Goal: Task Accomplishment & Management: Manage account settings

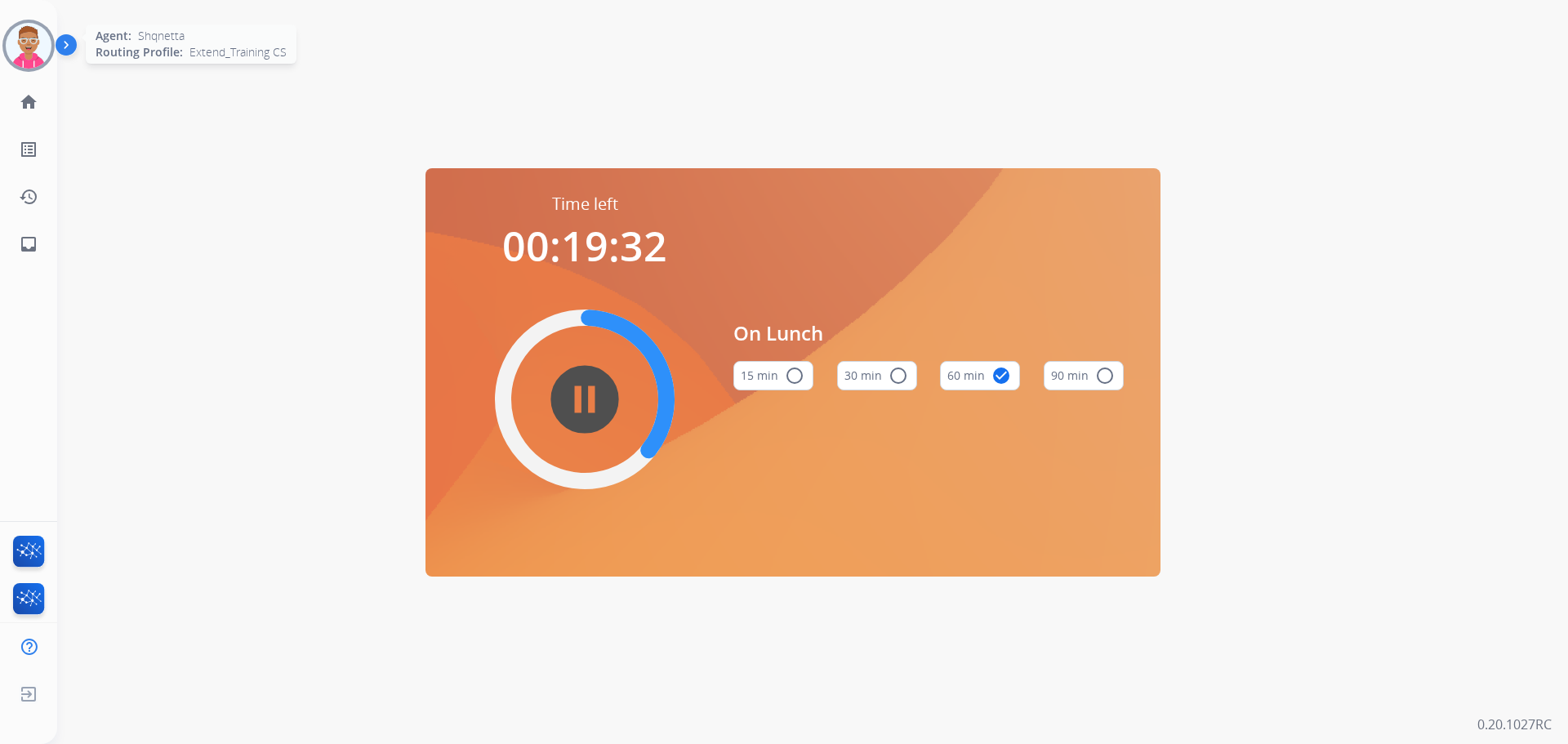
click at [34, 40] on img at bounding box center [28, 46] width 46 height 46
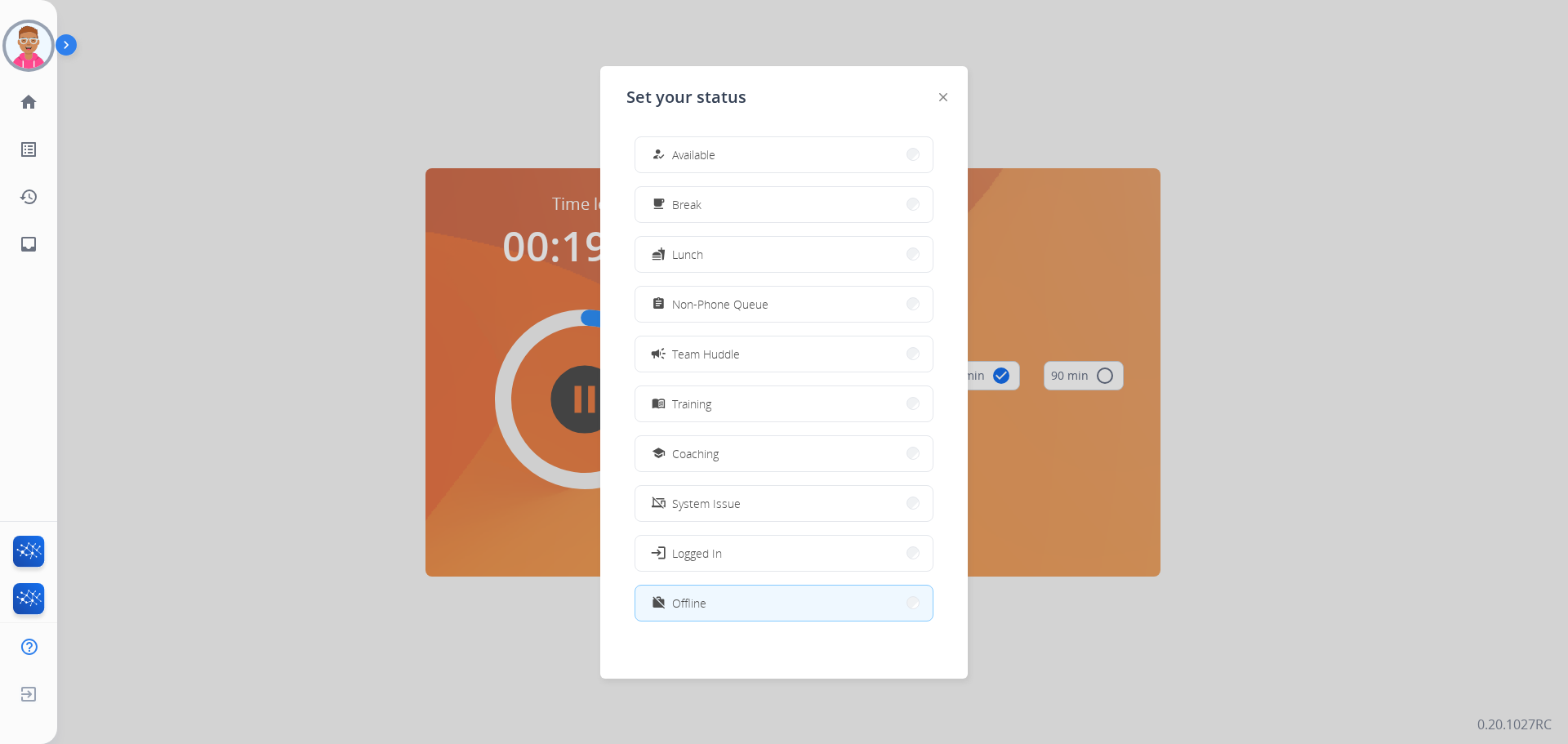
click at [768, 155] on button "how_to_reg Available" at bounding box center [784, 154] width 297 height 35
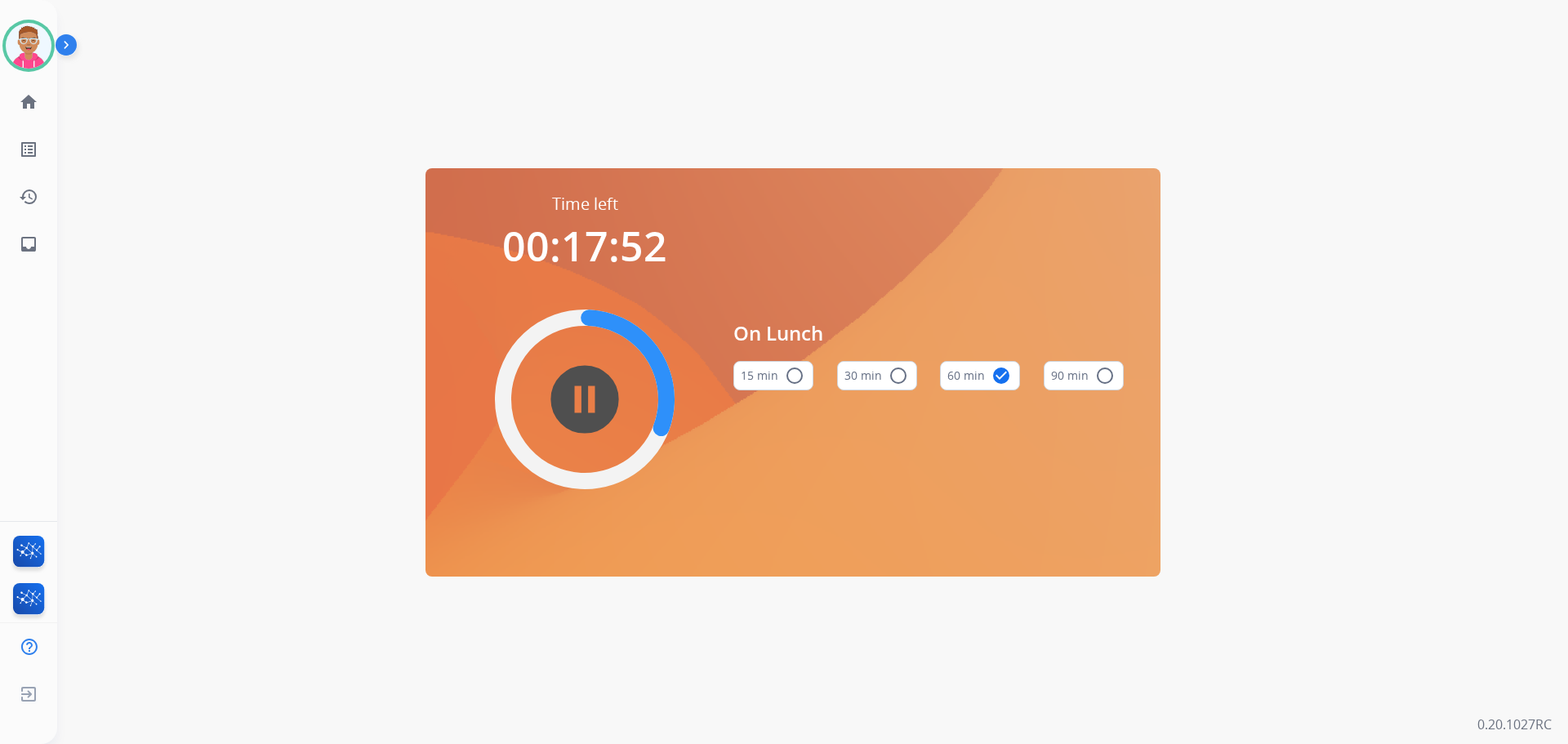
click at [301, 417] on div "Time left 00:17:52 pause_circle_filled On Lunch 15 min radio_button_unchecked 3…" at bounding box center [793, 372] width 1472 height 744
click at [276, 80] on div "Time left 00:17:47 pause_circle_filled On Lunch 15 min radio_button_unchecked 3…" at bounding box center [793, 372] width 1472 height 744
click at [22, 27] on img at bounding box center [28, 46] width 46 height 46
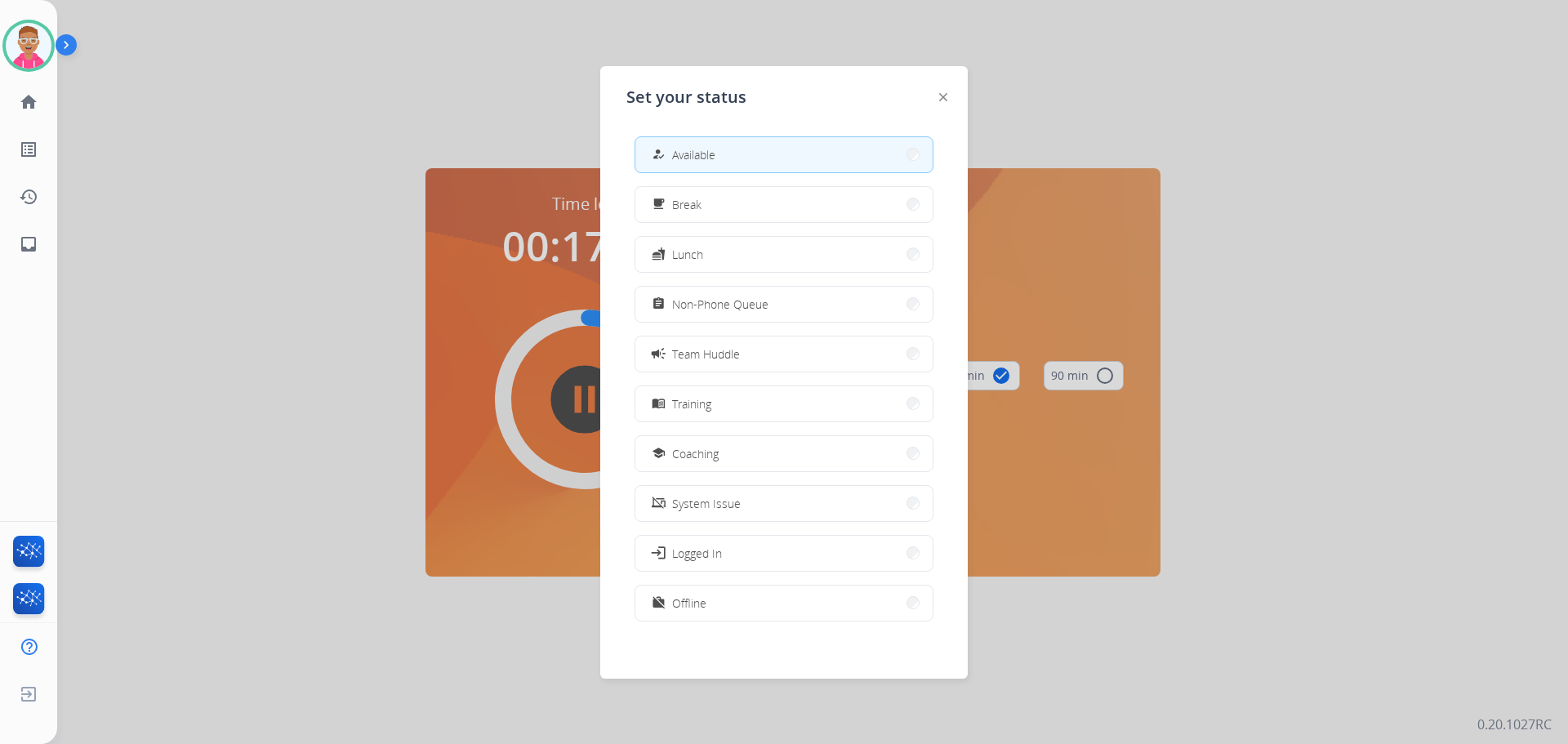
click at [704, 150] on span "Available" at bounding box center [694, 155] width 44 height 17
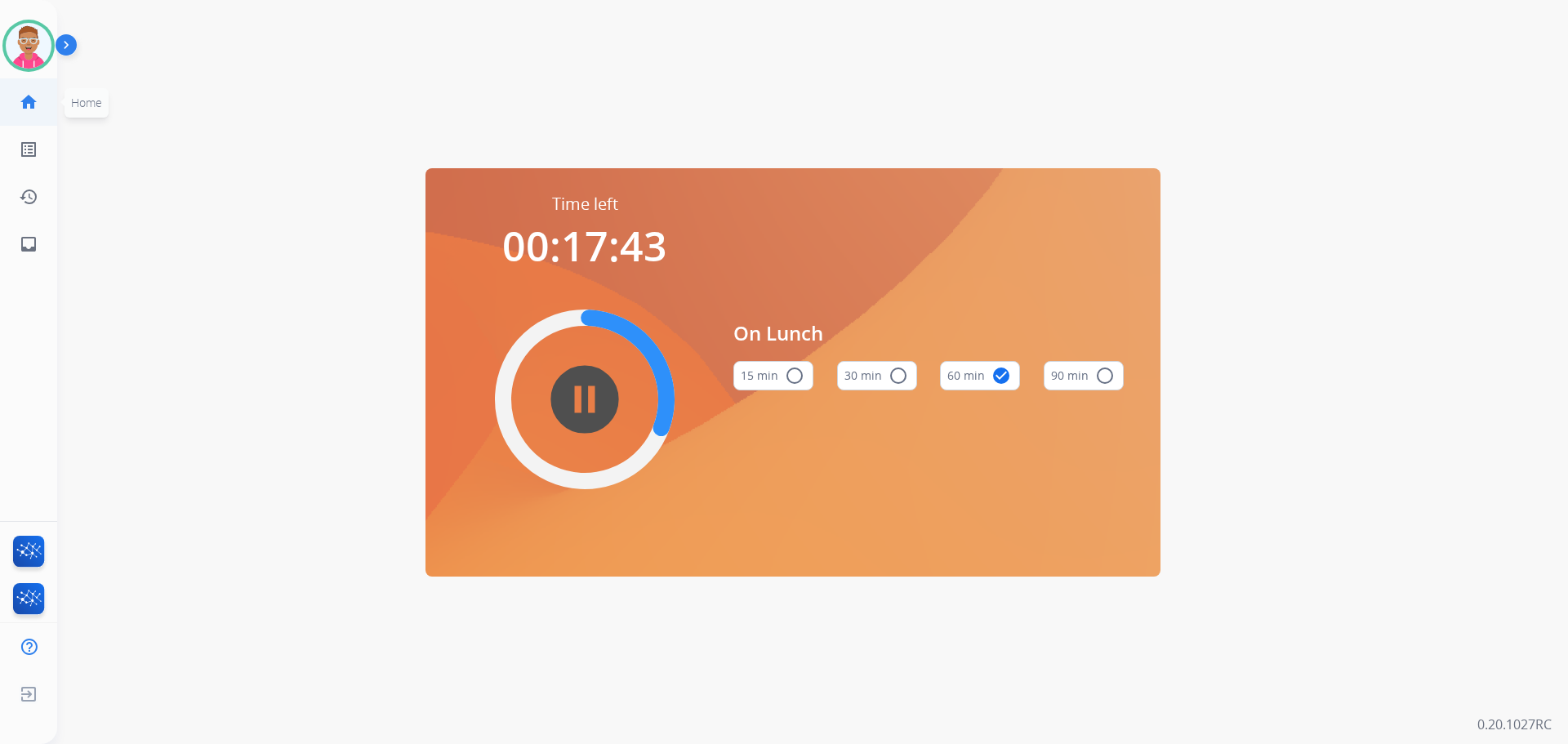
click at [29, 96] on mat-icon "home" at bounding box center [28, 102] width 19 height 19
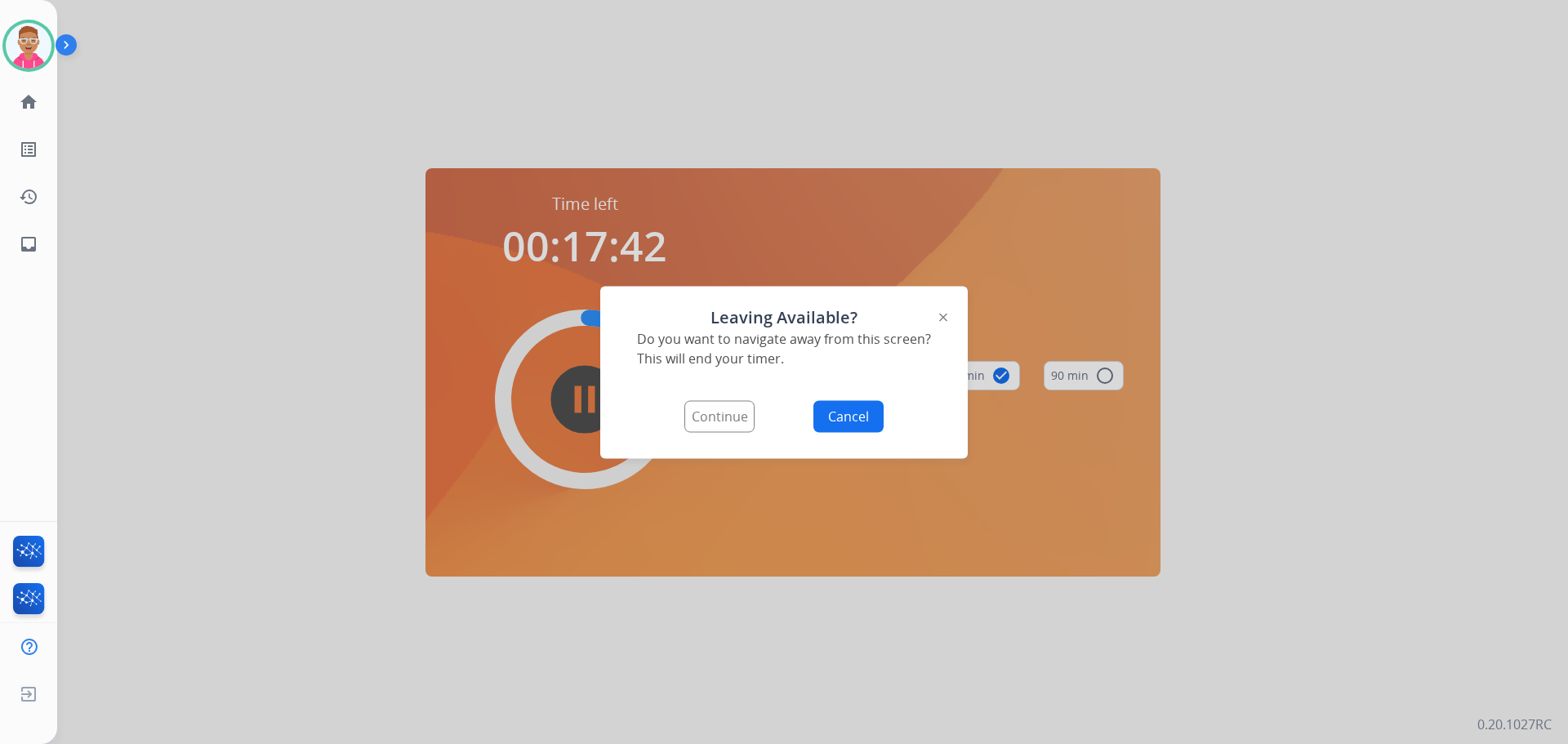
click at [724, 415] on button "Continue" at bounding box center [719, 415] width 70 height 32
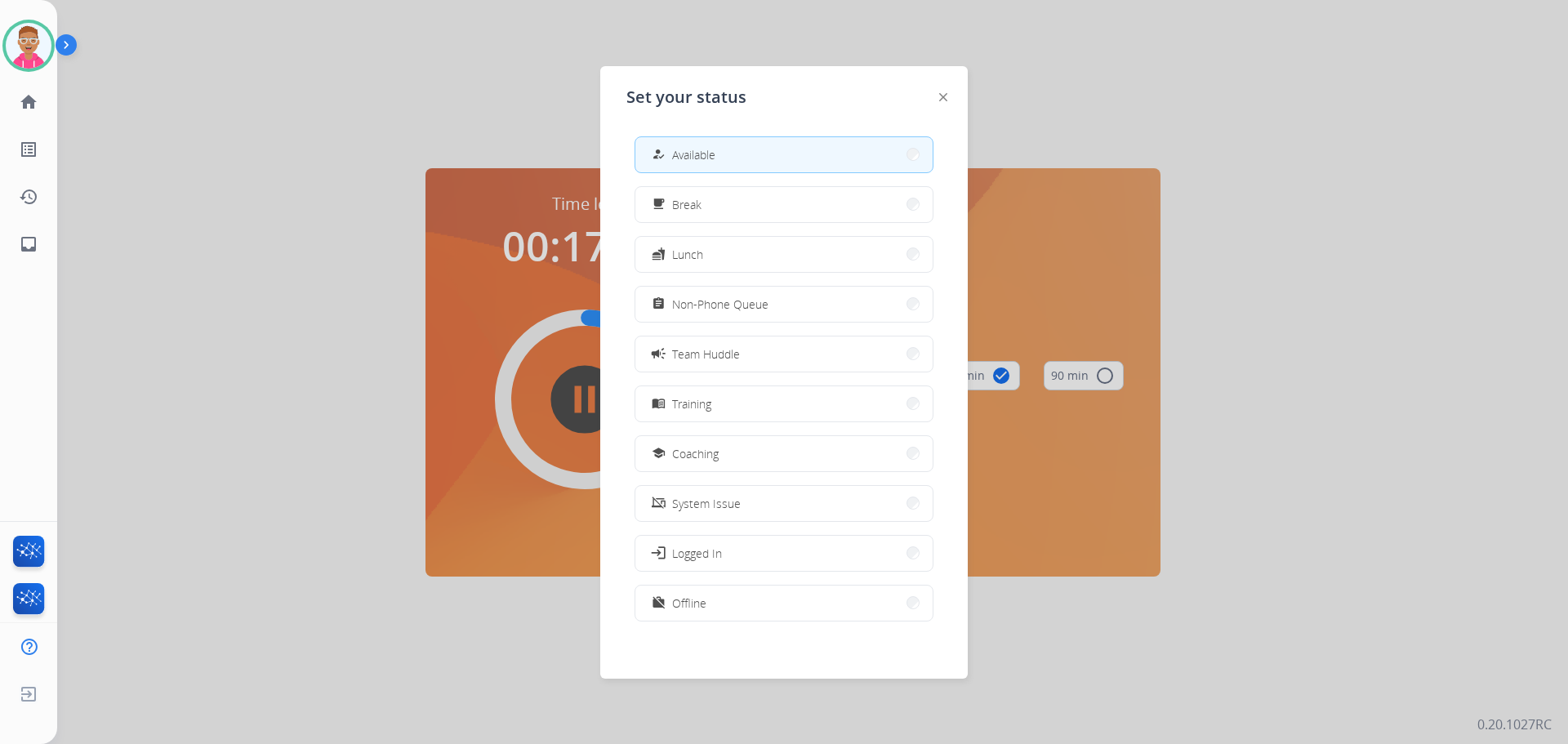
click at [731, 154] on button "how_to_reg Available" at bounding box center [784, 154] width 297 height 35
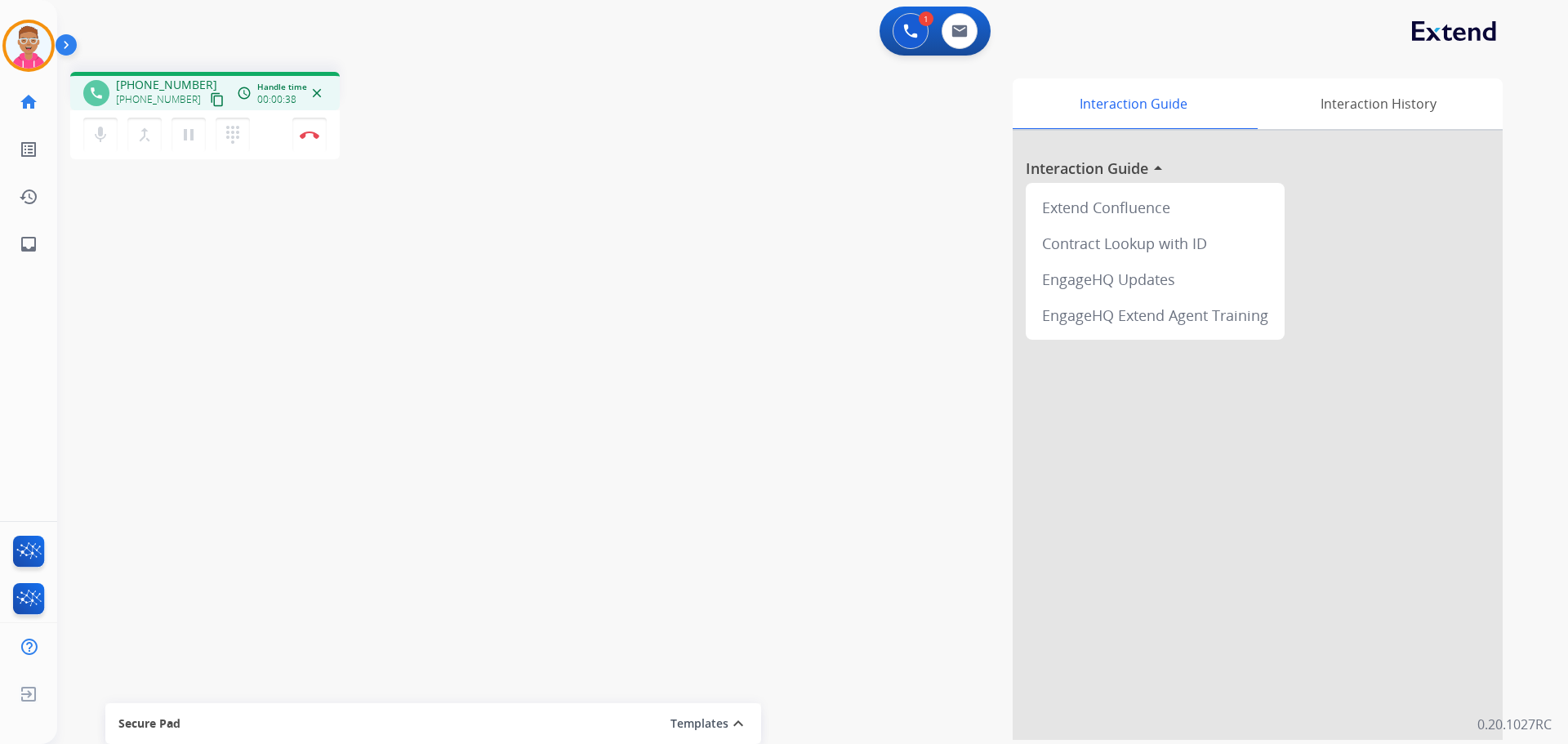
click at [210, 101] on mat-icon "content_copy" at bounding box center [216, 99] width 15 height 15
click at [210, 97] on mat-icon "content_copy" at bounding box center [216, 99] width 15 height 15
click at [319, 135] on button "Disconnect" at bounding box center [309, 134] width 34 height 34
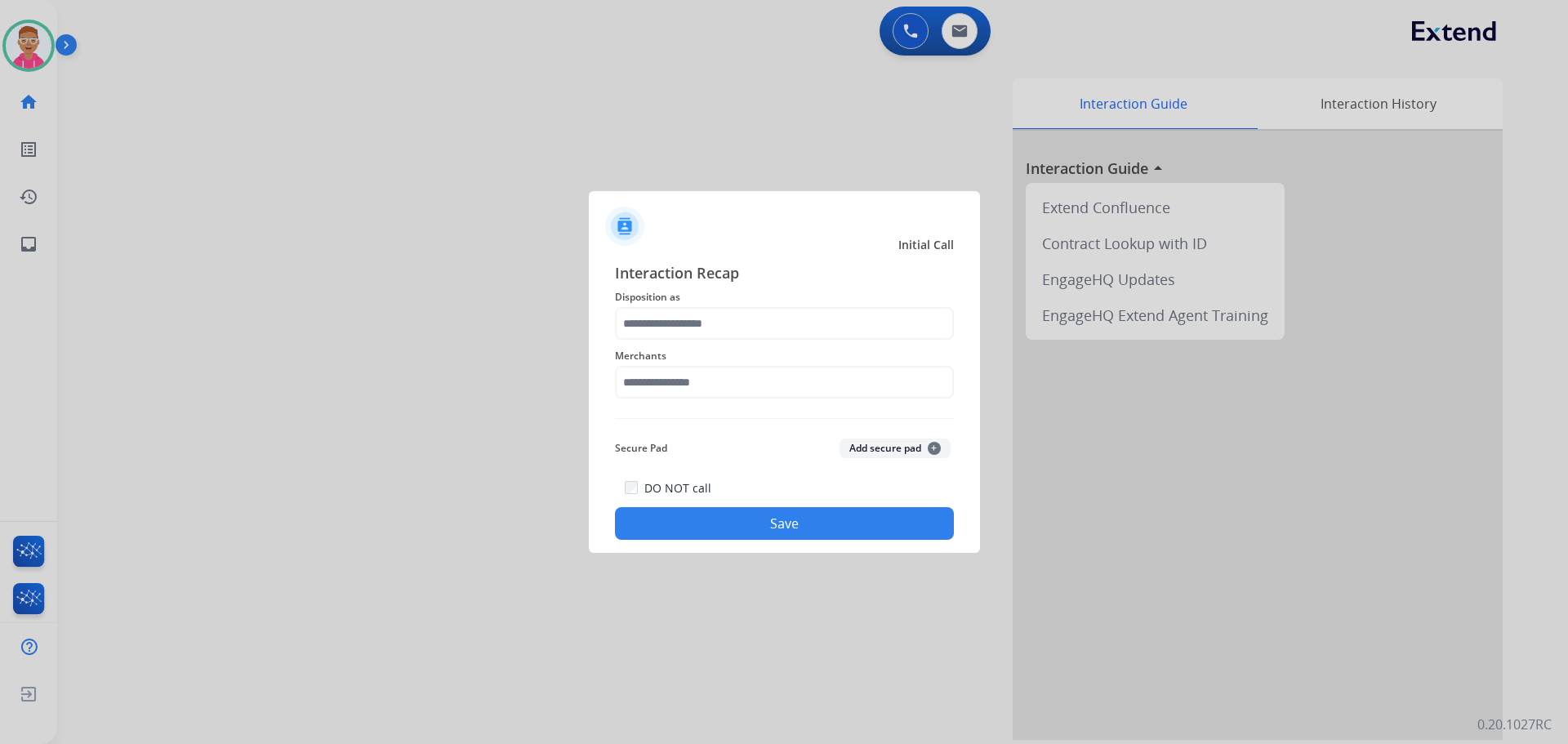
click at [651, 305] on span "Disposition as" at bounding box center [784, 297] width 339 height 19
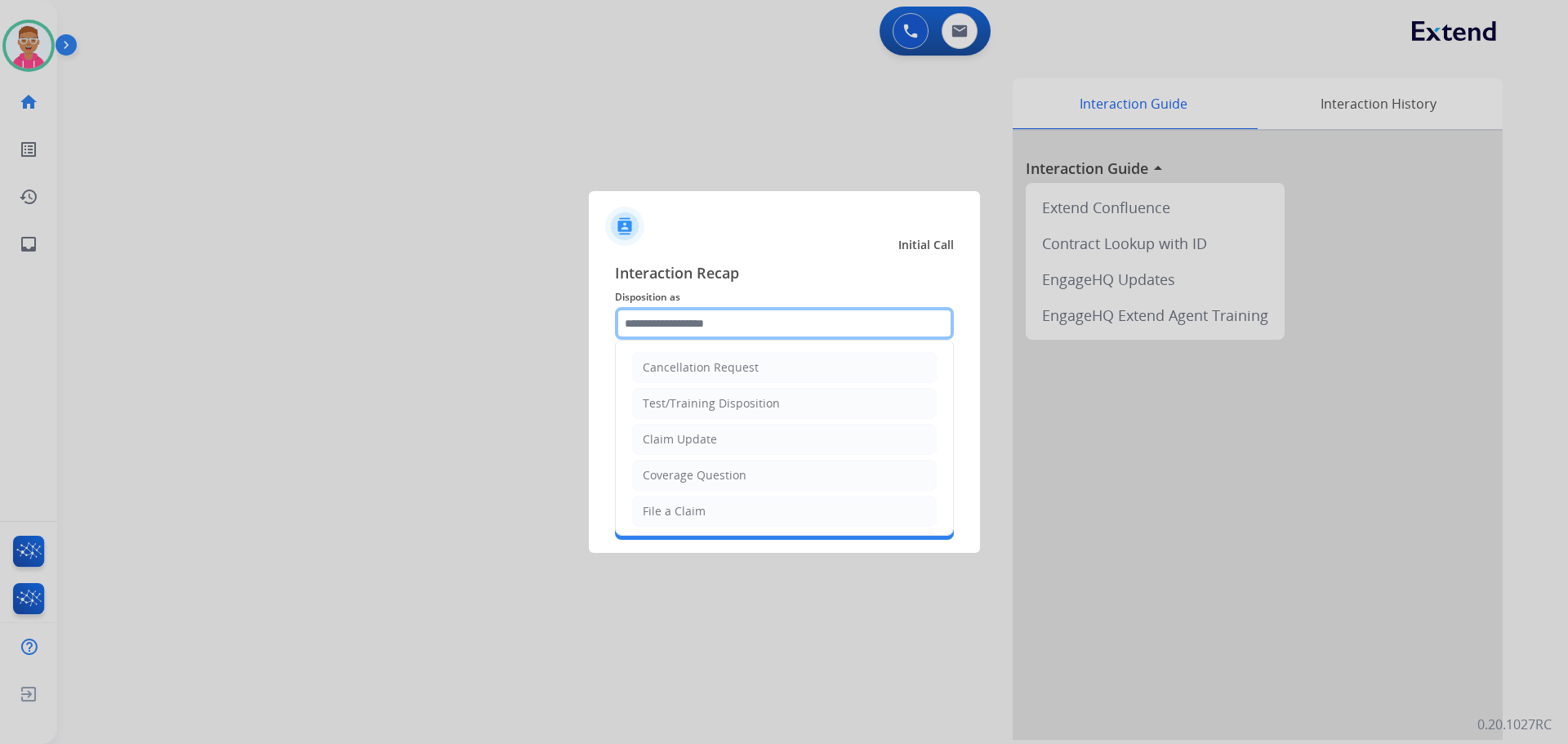
click at [646, 331] on input "text" at bounding box center [784, 323] width 339 height 33
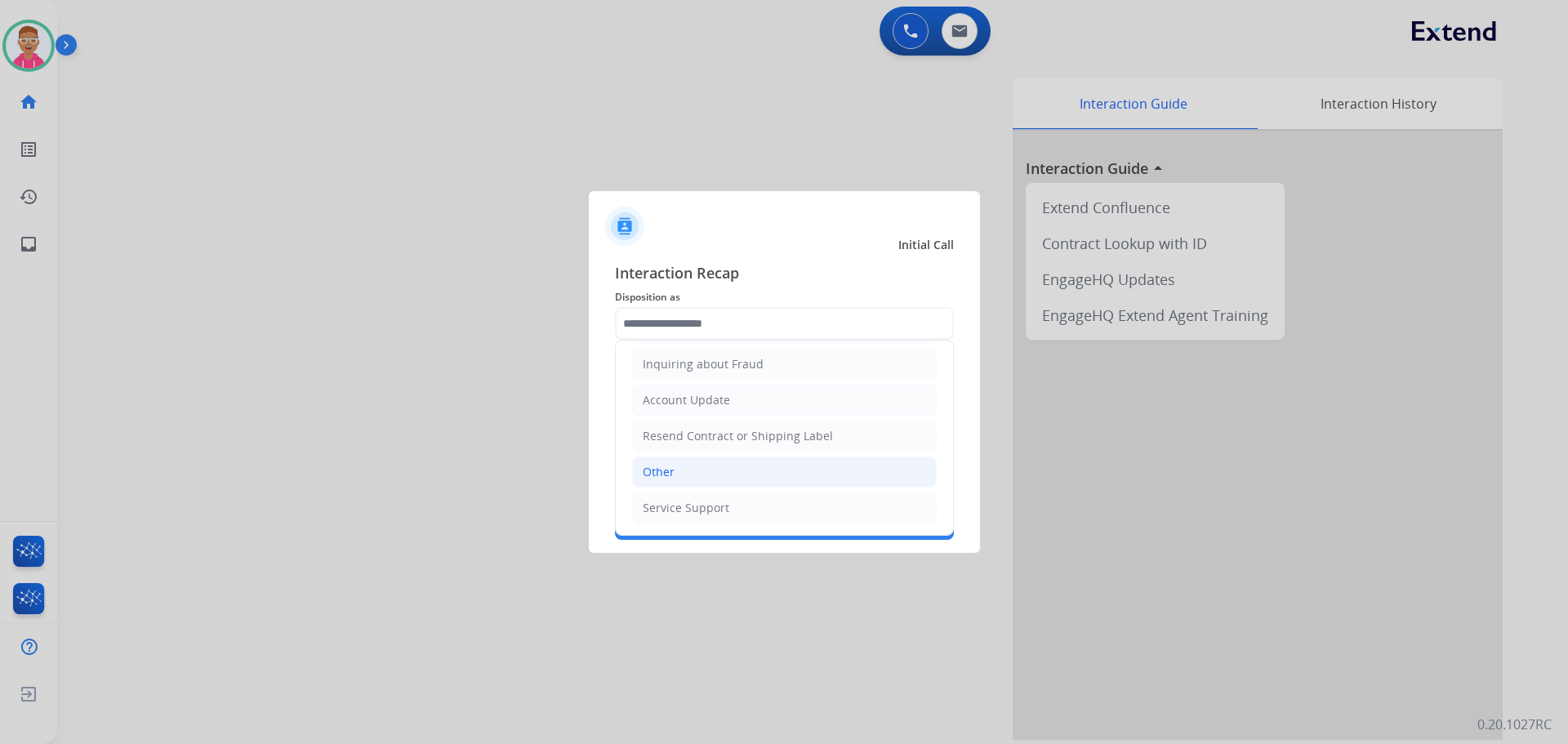
click at [691, 483] on li "Other" at bounding box center [784, 471] width 305 height 31
type input "*****"
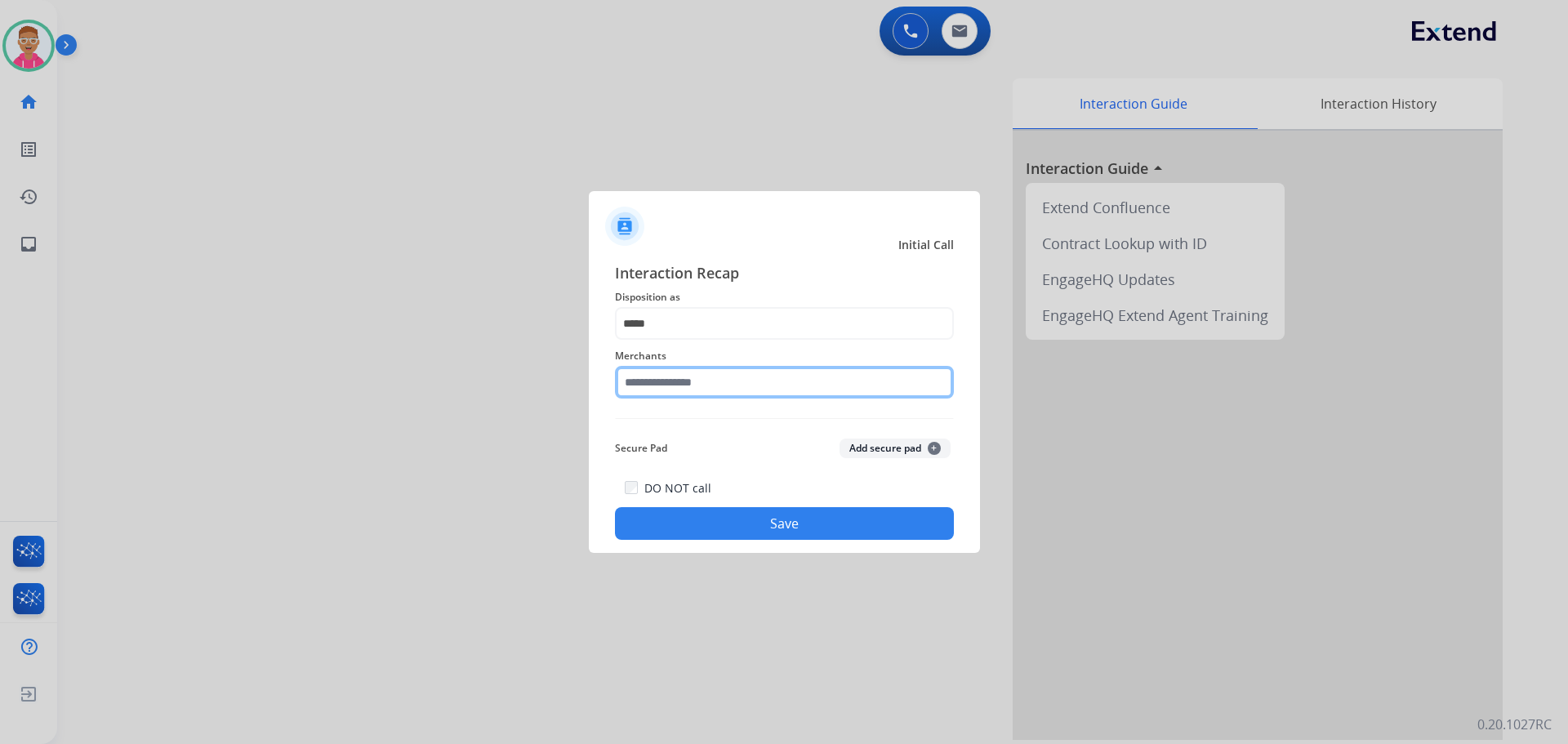
click at [656, 389] on input "text" at bounding box center [784, 382] width 339 height 33
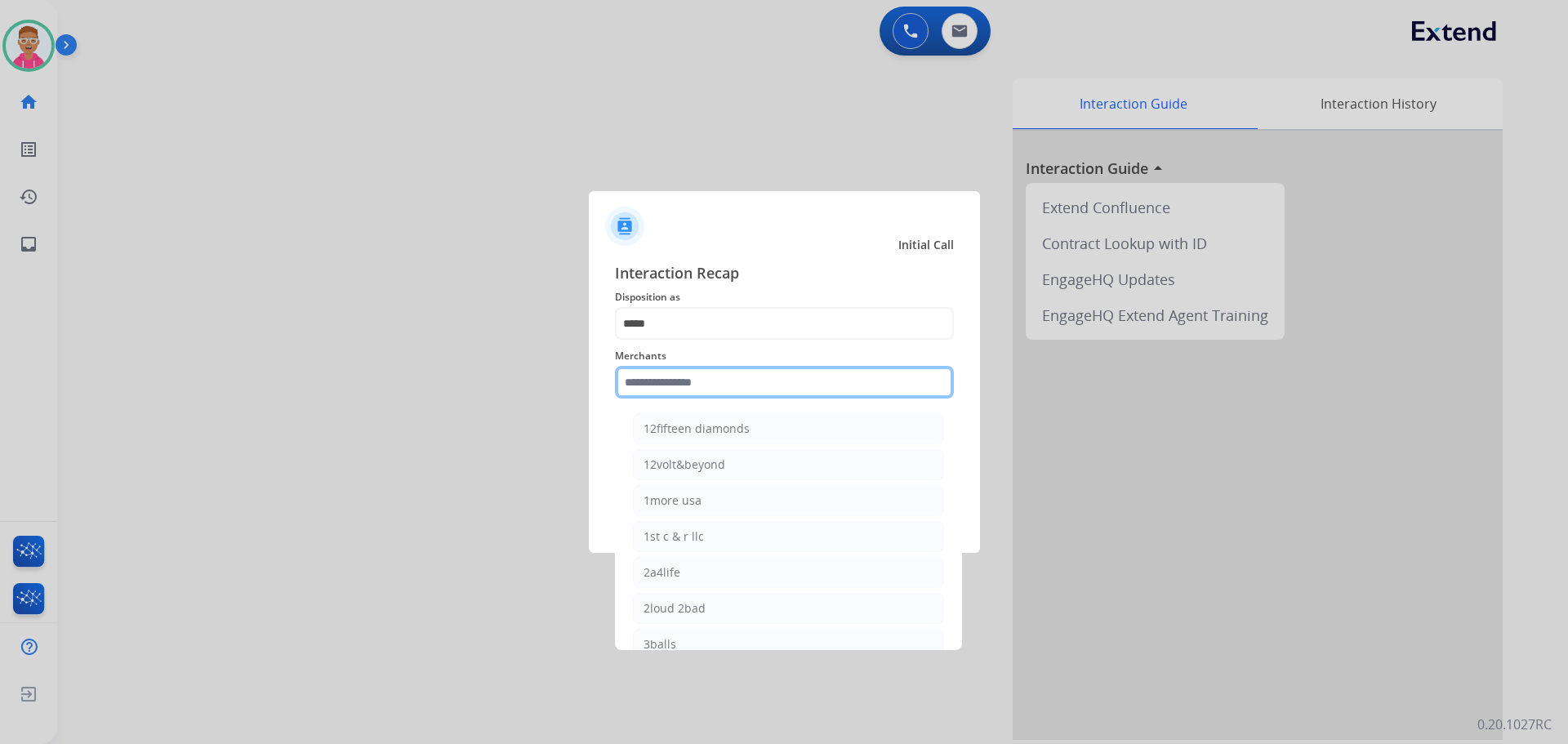
click at [782, 379] on input "text" at bounding box center [784, 382] width 339 height 33
click at [642, 384] on input "text" at bounding box center [784, 382] width 339 height 33
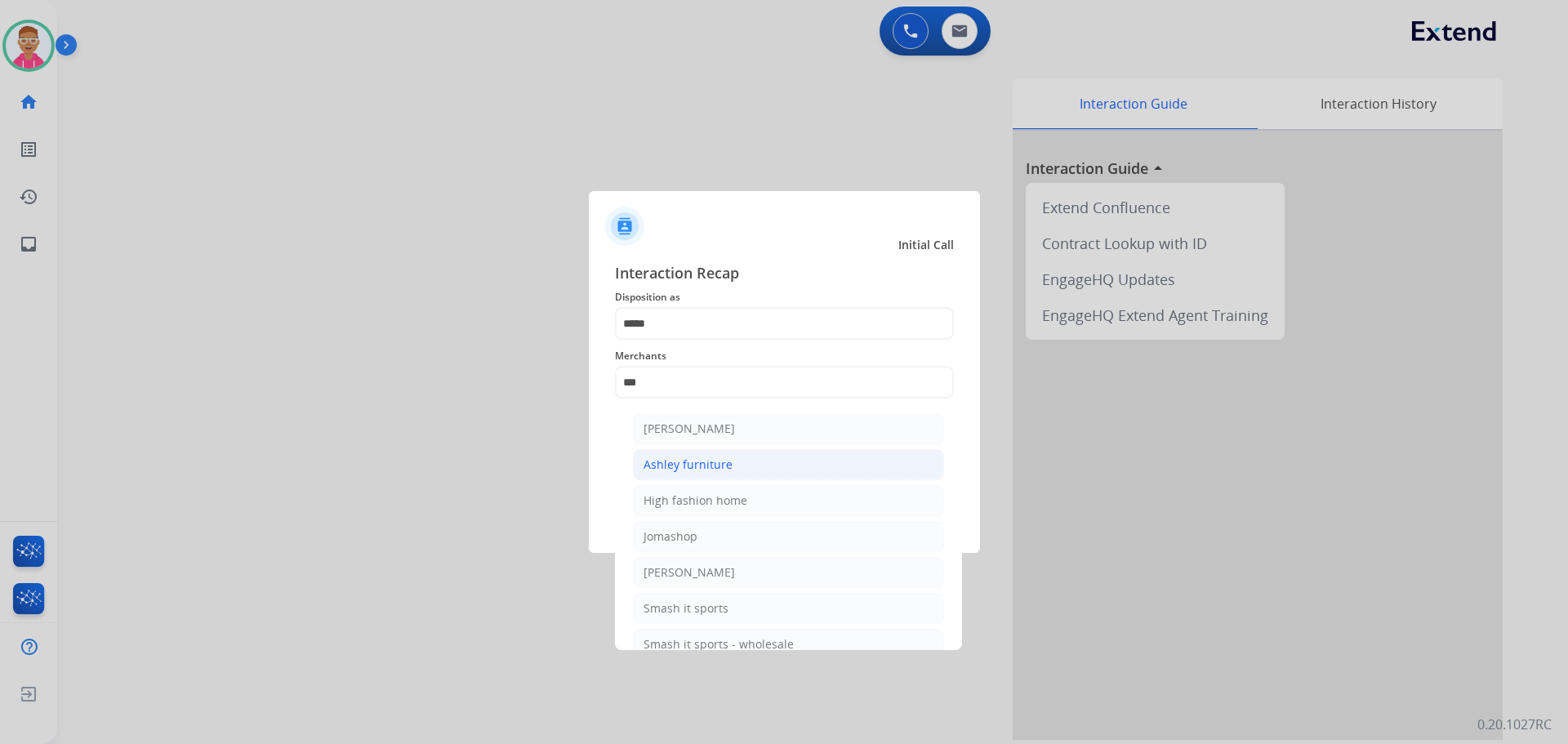
click at [758, 456] on li "Ashley furniture" at bounding box center [788, 465] width 311 height 31
type input "**********"
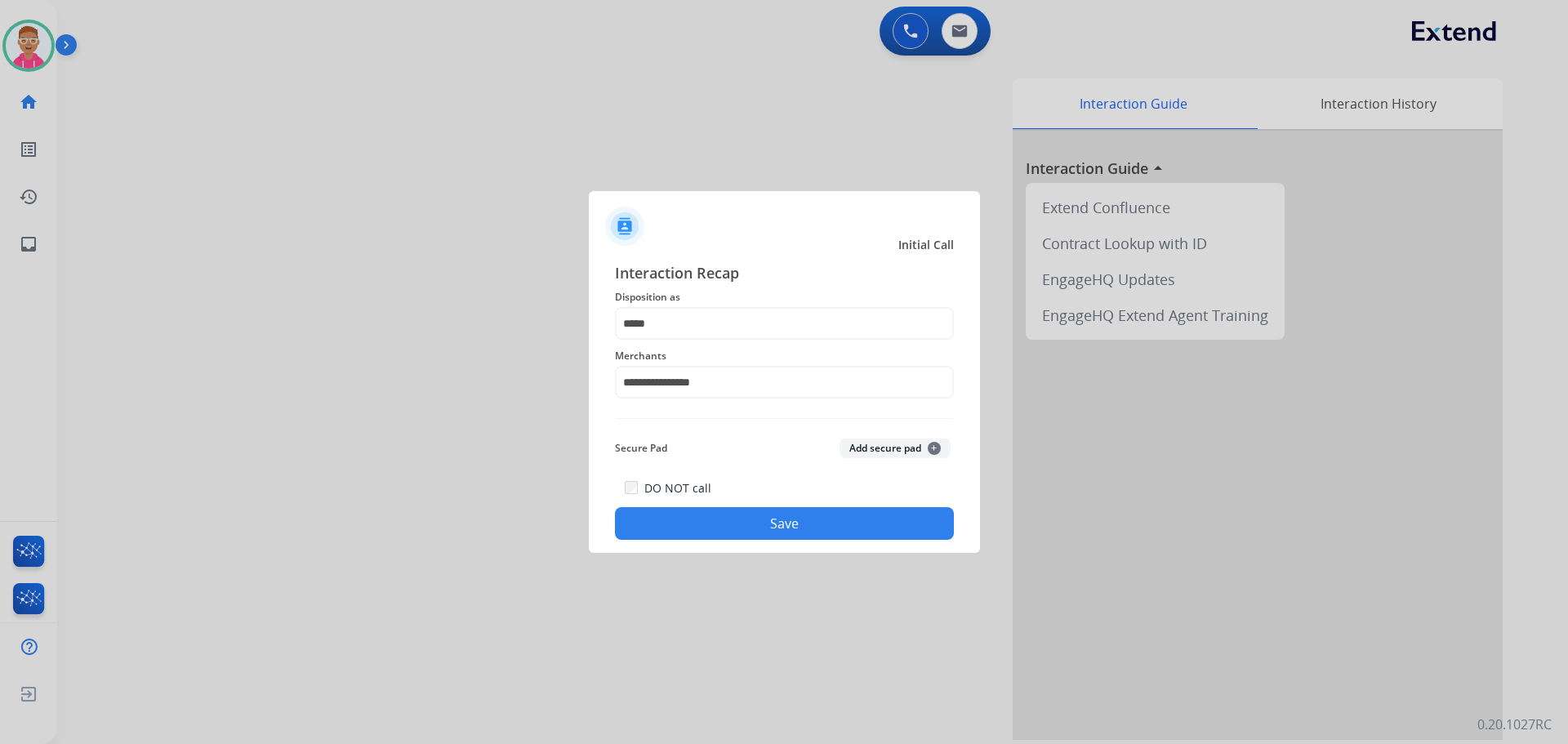
click at [796, 526] on button "Save" at bounding box center [784, 524] width 339 height 33
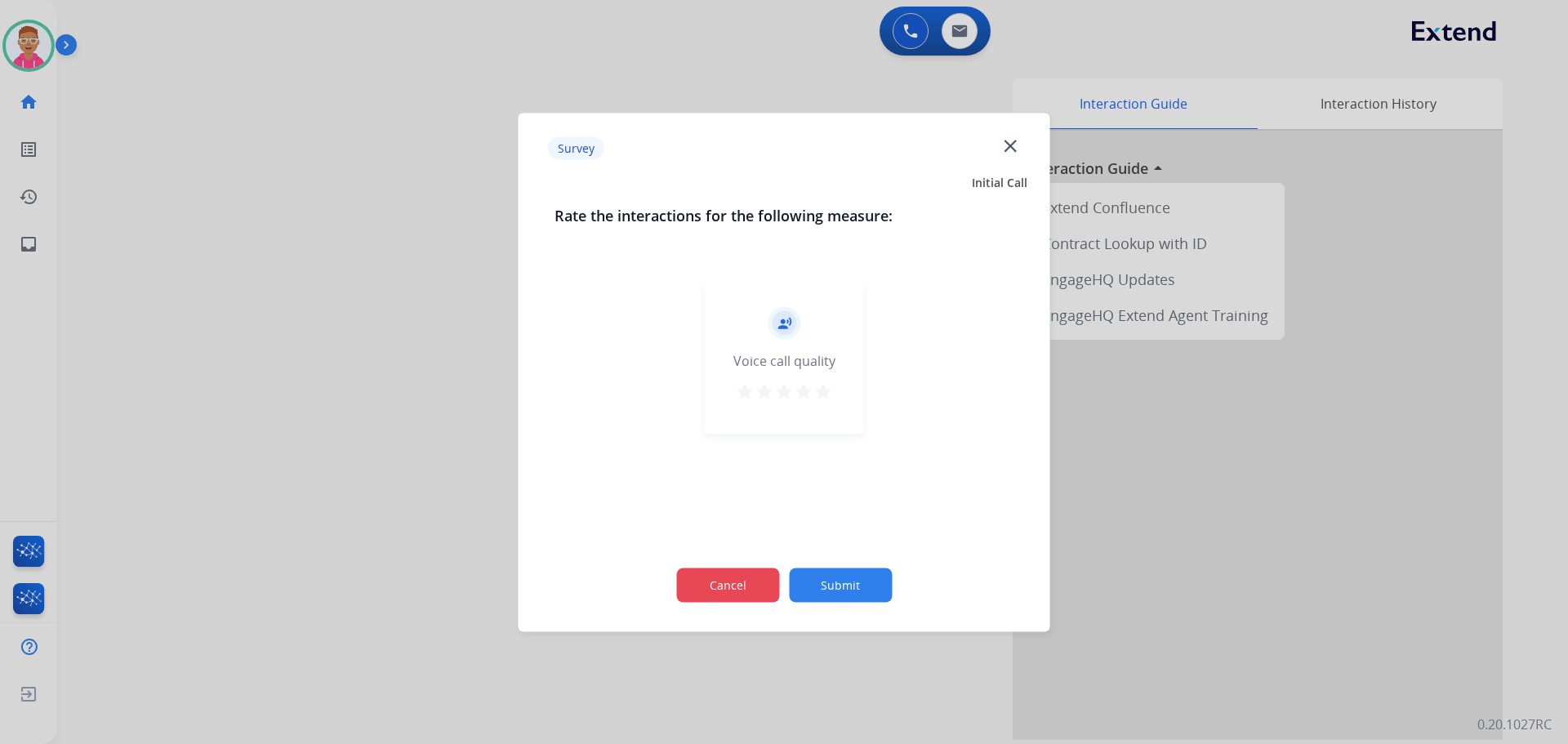
click at [747, 572] on button "Cancel" at bounding box center [728, 584] width 103 height 34
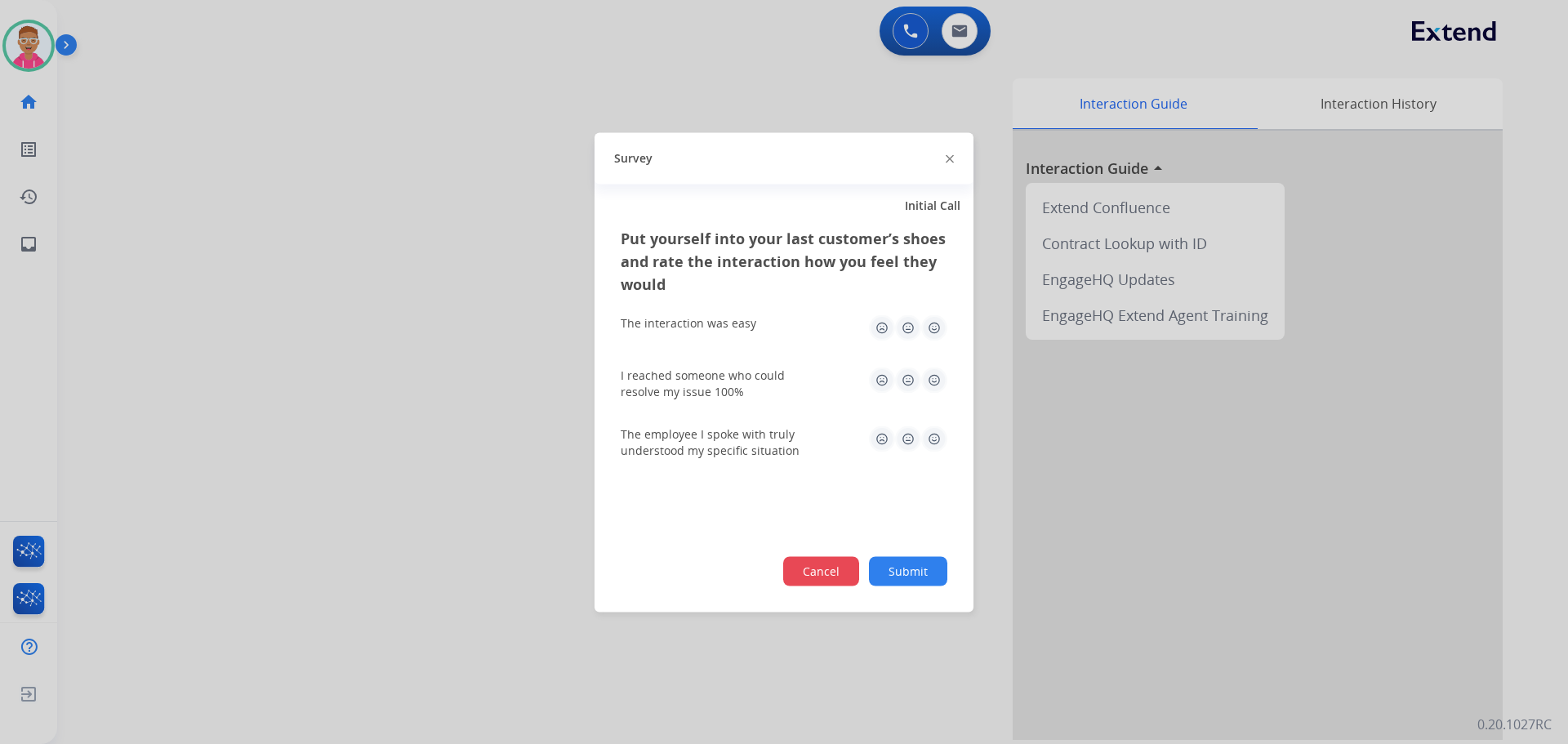
click at [812, 559] on button "Cancel" at bounding box center [821, 570] width 76 height 29
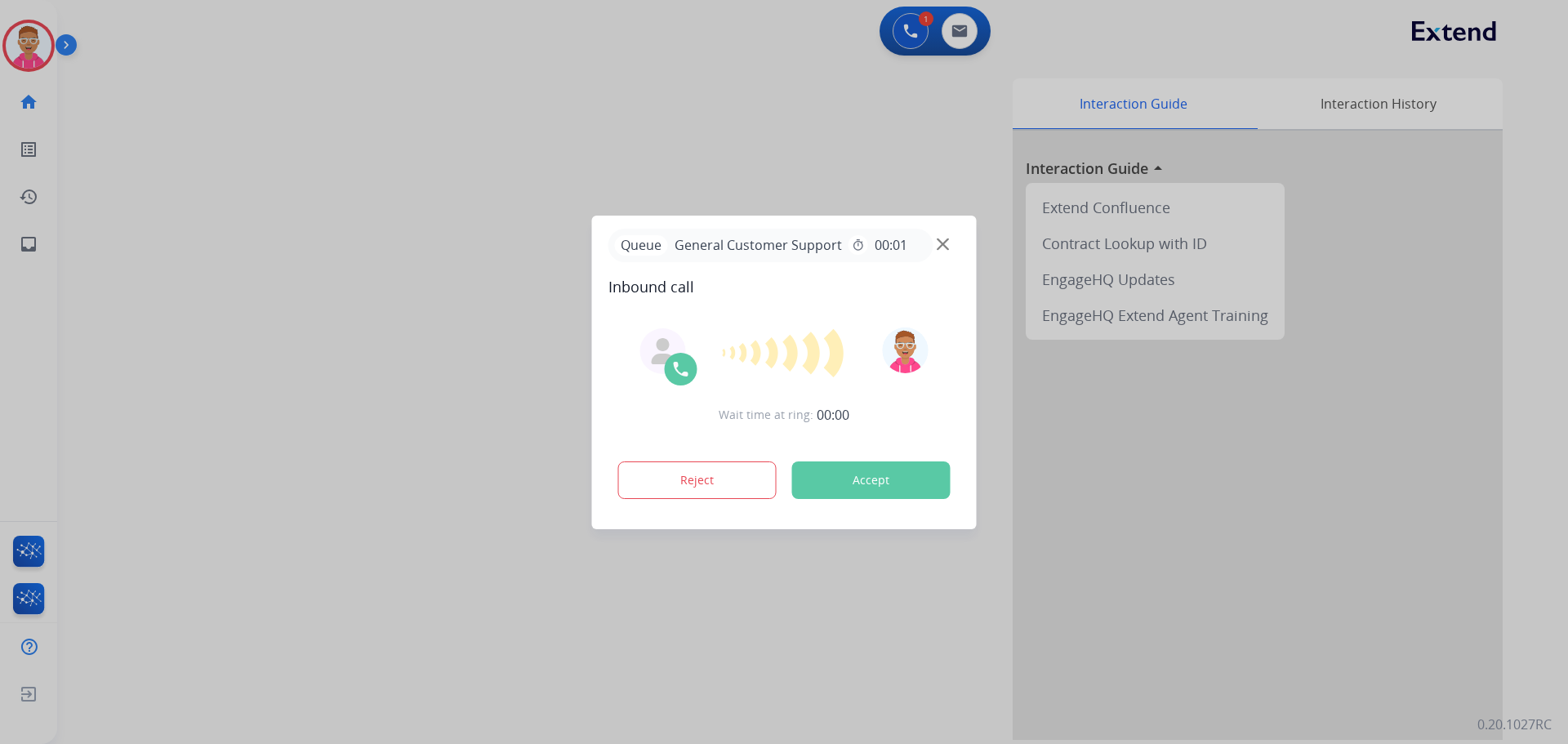
click at [183, 189] on div at bounding box center [784, 372] width 1568 height 744
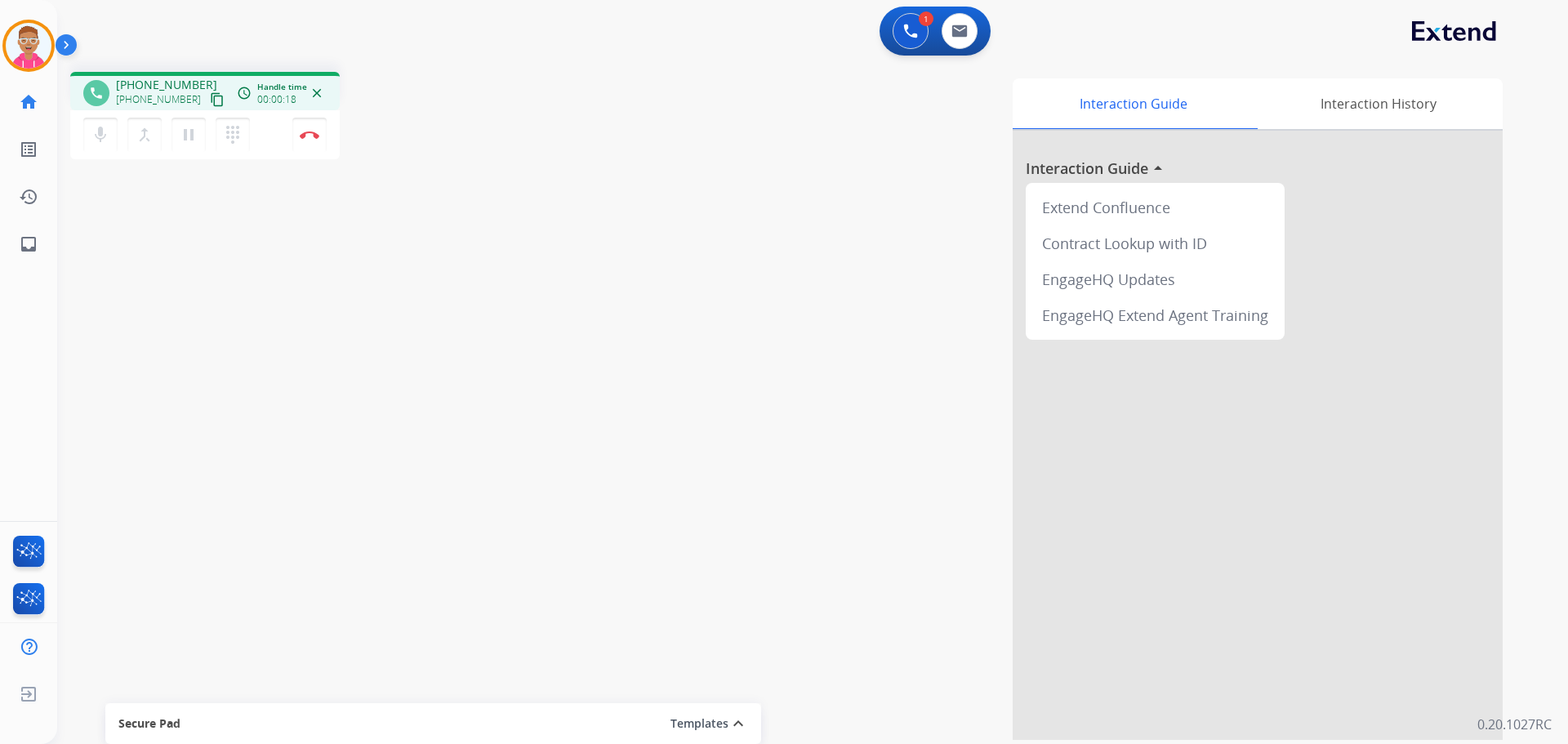
click at [210, 97] on mat-icon "content_copy" at bounding box center [216, 99] width 15 height 15
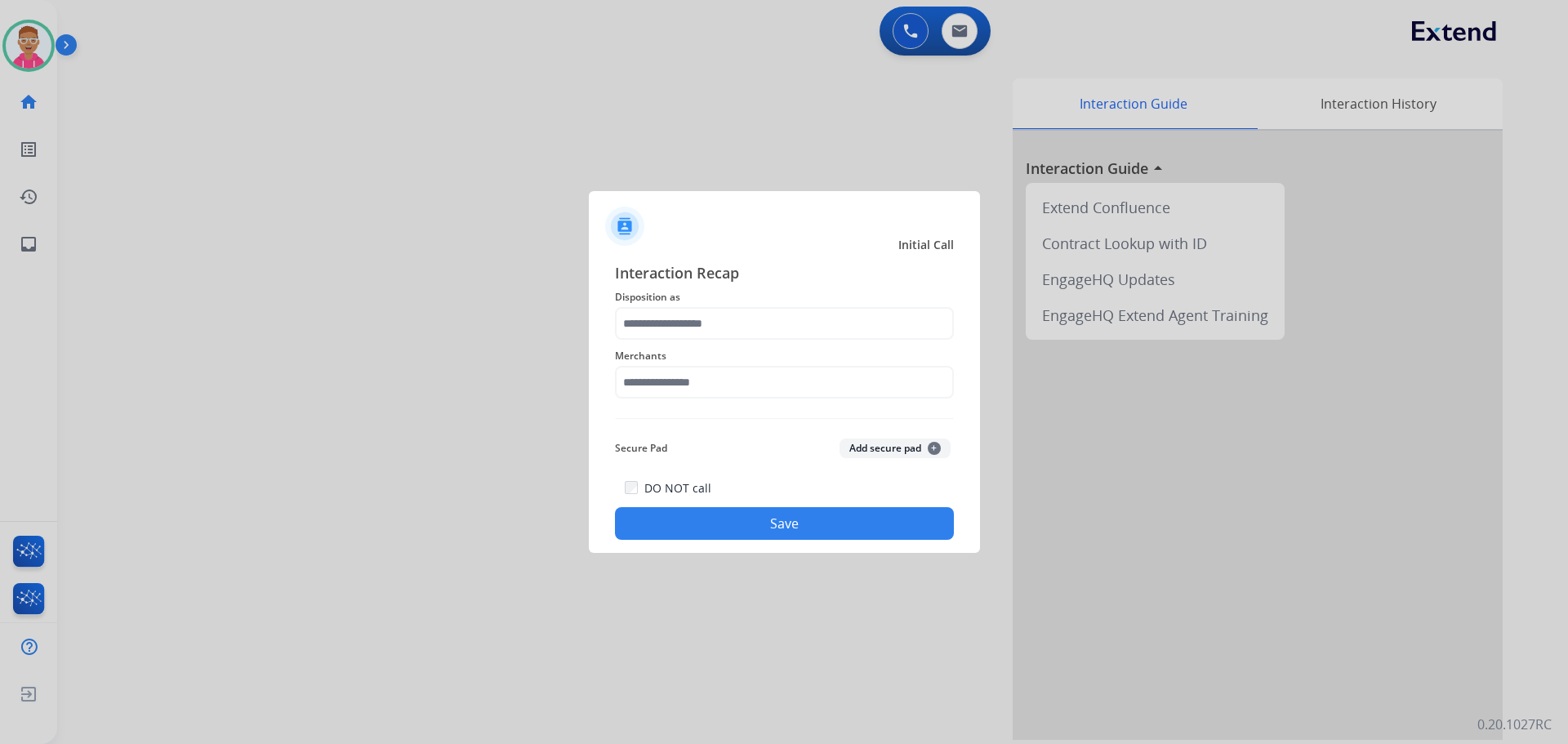
click at [197, 338] on div at bounding box center [784, 372] width 1568 height 744
click at [689, 333] on input "text" at bounding box center [784, 323] width 339 height 33
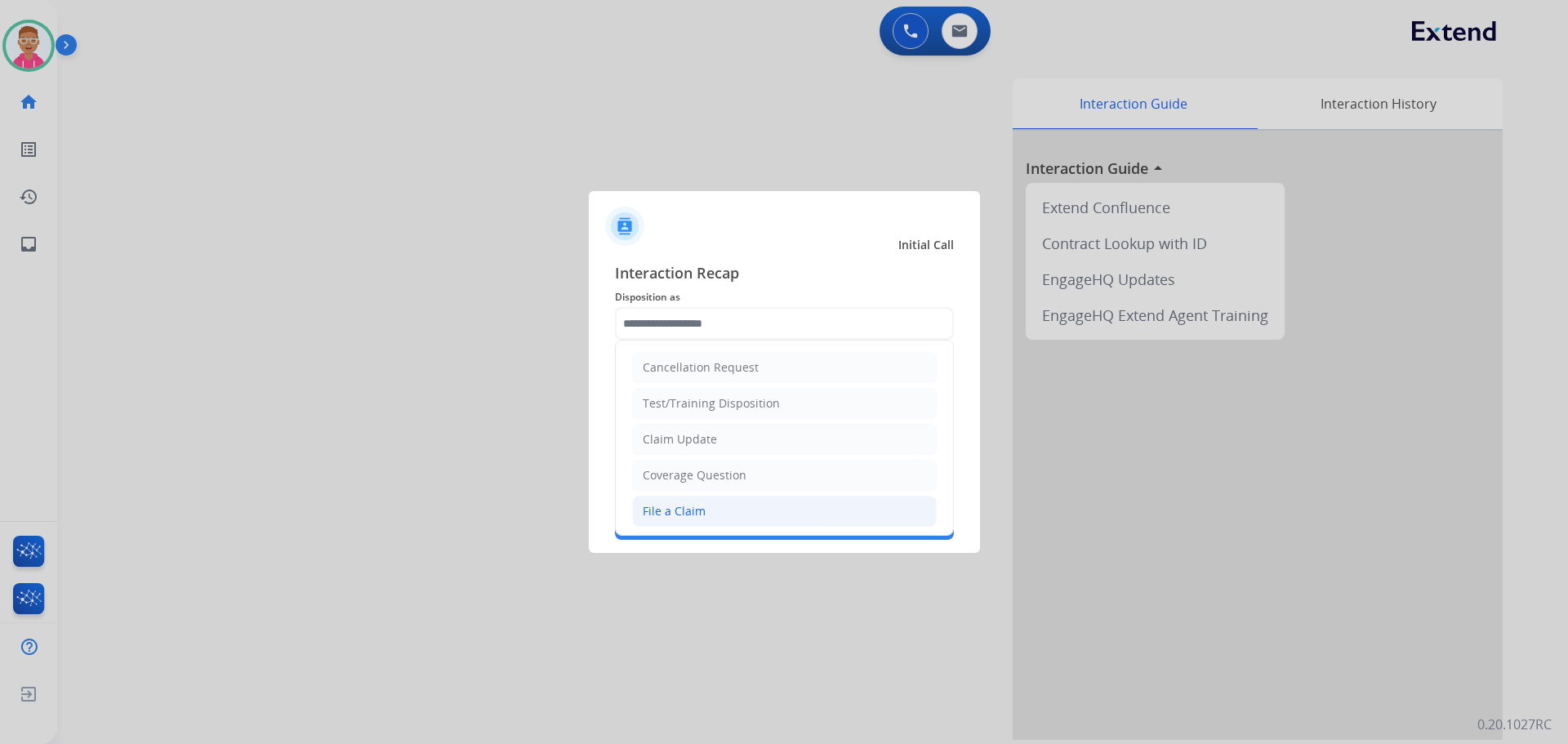
click at [666, 515] on div "File a Claim" at bounding box center [673, 510] width 63 height 16
type input "**********"
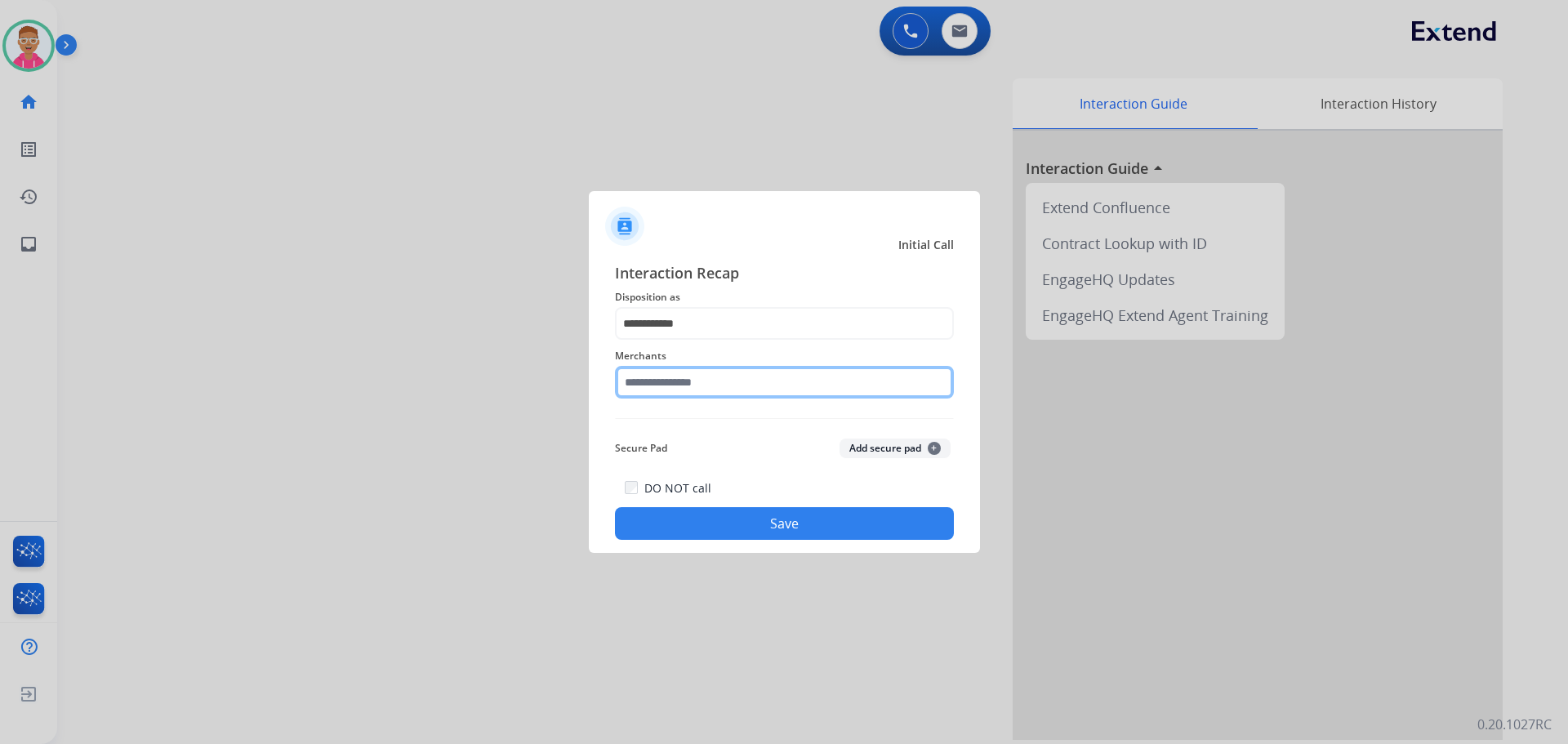
click at [654, 372] on input "text" at bounding box center [784, 382] width 339 height 33
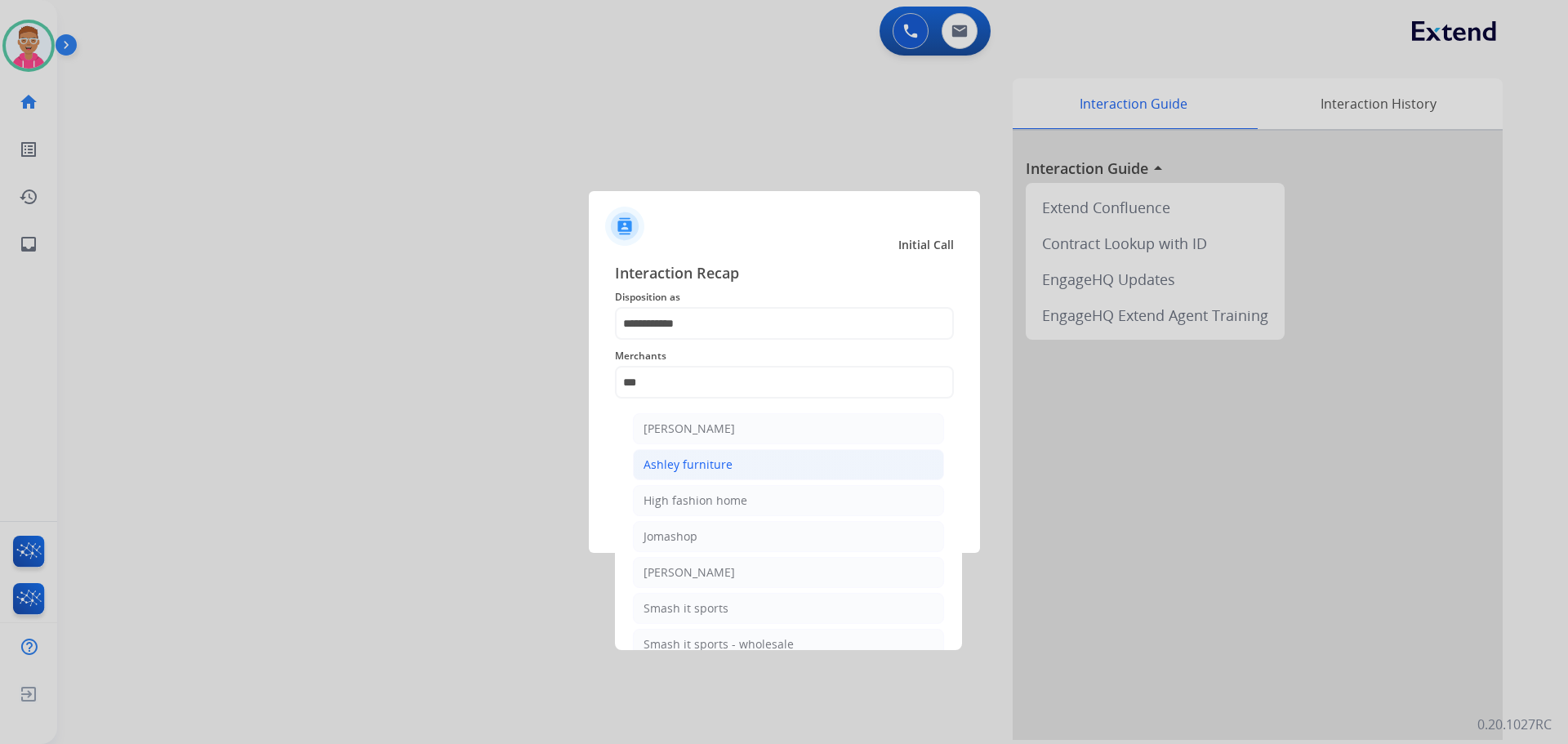
click at [709, 467] on div "Ashley furniture" at bounding box center [688, 464] width 89 height 16
type input "**********"
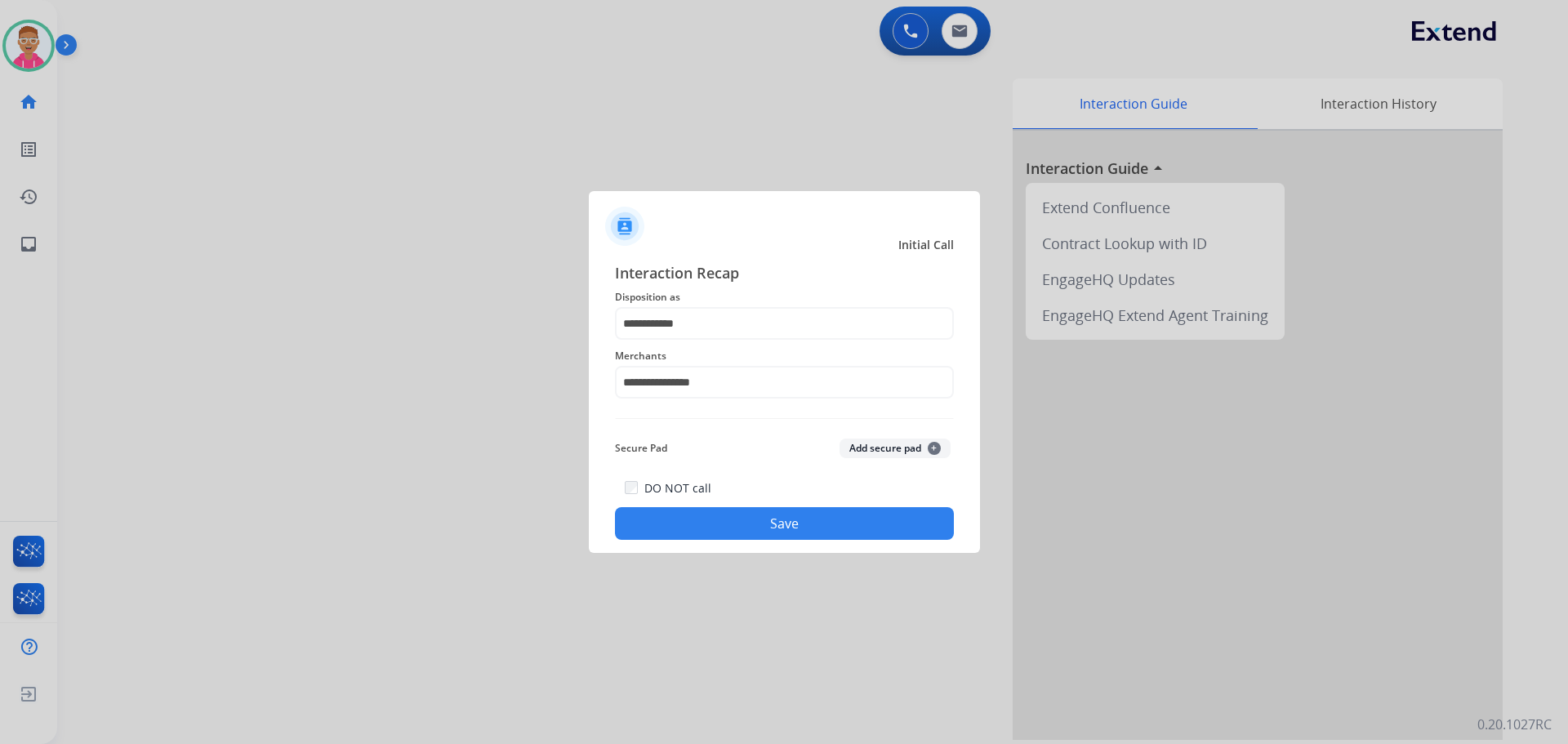
click at [692, 525] on button "Save" at bounding box center [784, 524] width 339 height 33
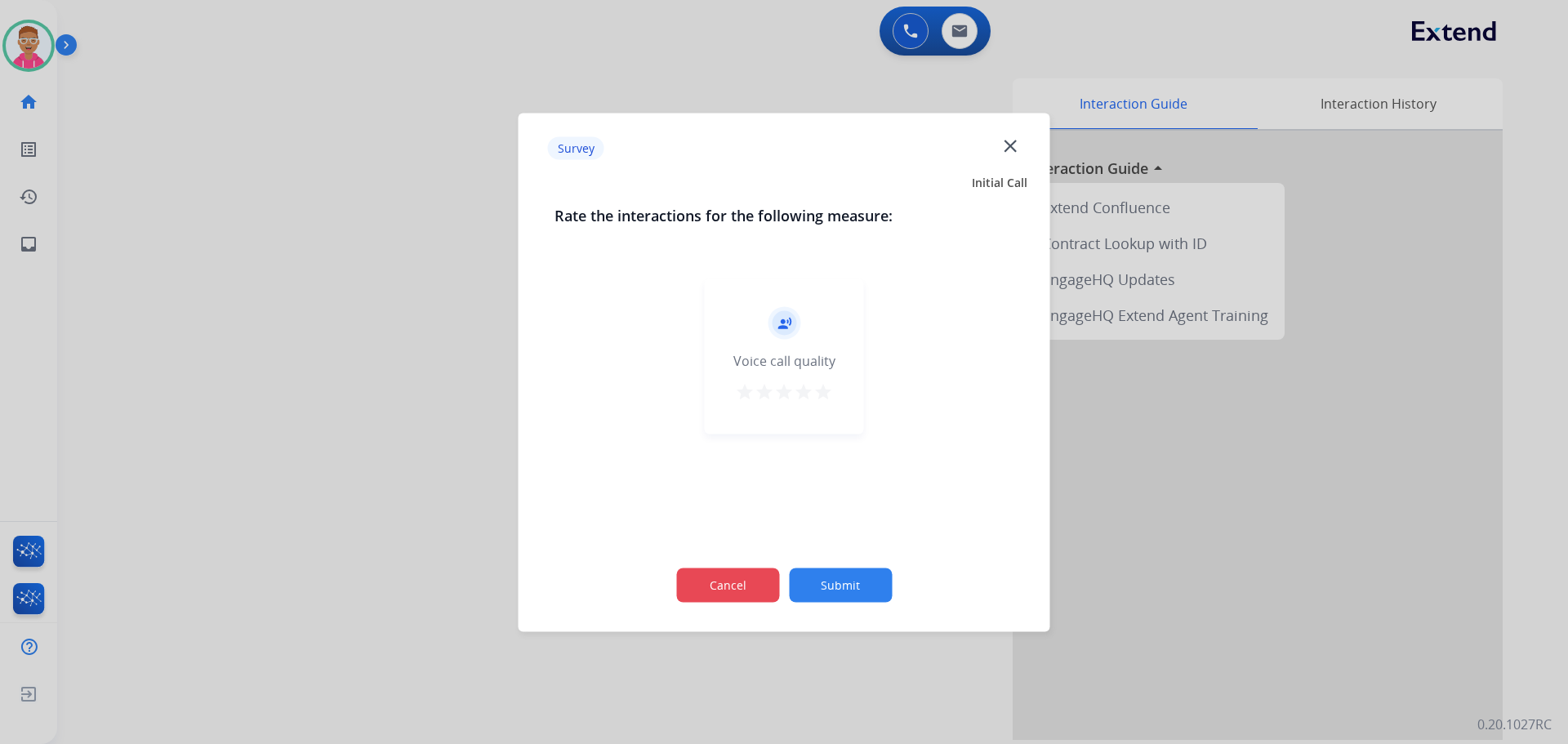
click at [730, 585] on button "Cancel" at bounding box center [728, 584] width 103 height 34
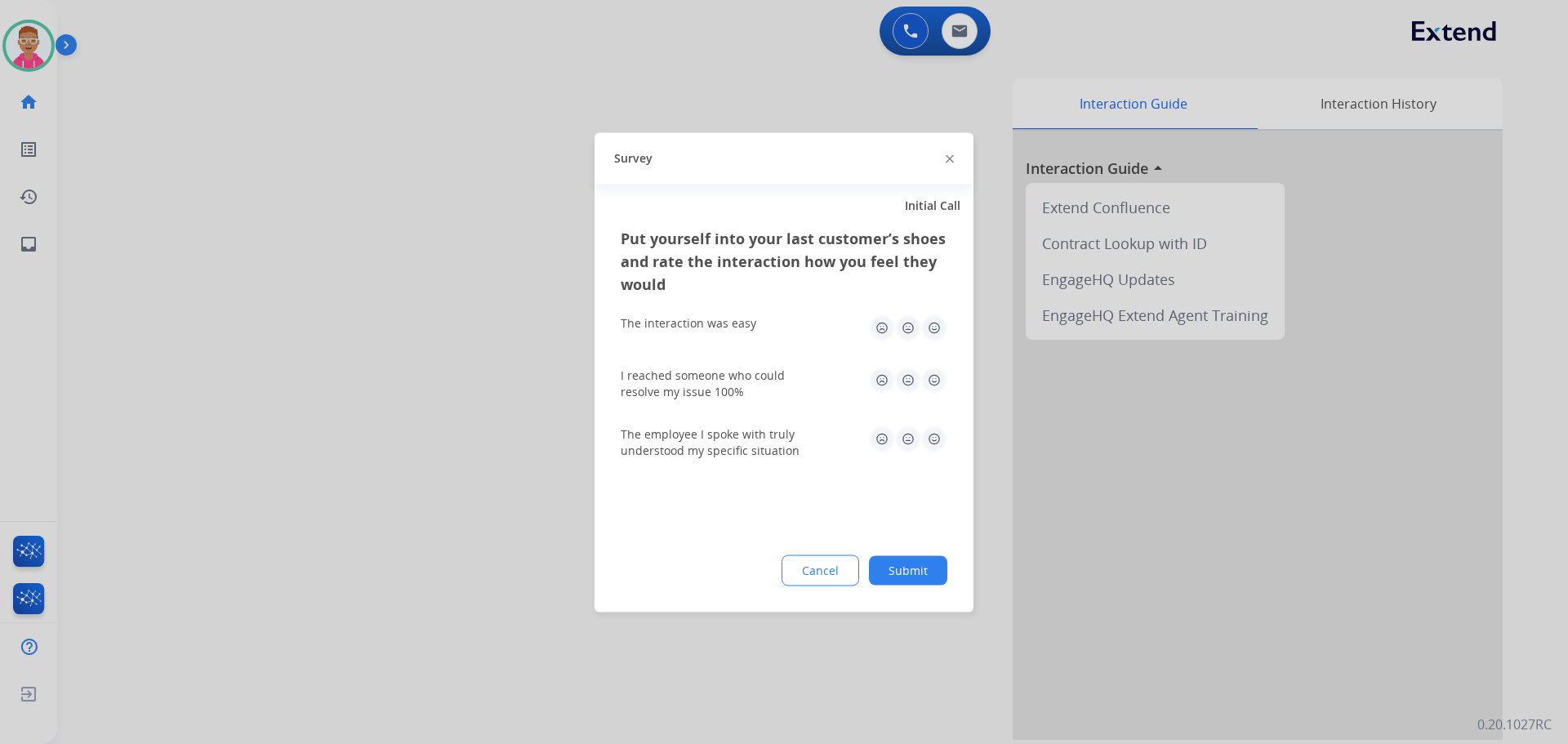
drag, startPoint x: 805, startPoint y: 572, endPoint x: 1019, endPoint y: 581, distance: 214.2
click at [814, 572] on button "Cancel" at bounding box center [820, 569] width 78 height 31
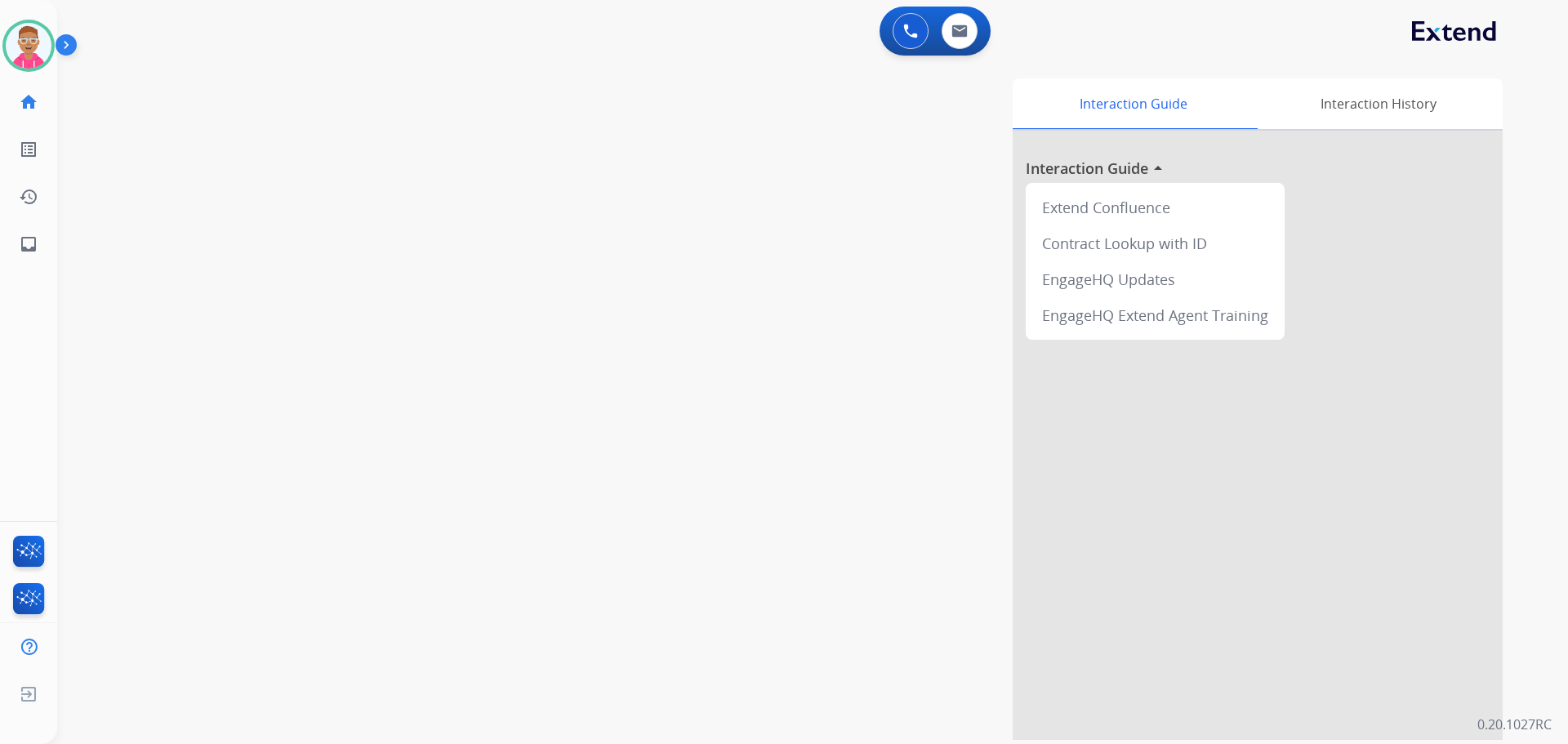
drag, startPoint x: 818, startPoint y: 409, endPoint x: 966, endPoint y: 178, distance: 274.3
click at [818, 402] on div "Interaction Guide Interaction History Interaction Guide arrow_drop_up Extend Co…" at bounding box center [1021, 409] width 962 height 662
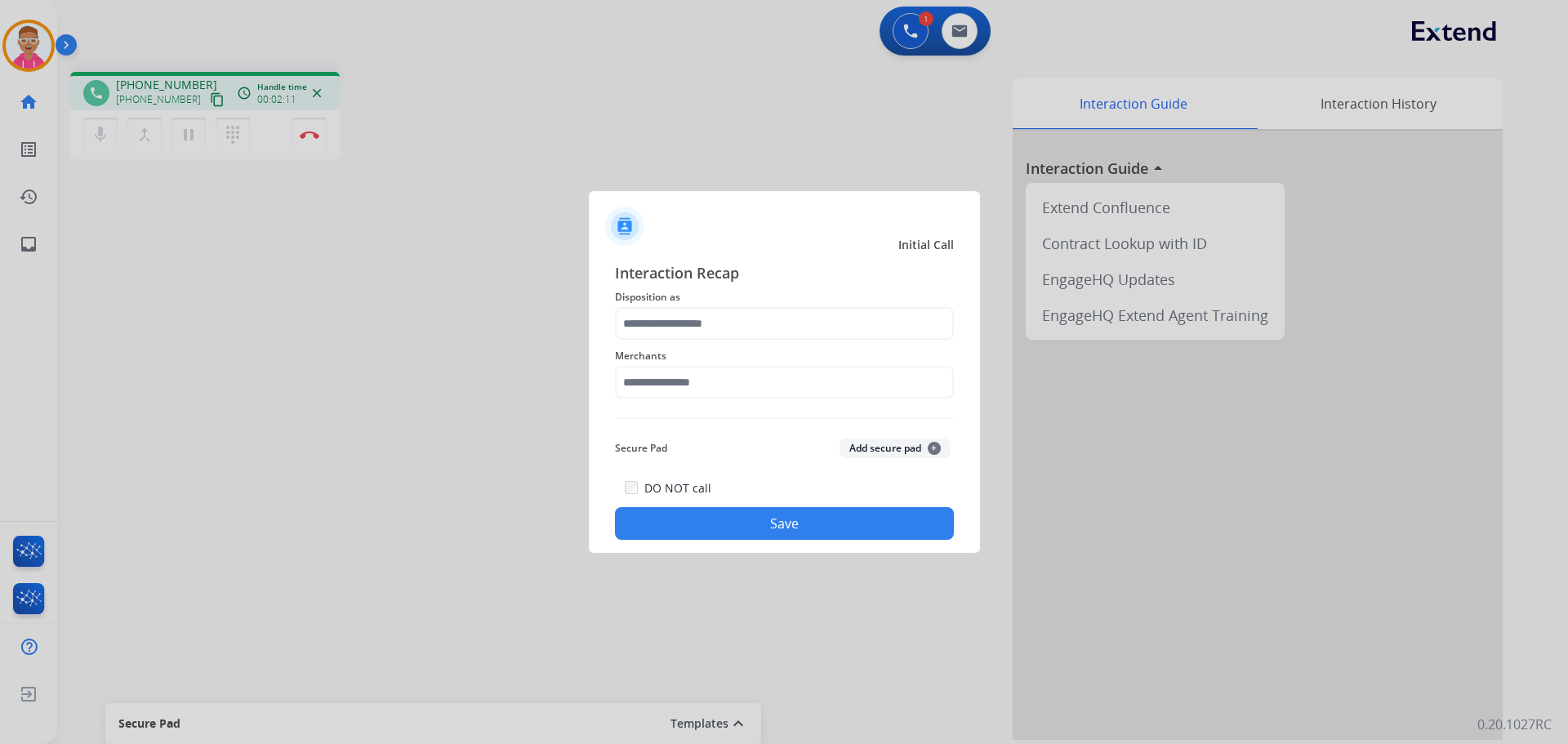
click at [347, 391] on div at bounding box center [784, 372] width 1568 height 744
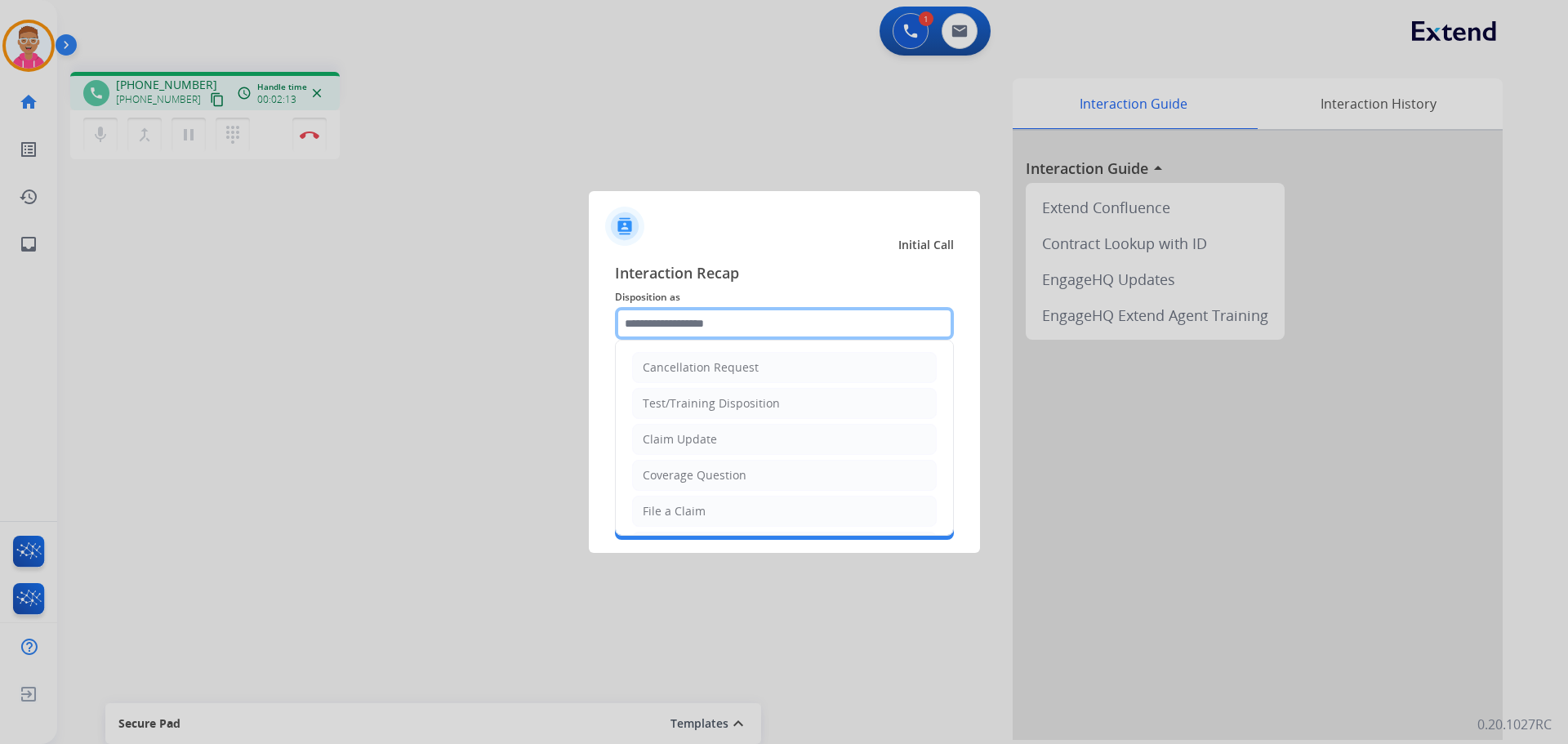
click at [717, 327] on input "text" at bounding box center [784, 323] width 339 height 33
click at [719, 501] on li "File a Claim" at bounding box center [784, 511] width 305 height 31
type input "**********"
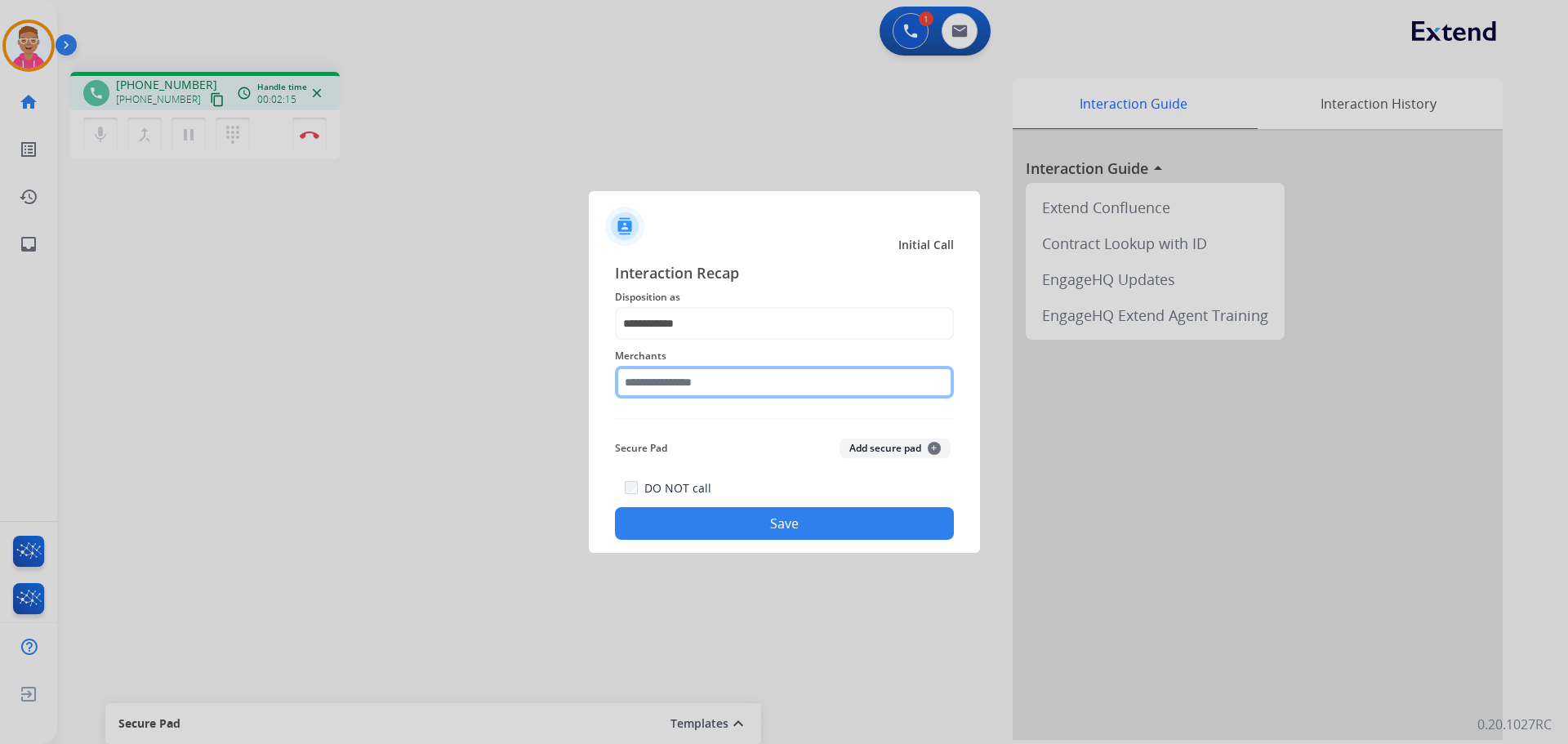
click at [702, 376] on input "text" at bounding box center [784, 382] width 339 height 33
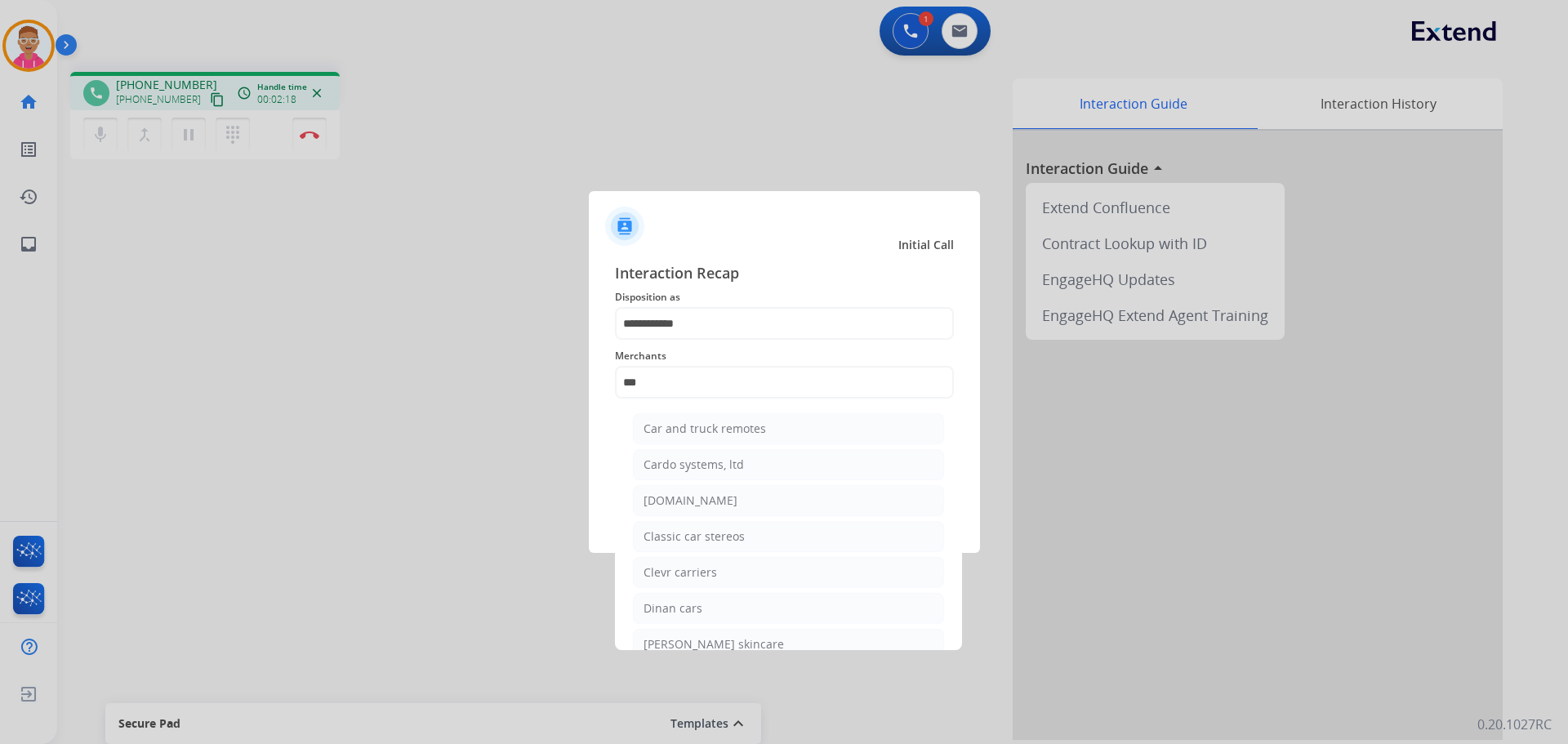
click at [714, 494] on li "[DOMAIN_NAME]" at bounding box center [788, 501] width 311 height 31
type input "**********"
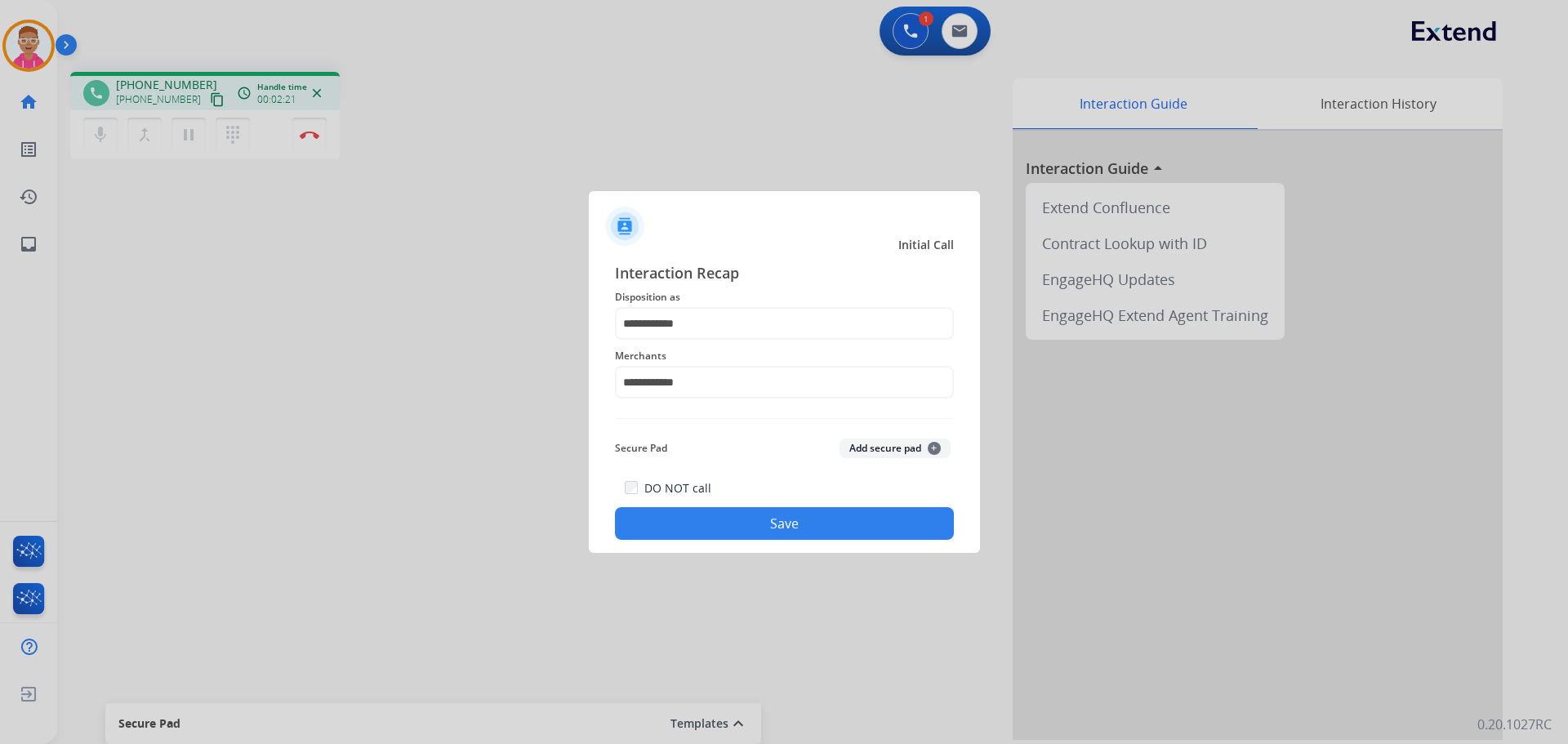
click at [672, 516] on button "Save" at bounding box center [784, 524] width 339 height 33
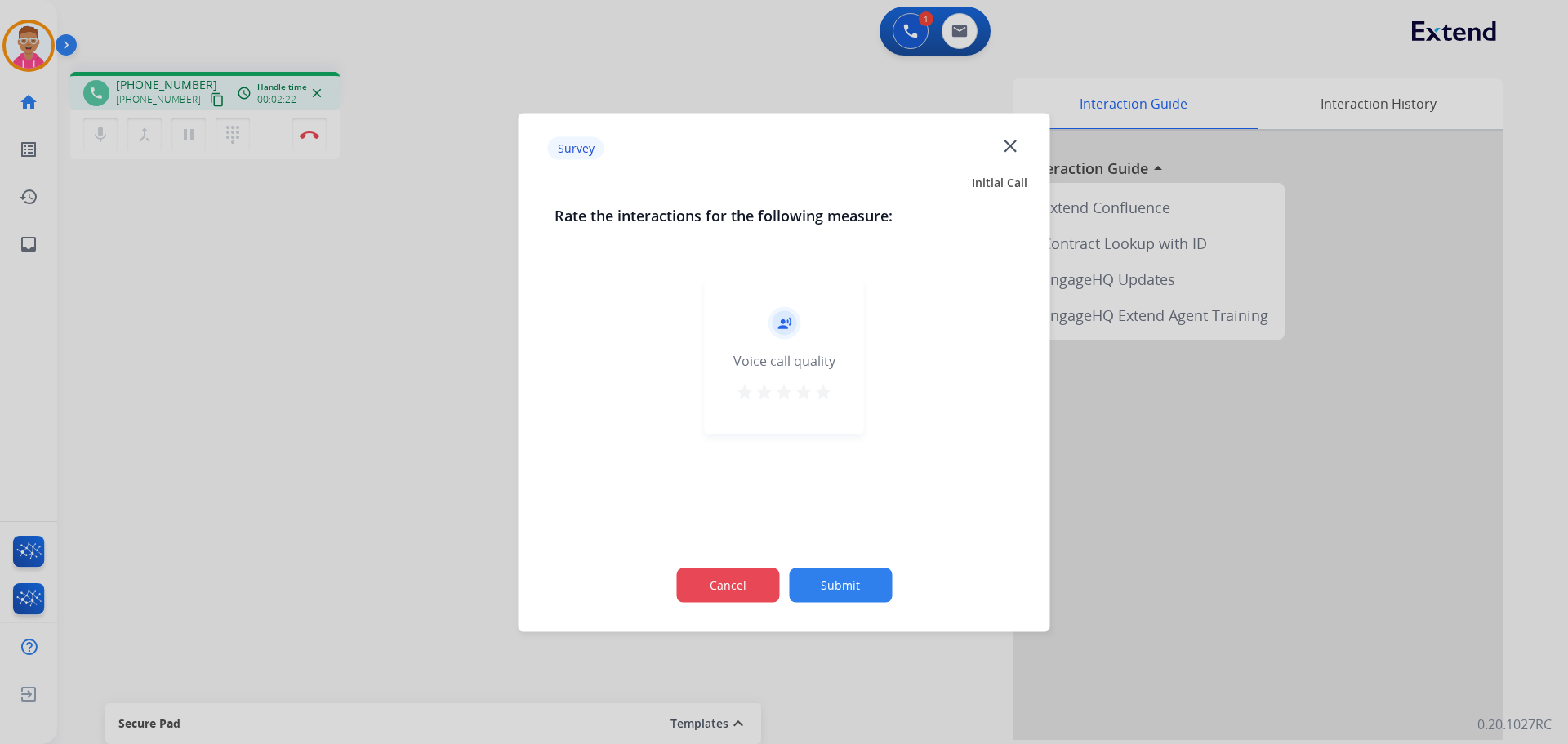
click at [706, 585] on button "Cancel" at bounding box center [728, 584] width 103 height 34
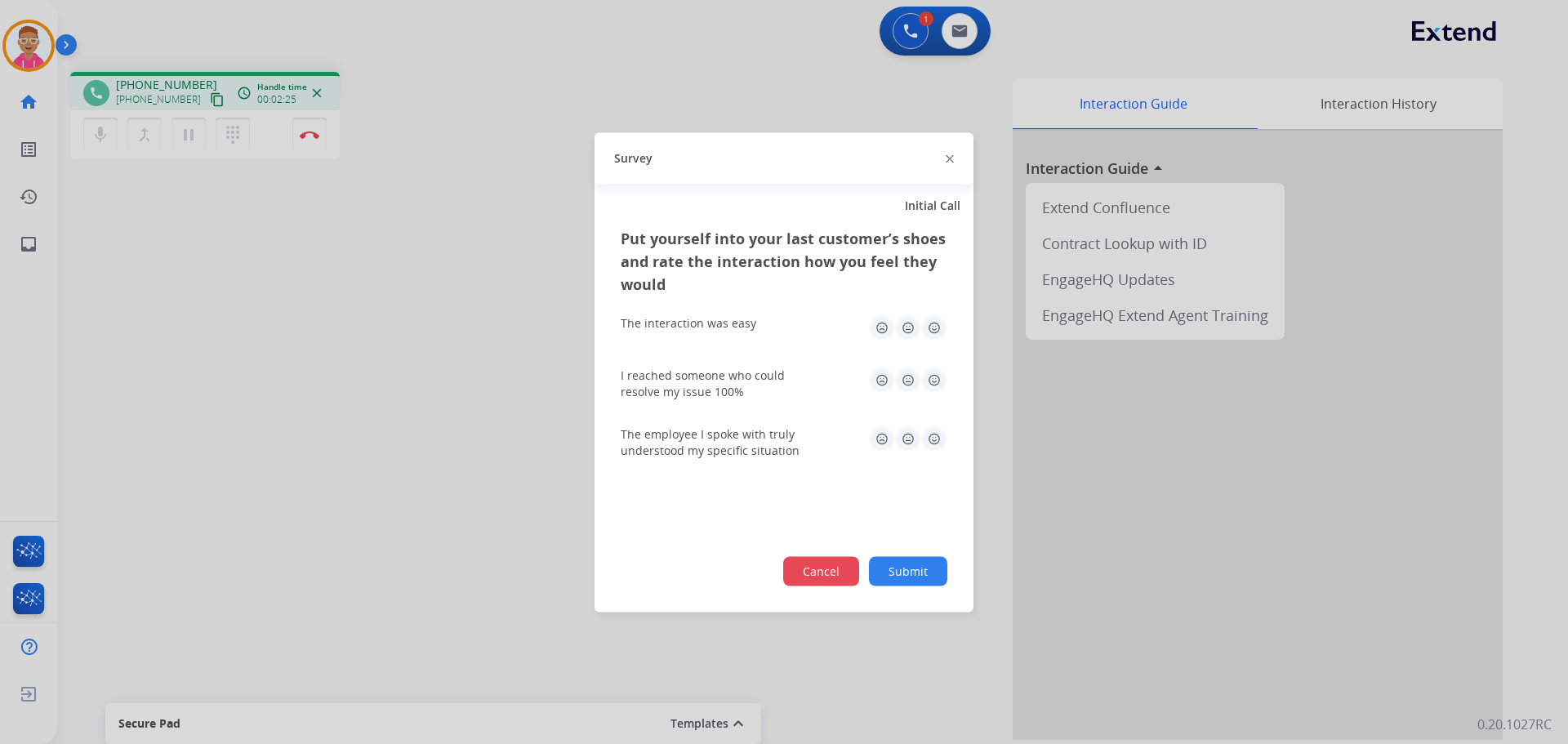
click at [824, 569] on button "Cancel" at bounding box center [821, 570] width 76 height 29
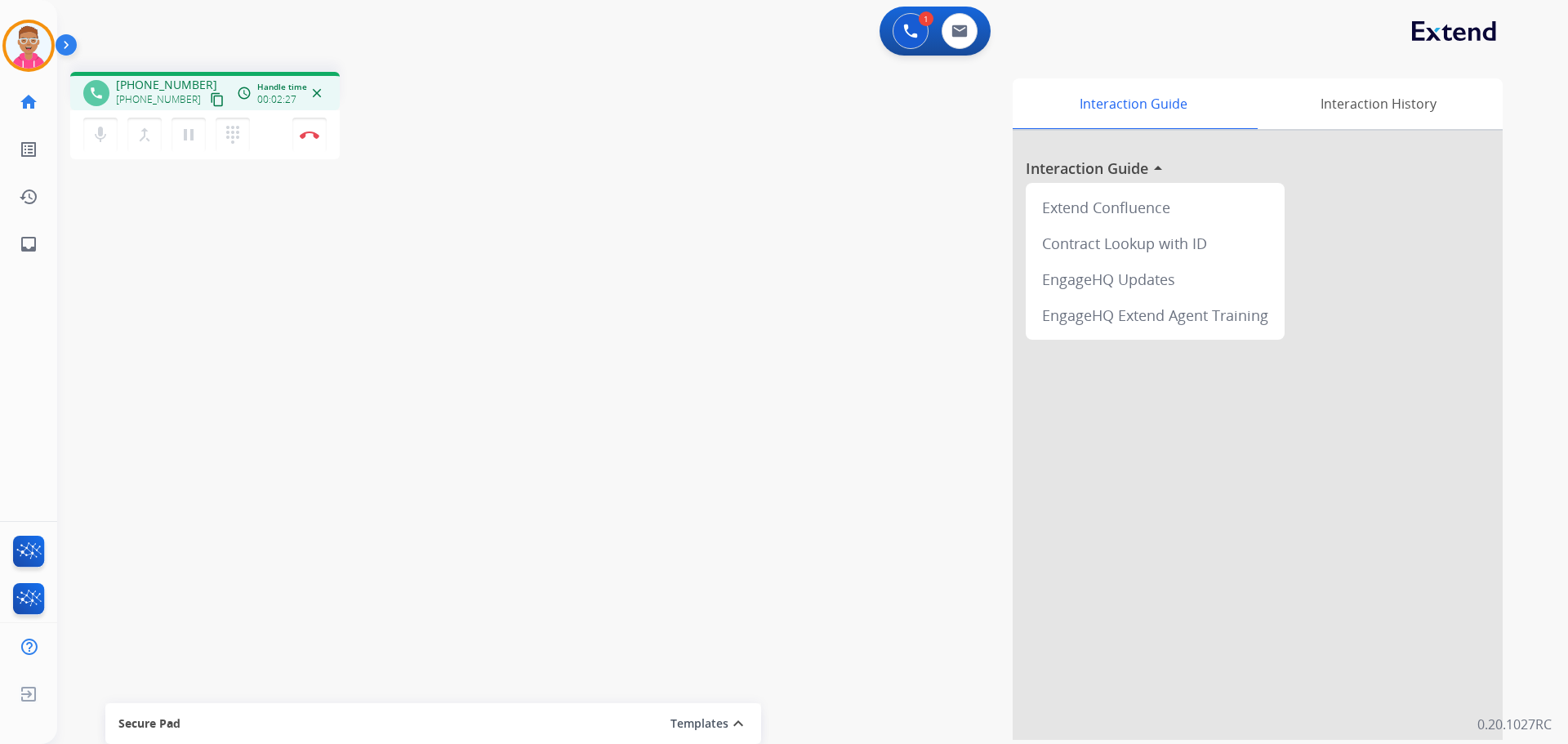
click at [210, 98] on mat-icon "content_copy" at bounding box center [216, 99] width 15 height 15
click at [760, 227] on div "Interaction Guide Interaction History Interaction Guide arrow_drop_up Extend Co…" at bounding box center [1021, 409] width 962 height 662
click at [805, 402] on div "Interaction Guide Interaction History Interaction Guide arrow_drop_up Extend Co…" at bounding box center [1021, 409] width 962 height 662
click at [942, 518] on div "Interaction Guide Interaction History Interaction Guide arrow_drop_up Extend Co…" at bounding box center [1021, 409] width 962 height 662
click at [942, 514] on div "Interaction Guide Interaction History Interaction Guide arrow_drop_up Extend Co…" at bounding box center [1021, 409] width 962 height 662
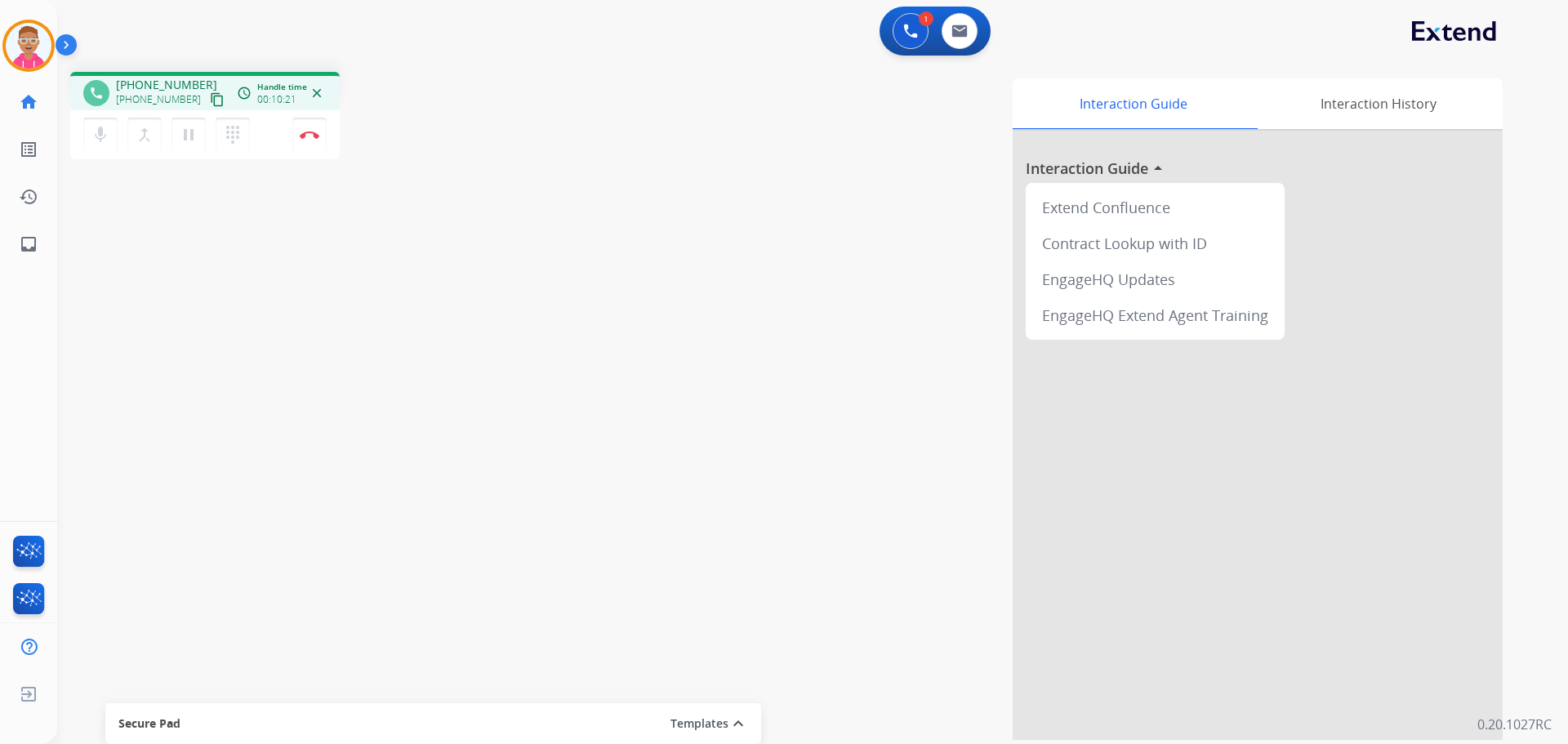
click at [943, 519] on div "Interaction Guide Interaction History Interaction Guide arrow_drop_up Extend Co…" at bounding box center [1021, 409] width 962 height 662
click at [943, 513] on div "Interaction Guide Interaction History Interaction Guide arrow_drop_up Extend Co…" at bounding box center [1021, 409] width 962 height 662
drag, startPoint x: 949, startPoint y: 501, endPoint x: 738, endPoint y: 457, distance: 215.5
click at [739, 461] on div "Interaction Guide Interaction History Interaction Guide arrow_drop_up Extend Co…" at bounding box center [1021, 409] width 962 height 662
click at [739, 457] on div "Interaction Guide Interaction History Interaction Guide arrow_drop_up Extend Co…" at bounding box center [1021, 409] width 962 height 662
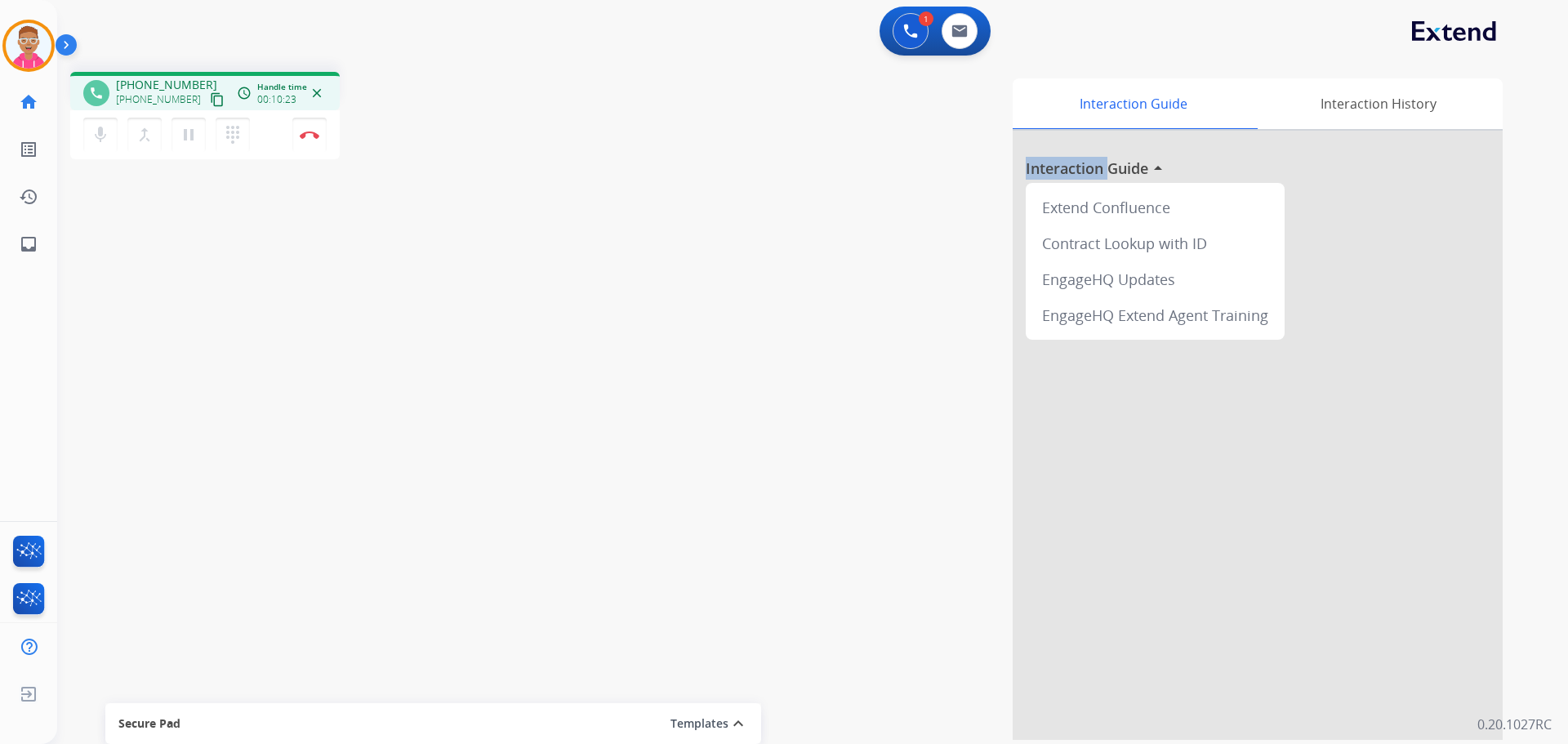
click at [739, 457] on div "Interaction Guide Interaction History Interaction Guide arrow_drop_up Extend Co…" at bounding box center [1021, 409] width 962 height 662
drag, startPoint x: 589, startPoint y: 450, endPoint x: 604, endPoint y: 437, distance: 19.8
click at [590, 447] on div "Interaction Guide Interaction History Interaction Guide arrow_drop_up Extend Co…" at bounding box center [1021, 409] width 962 height 662
click at [605, 437] on div "Interaction Guide Interaction History Interaction Guide arrow_drop_up Extend Co…" at bounding box center [1021, 409] width 962 height 662
click at [178, 243] on div "phone [PHONE_NUMBER] [PHONE_NUMBER] content_copy access_time Call metrics Queue…" at bounding box center [793, 400] width 1472 height 681
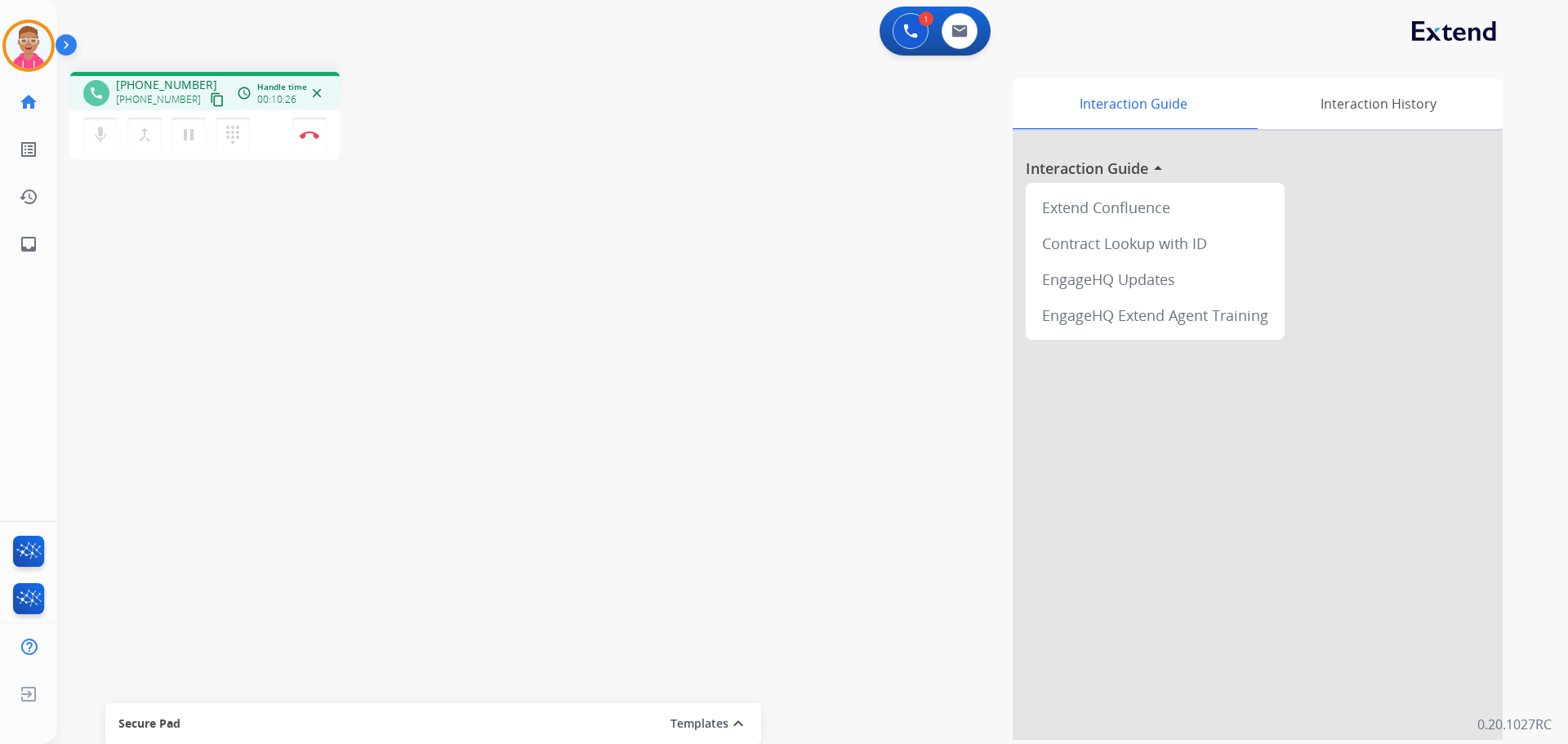
click at [178, 240] on div "phone [PHONE_NUMBER] [PHONE_NUMBER] content_copy access_time Call metrics Queue…" at bounding box center [793, 400] width 1472 height 681
click at [90, 103] on div "phone" at bounding box center [96, 92] width 26 height 26
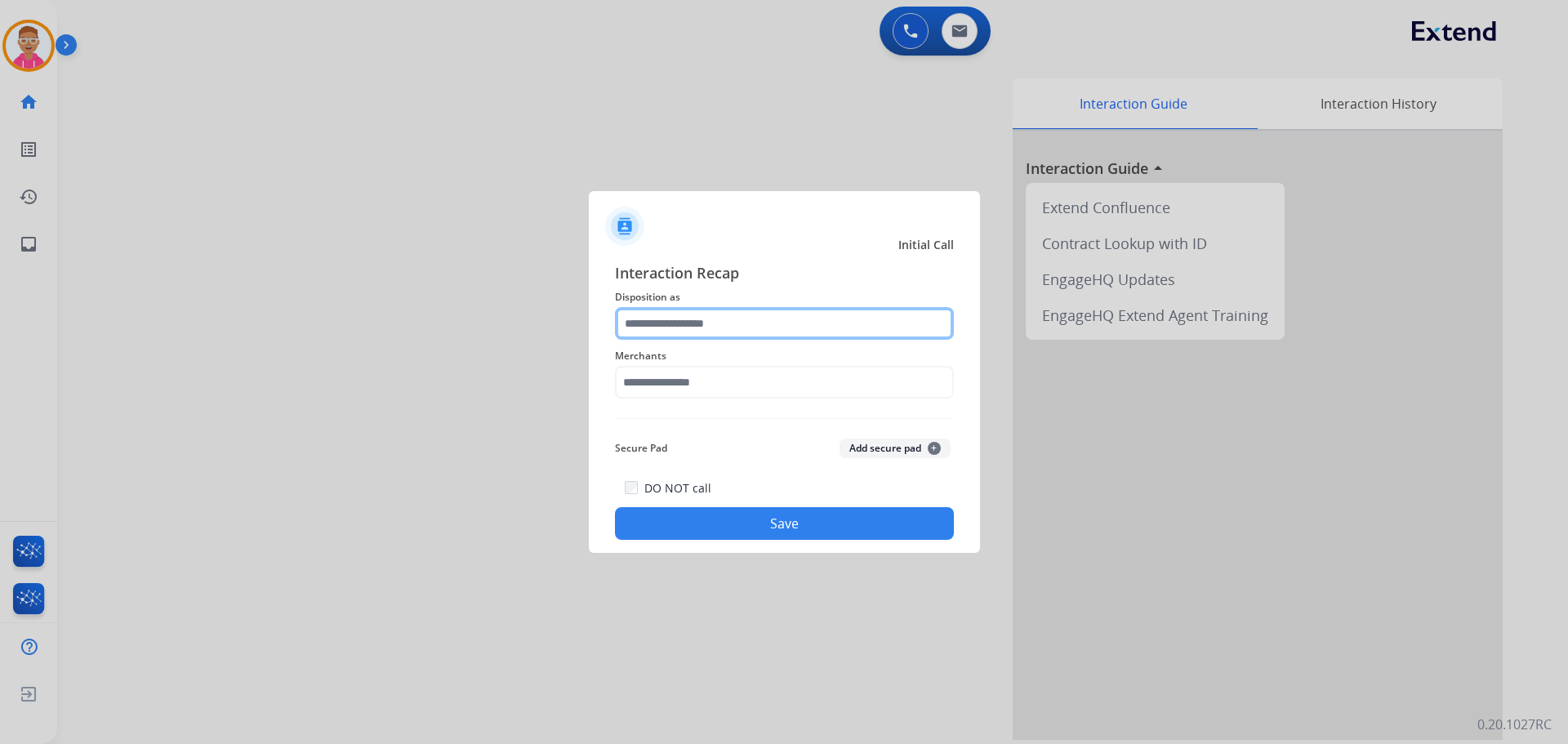
click at [714, 319] on input "text" at bounding box center [784, 323] width 339 height 33
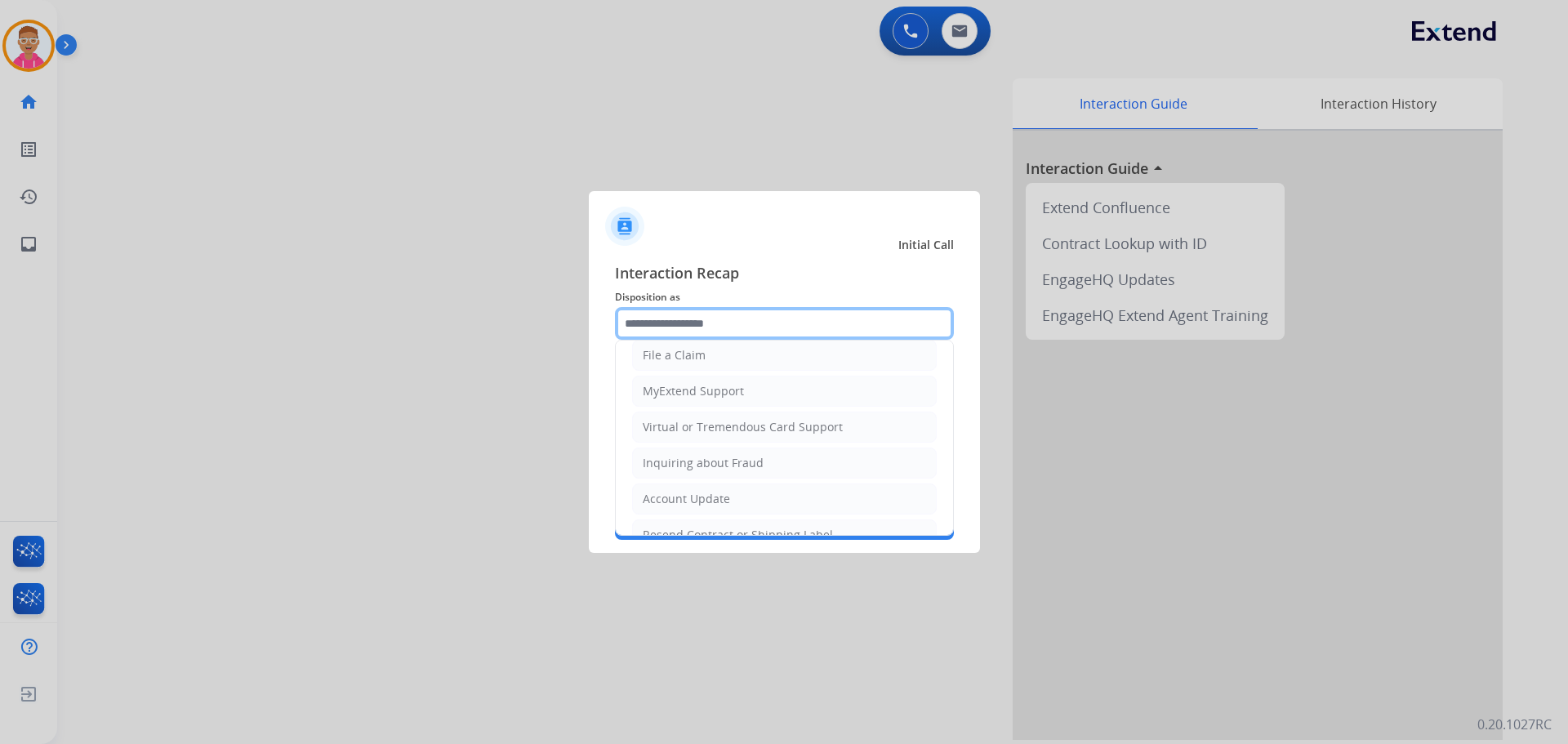
scroll to position [244, 0]
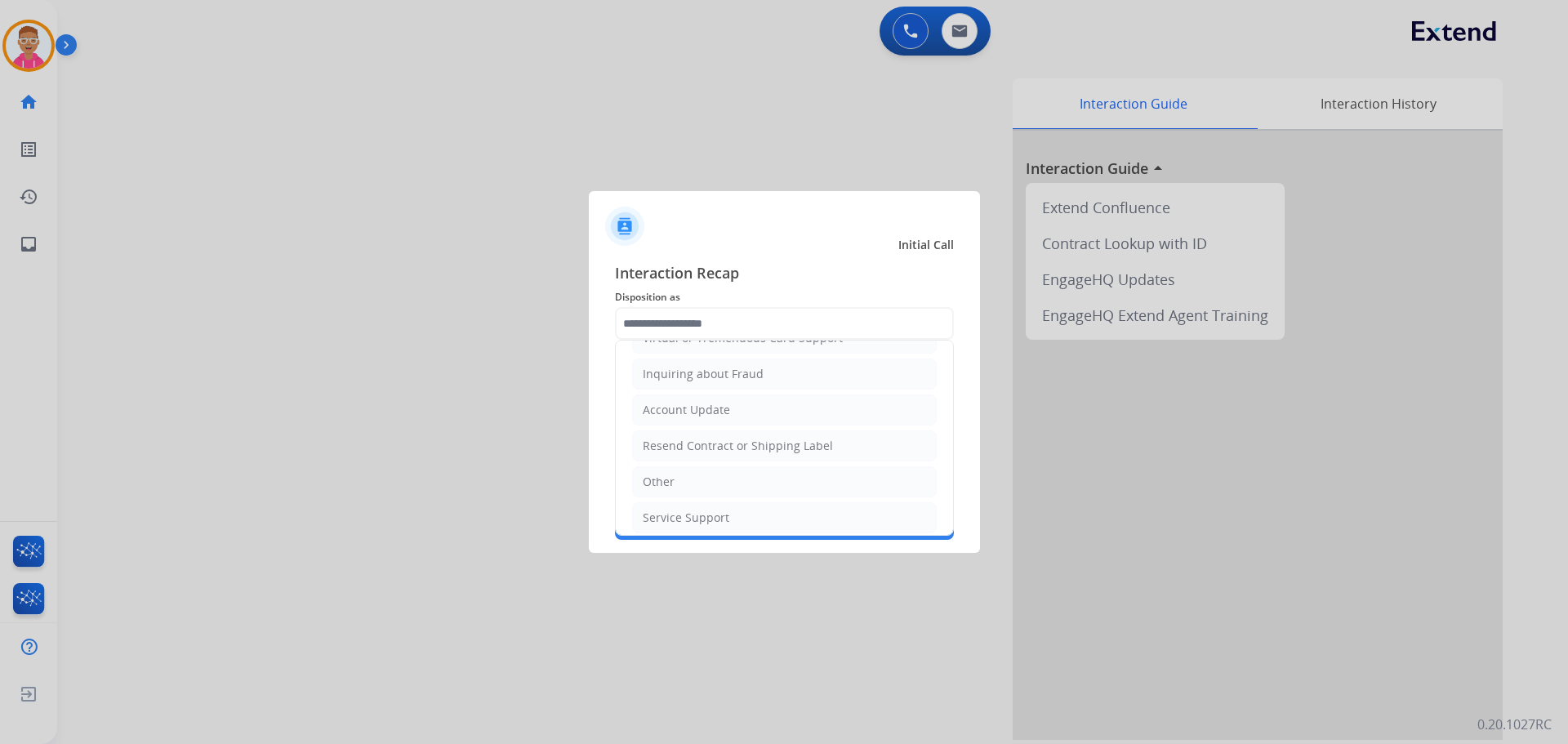
click at [710, 476] on li "Other" at bounding box center [784, 482] width 305 height 31
type input "*****"
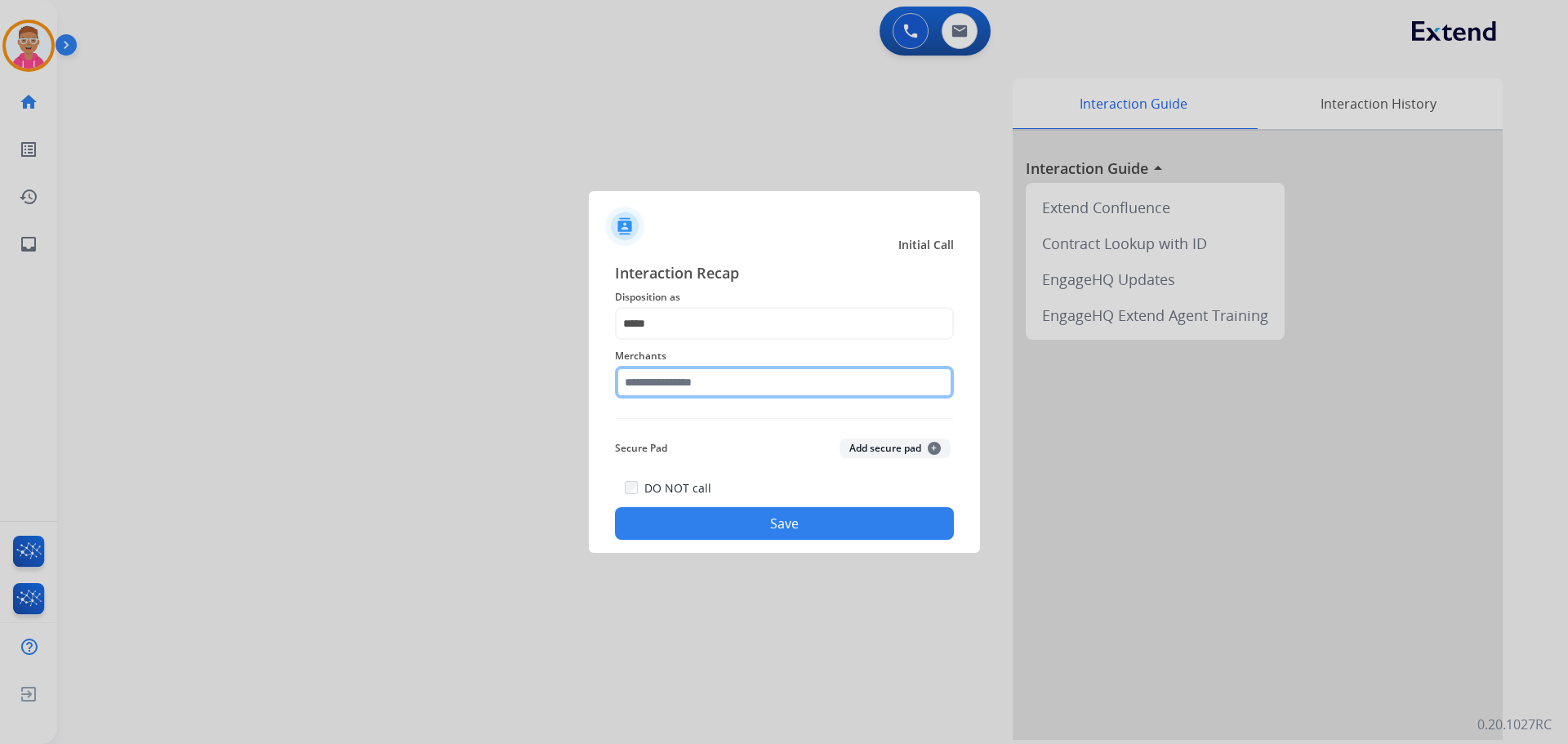
click at [683, 387] on input "text" at bounding box center [784, 382] width 339 height 33
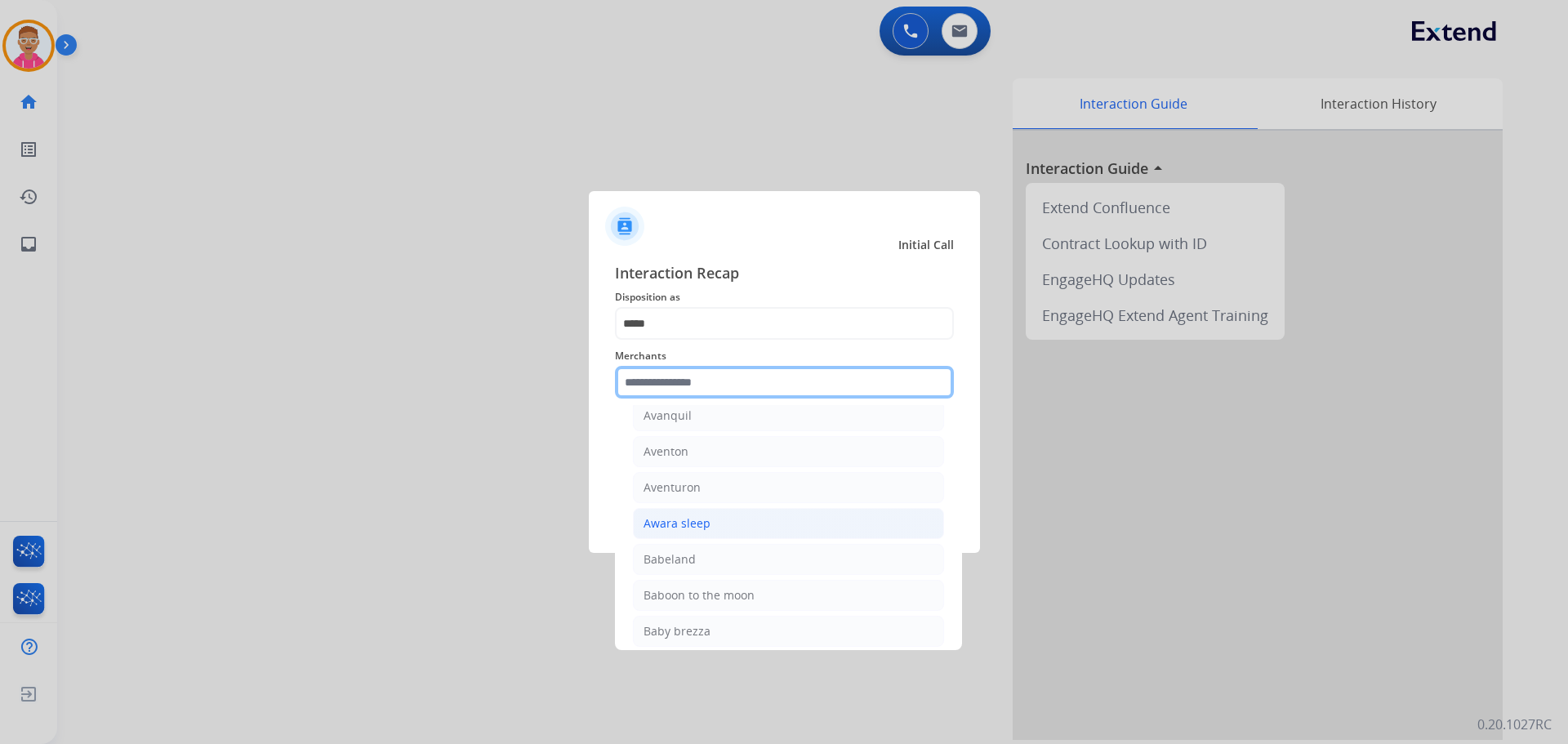
scroll to position [3184, 0]
click at [724, 392] on input "text" at bounding box center [784, 382] width 339 height 33
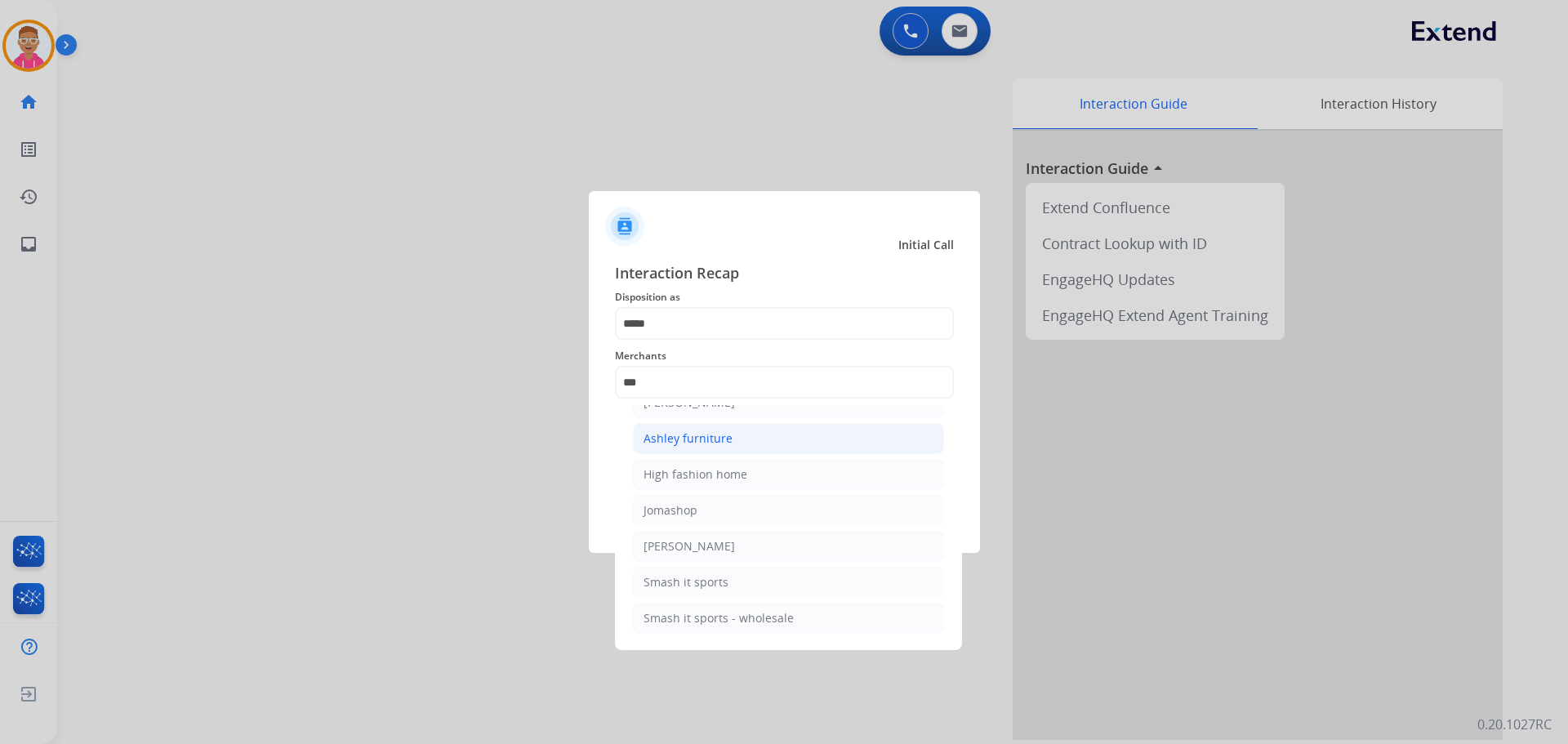
click at [732, 436] on li "Ashley furniture" at bounding box center [788, 438] width 311 height 31
type input "**********"
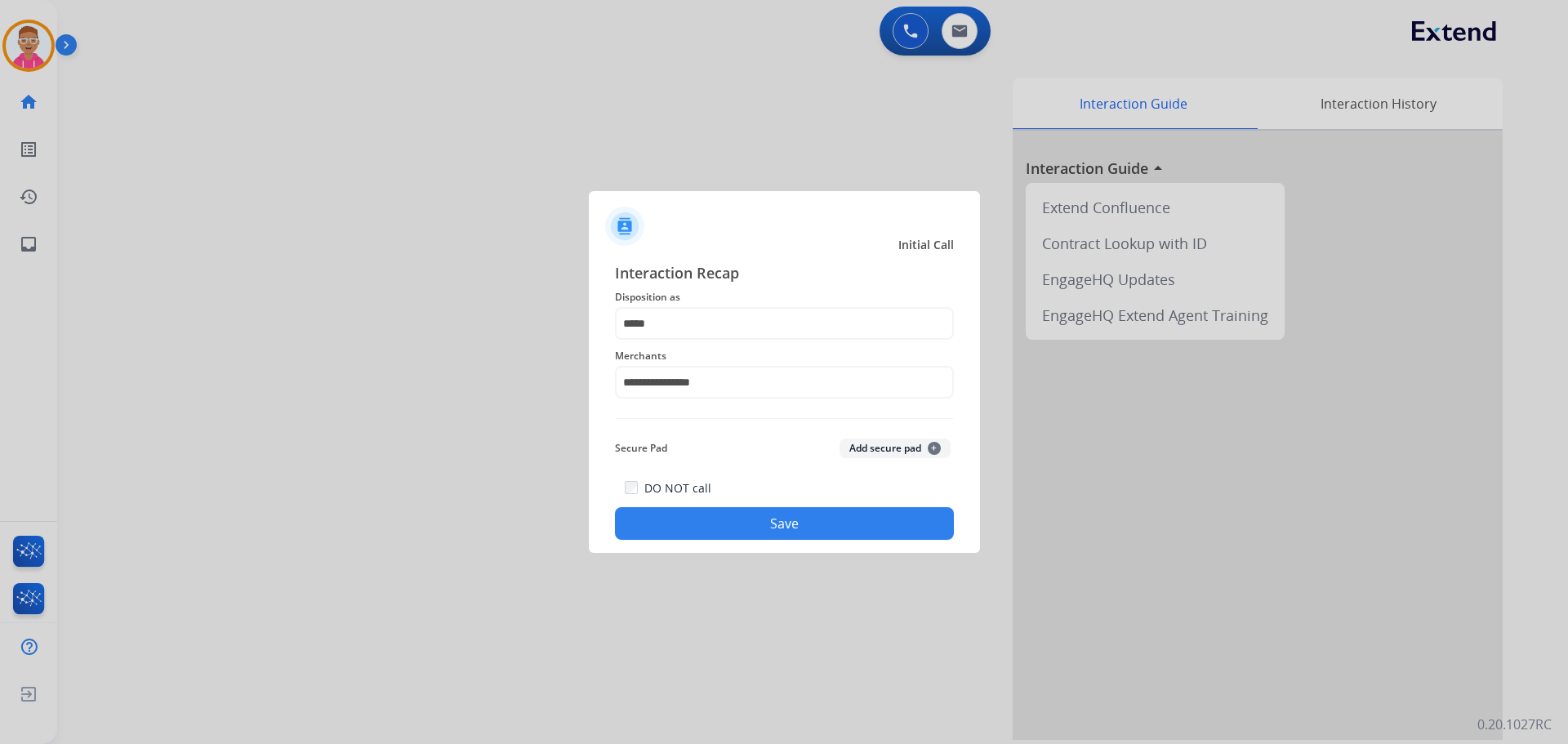
click at [755, 524] on button "Save" at bounding box center [784, 524] width 339 height 33
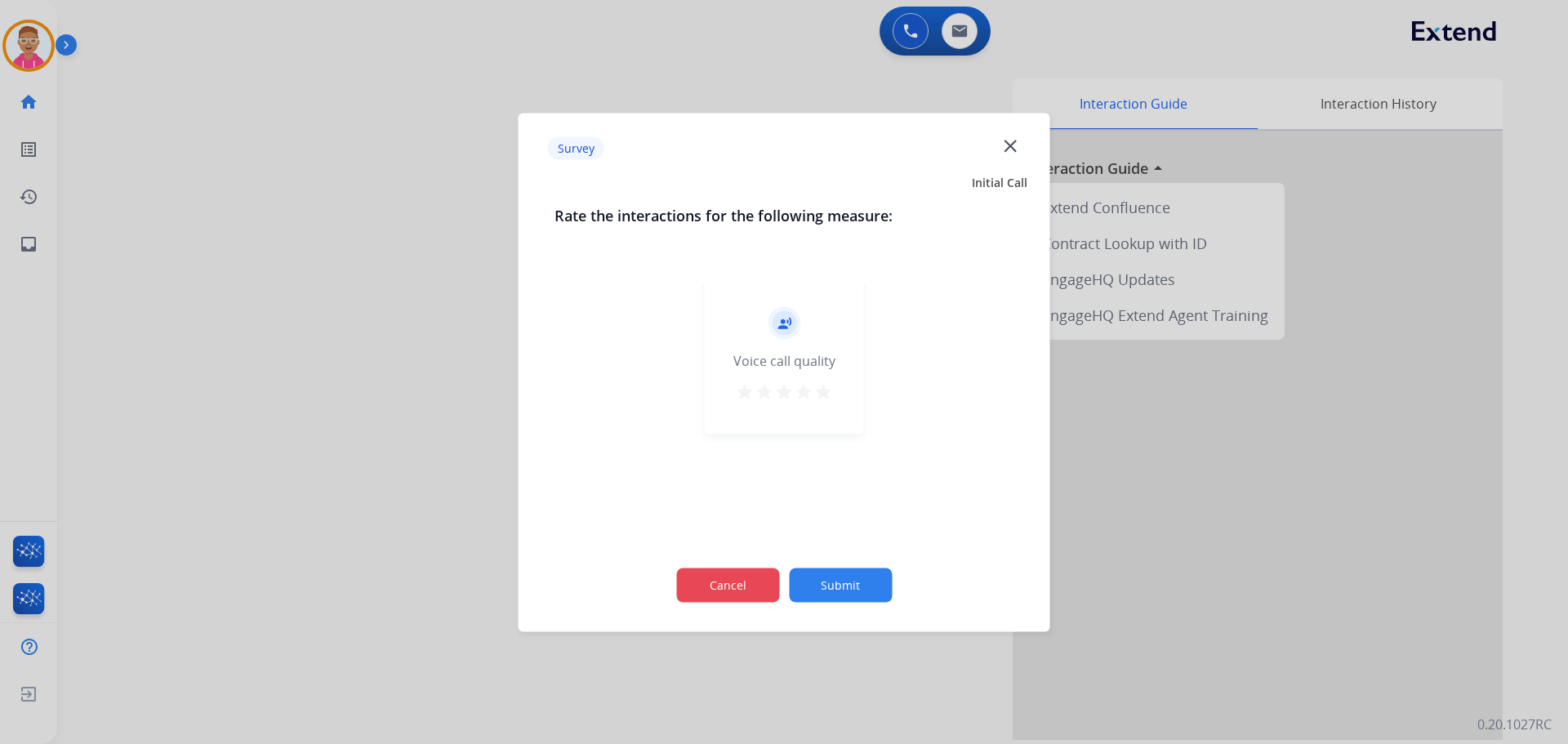
click at [757, 579] on button "Cancel" at bounding box center [728, 584] width 103 height 34
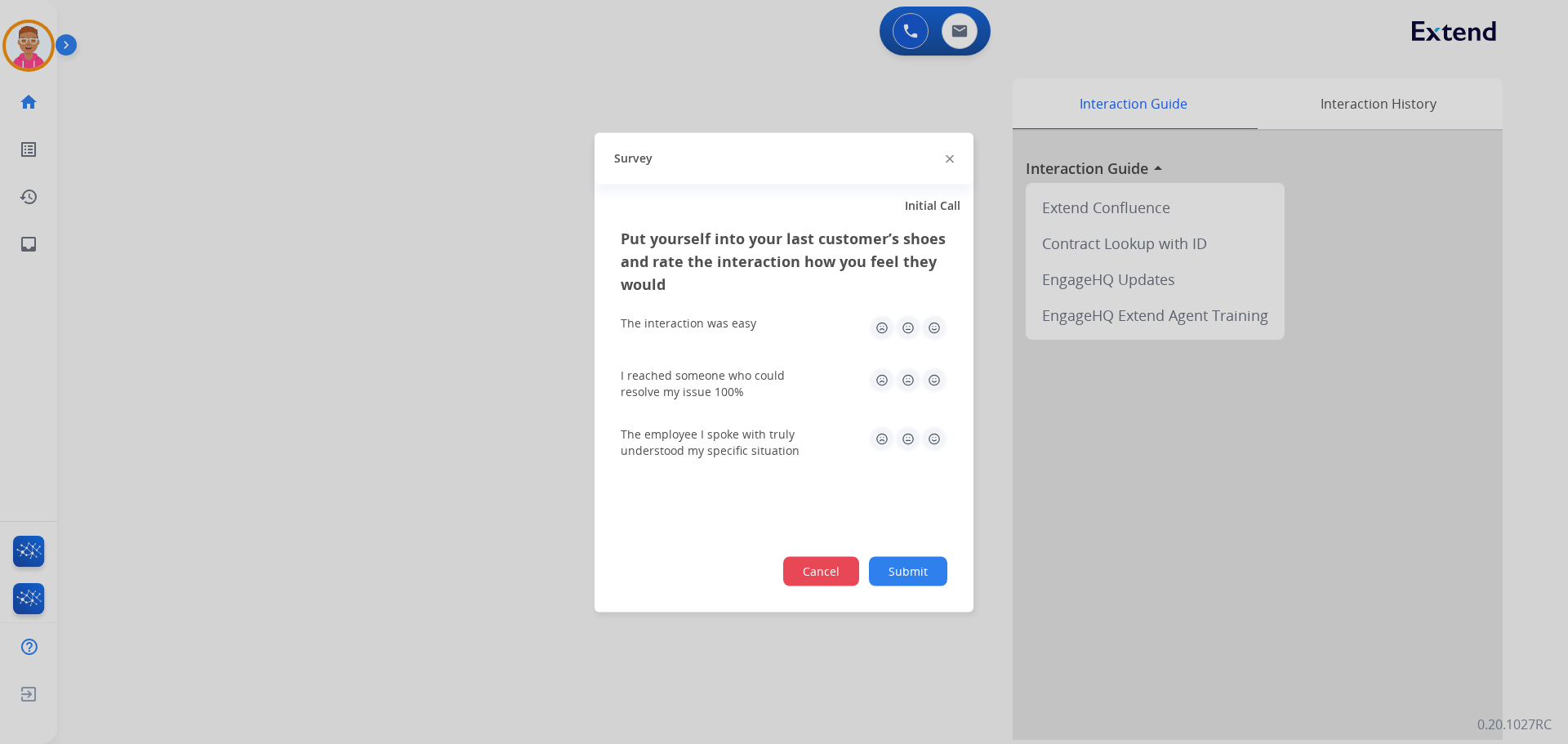
click at [843, 569] on button "Cancel" at bounding box center [821, 570] width 76 height 29
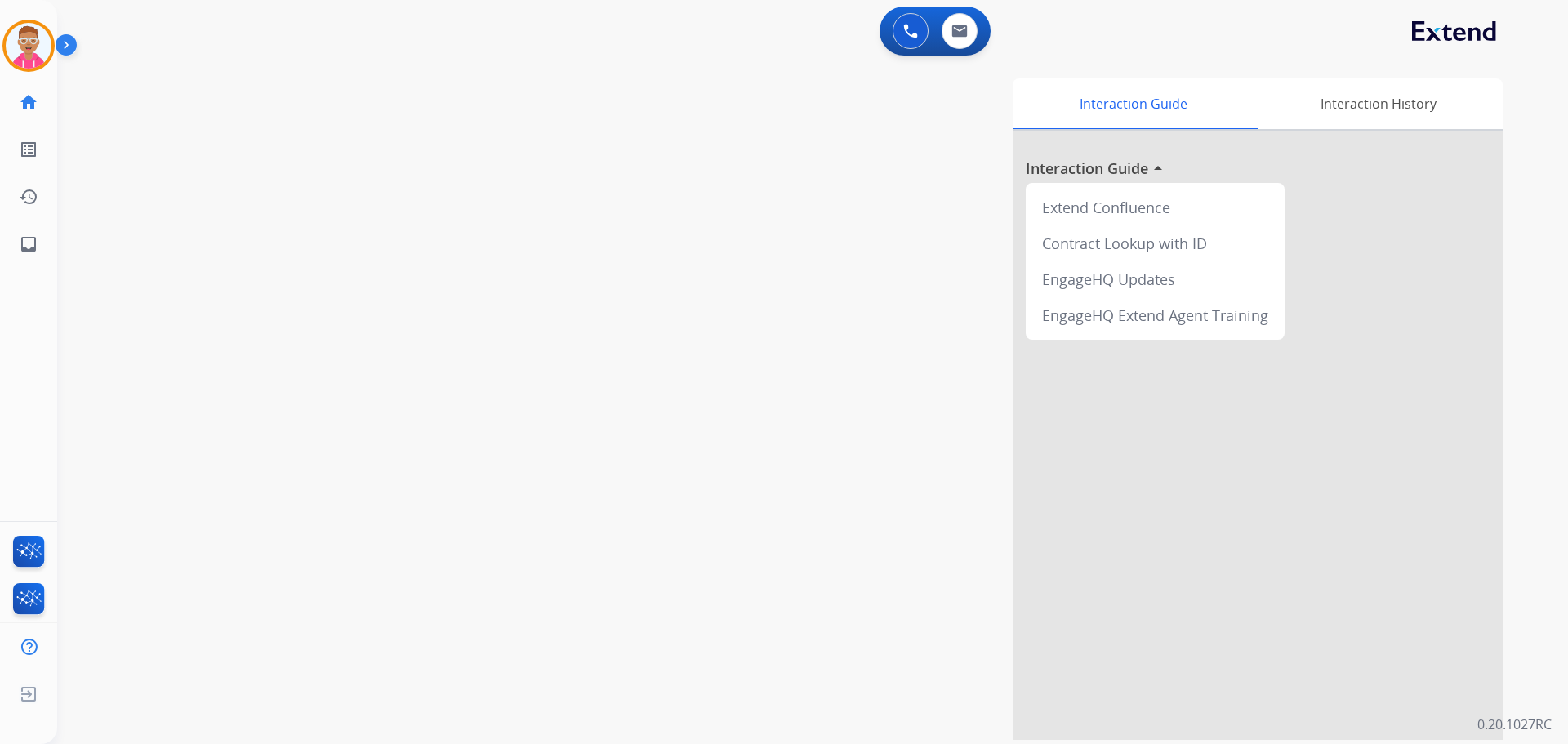
click at [254, 270] on div "swap_horiz Break voice bridge close_fullscreen Connect 3-Way Call merge_type Se…" at bounding box center [793, 400] width 1472 height 681
click at [40, 49] on img at bounding box center [28, 46] width 46 height 46
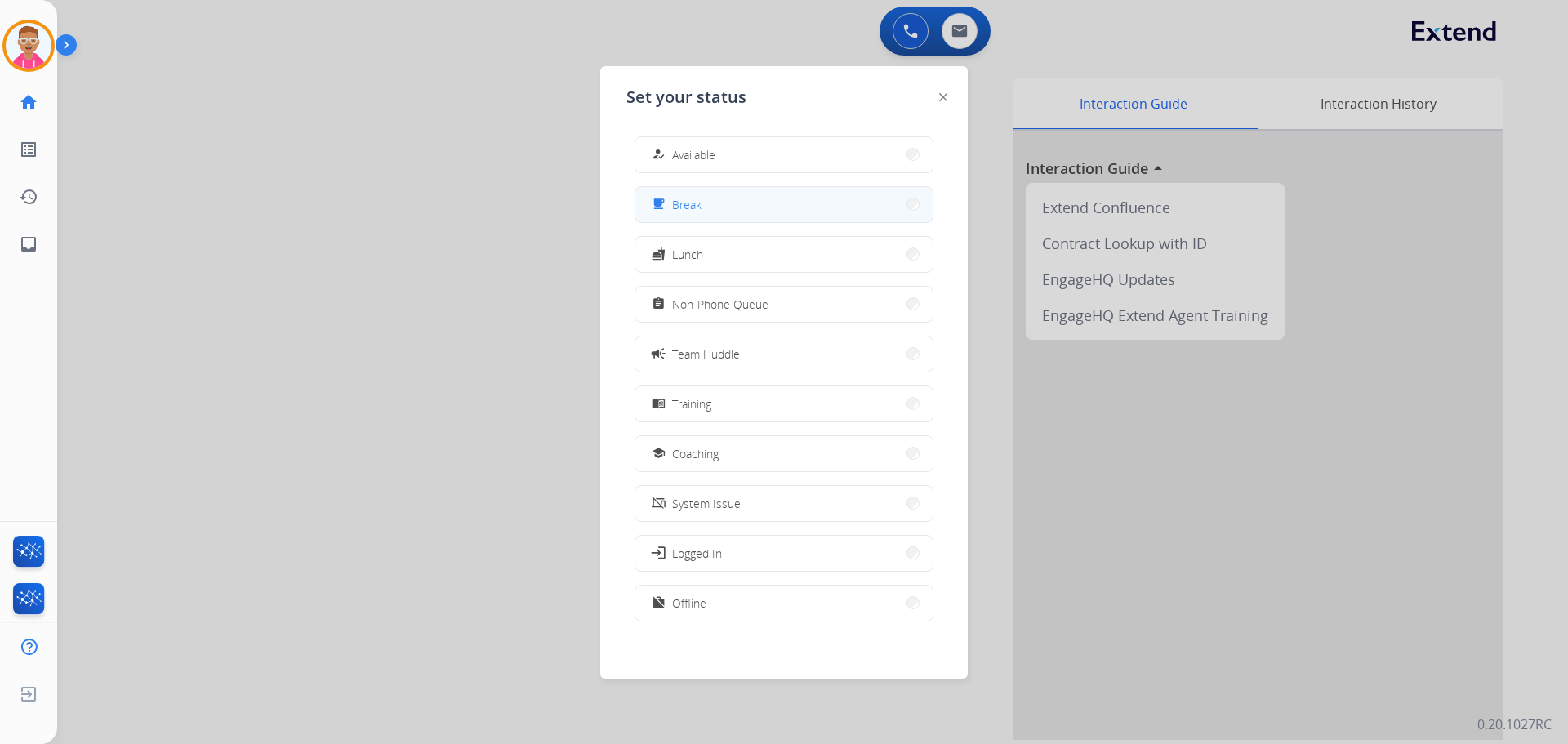
click at [702, 213] on div "free_breakfast Break" at bounding box center [674, 204] width 53 height 19
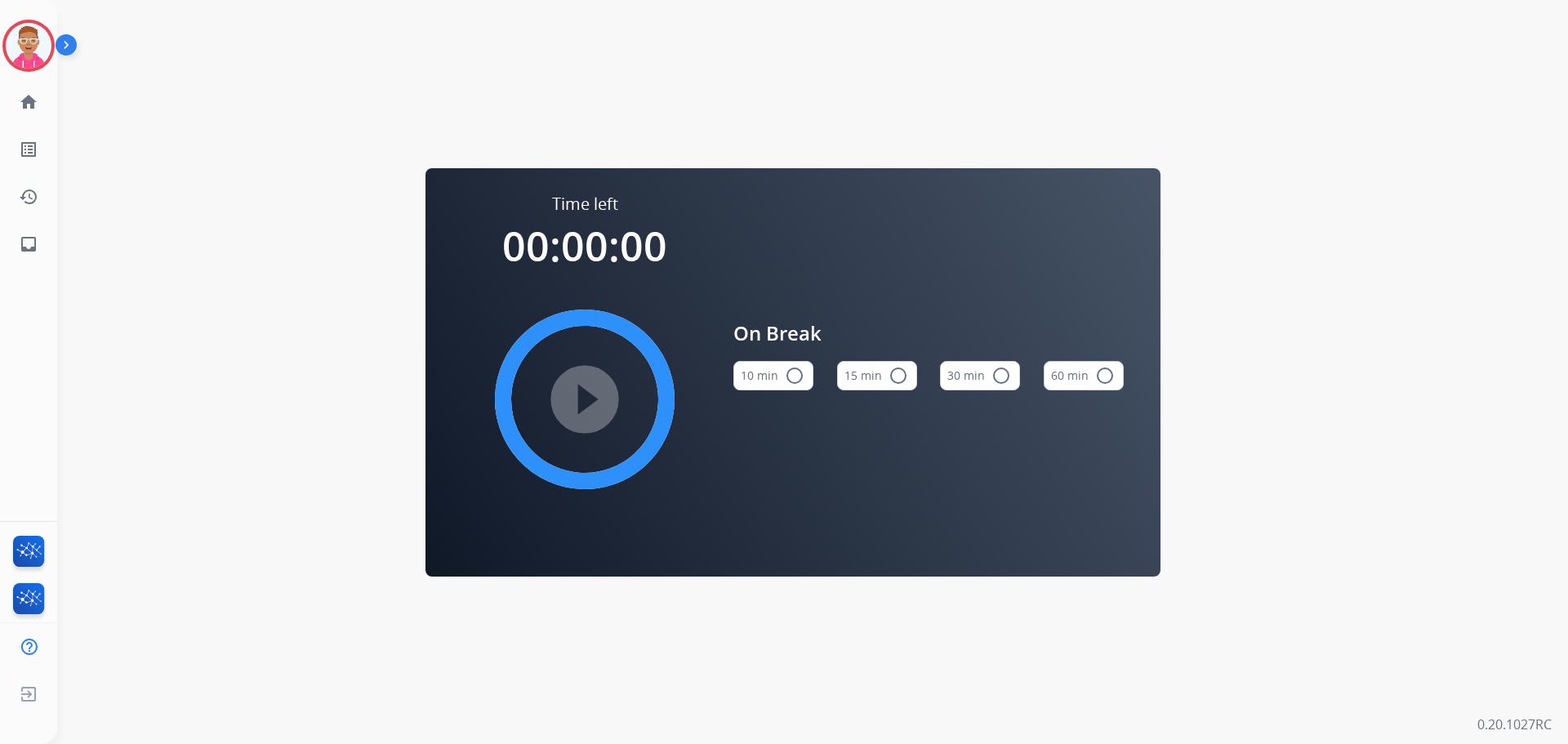
click at [891, 376] on mat-icon "radio_button_unchecked" at bounding box center [898, 375] width 19 height 19
click at [585, 396] on mat-icon "play_circle_filled" at bounding box center [584, 399] width 19 height 19
click at [28, 30] on img at bounding box center [28, 46] width 46 height 46
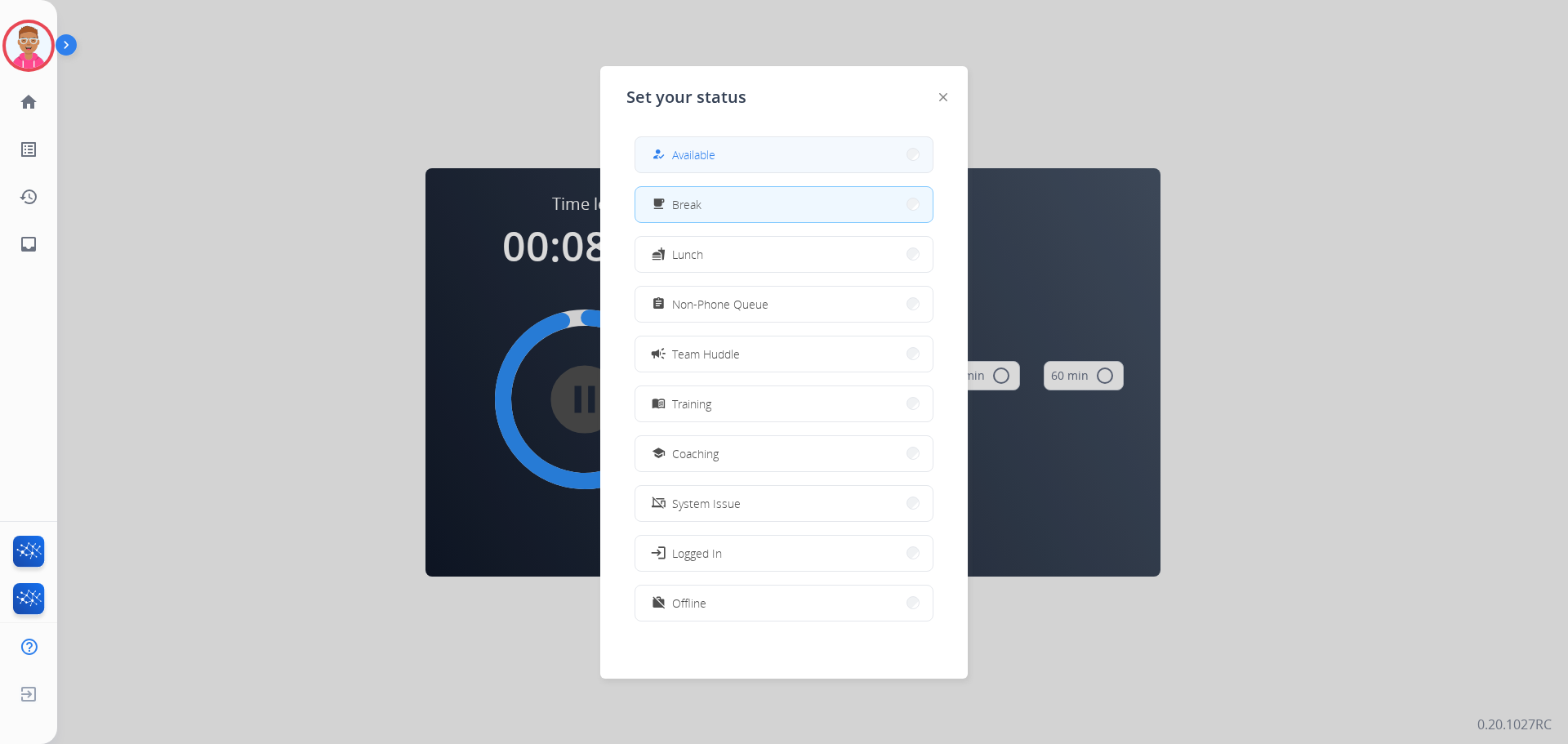
click at [673, 146] on div "how_to_reg Available" at bounding box center [681, 154] width 67 height 19
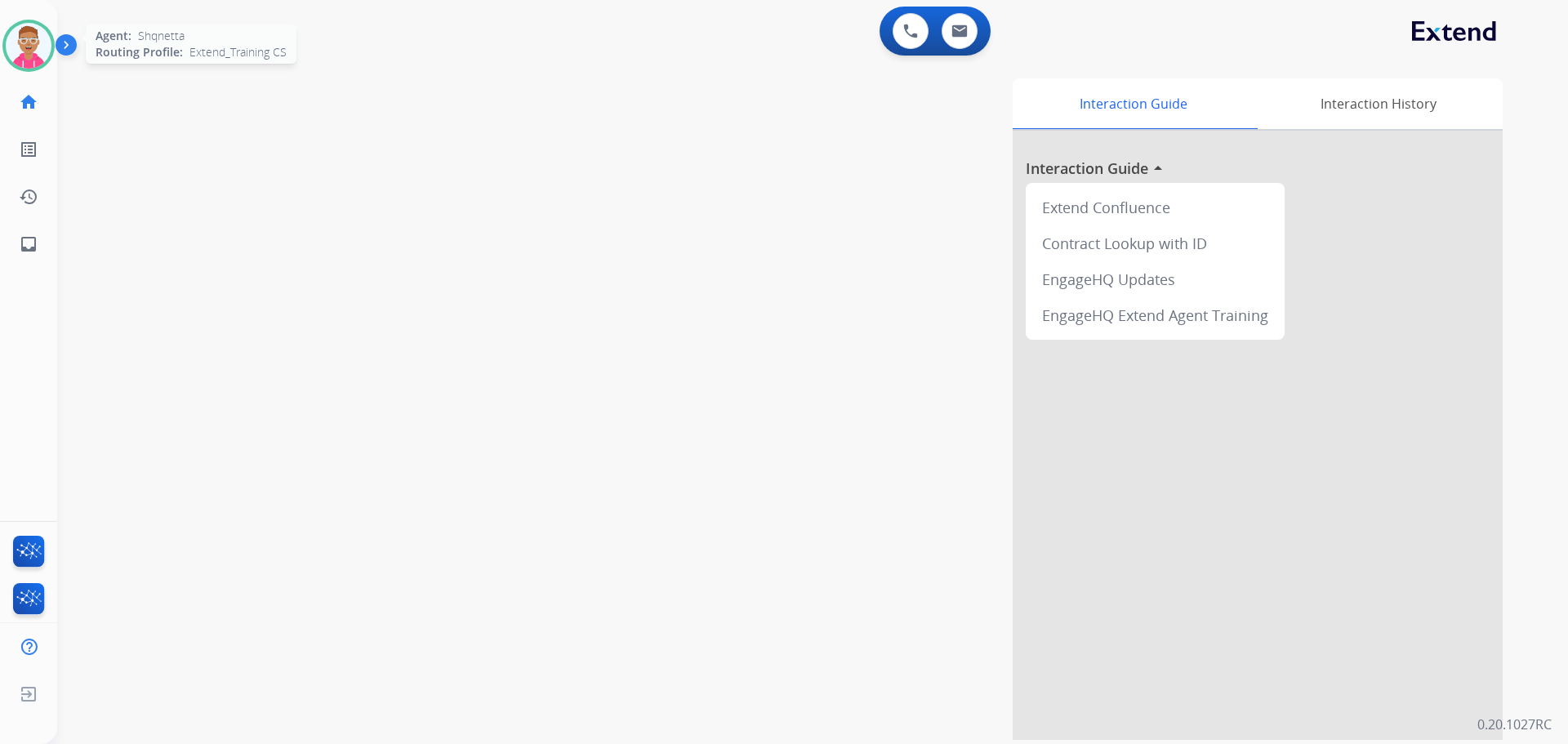
click at [31, 49] on img at bounding box center [28, 46] width 46 height 46
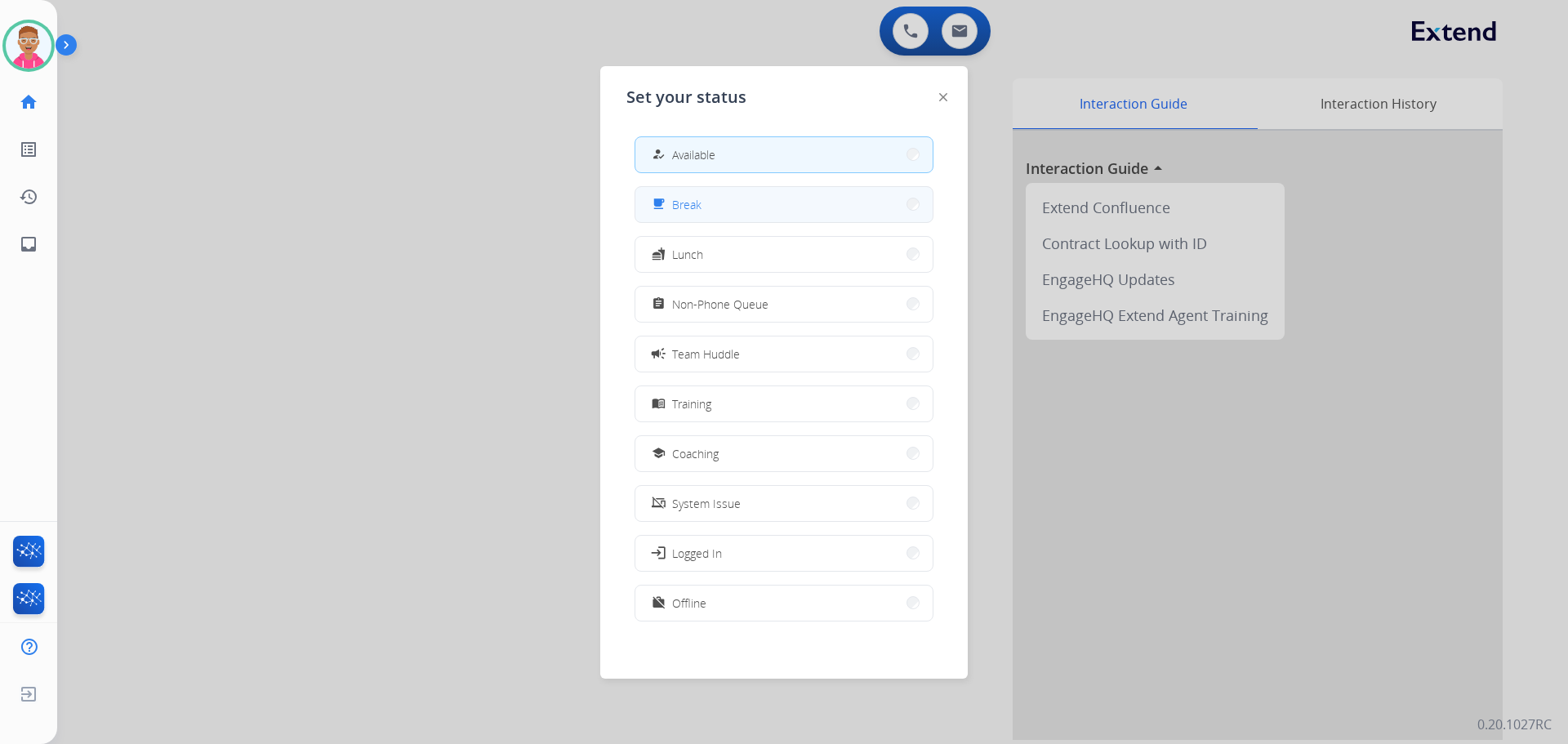
click at [768, 204] on button "free_breakfast Break" at bounding box center [784, 205] width 297 height 35
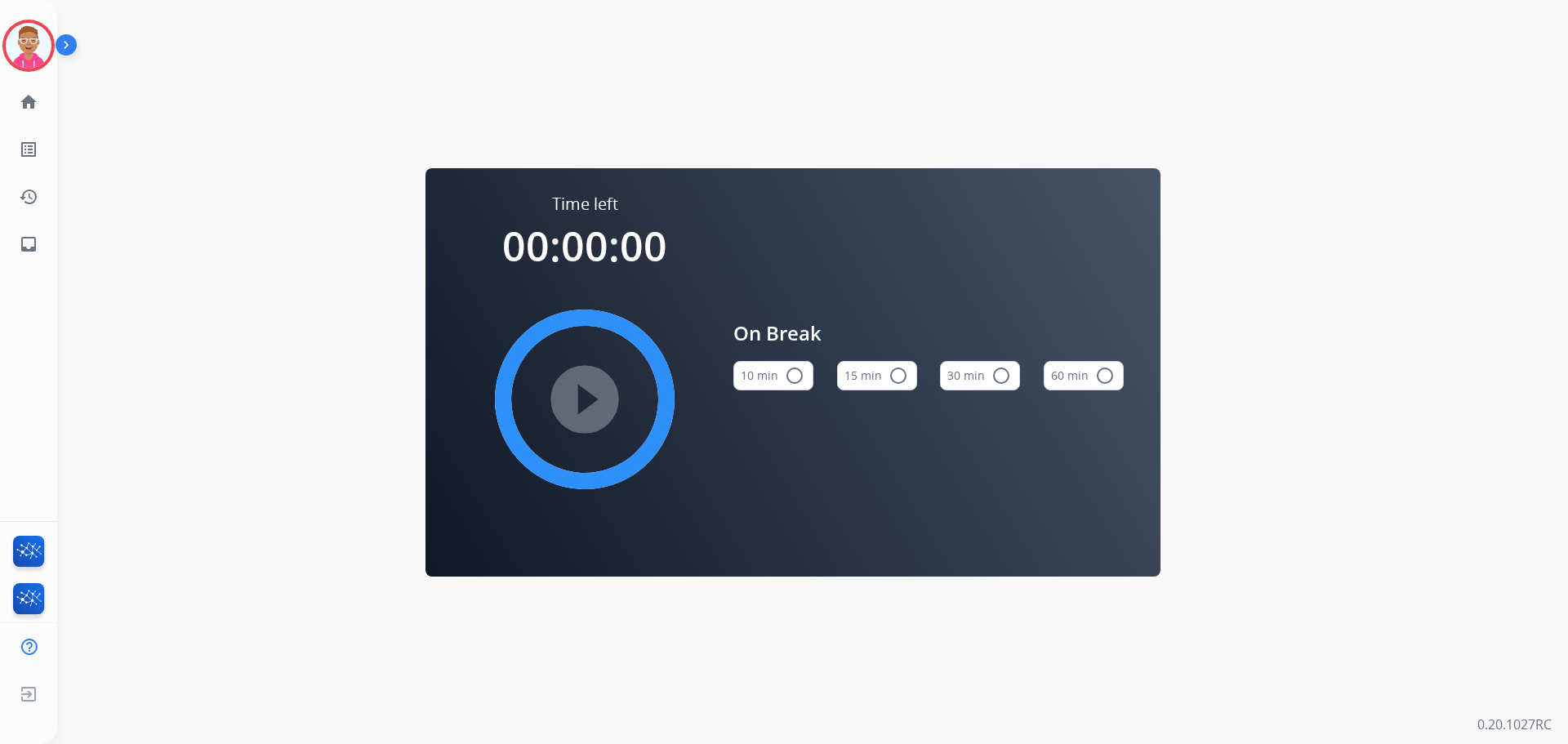
drag, startPoint x: 857, startPoint y: 372, endPoint x: 698, endPoint y: 362, distance: 159.3
click at [851, 368] on button "15 min radio_button_unchecked" at bounding box center [877, 375] width 80 height 29
click at [586, 405] on mat-icon "play_circle_filled" at bounding box center [584, 399] width 19 height 19
click at [53, 59] on div "Agent: [PERSON_NAME] Profile: Extend_Training CS" at bounding box center [29, 46] width 52 height 52
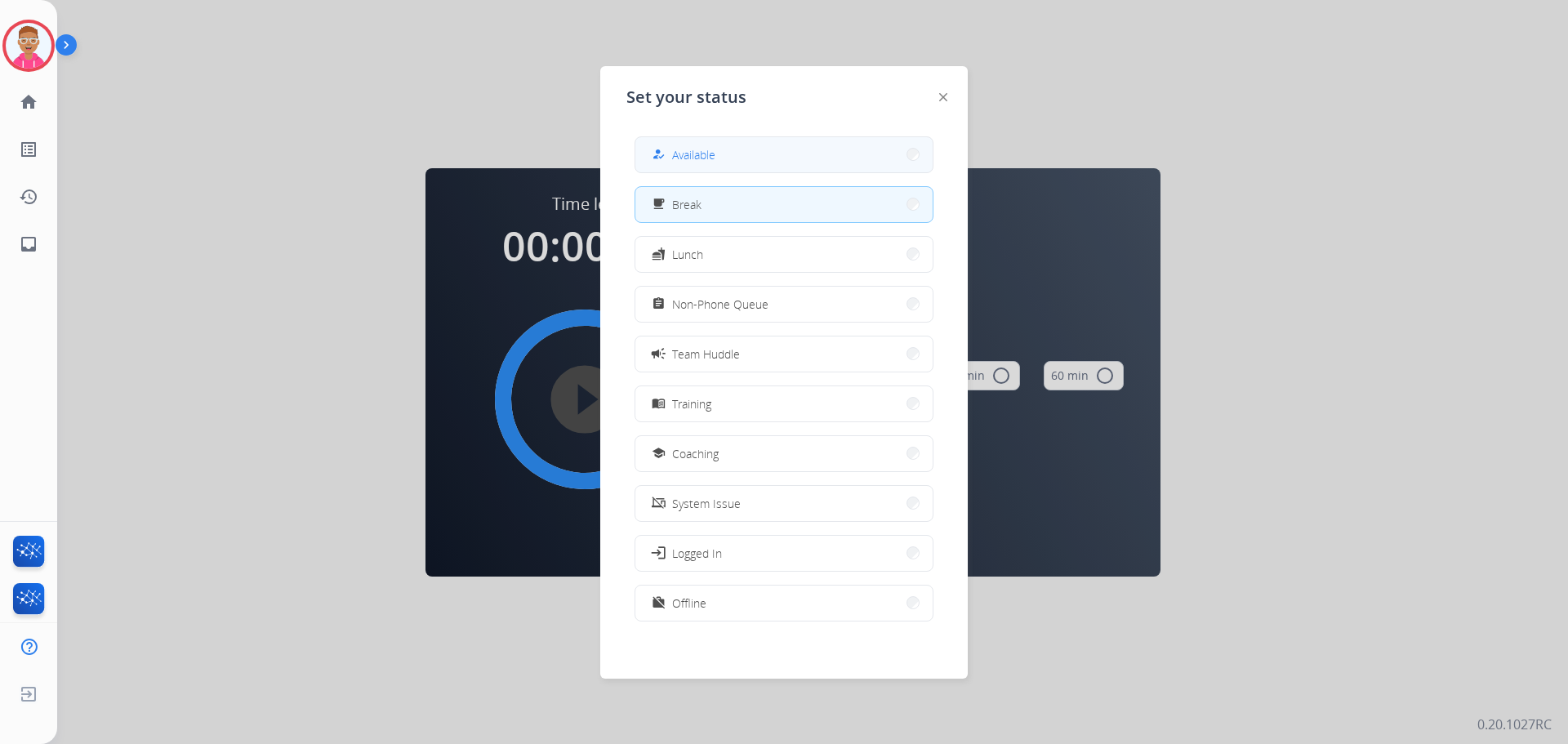
click at [737, 156] on button "how_to_reg Available" at bounding box center [784, 154] width 297 height 35
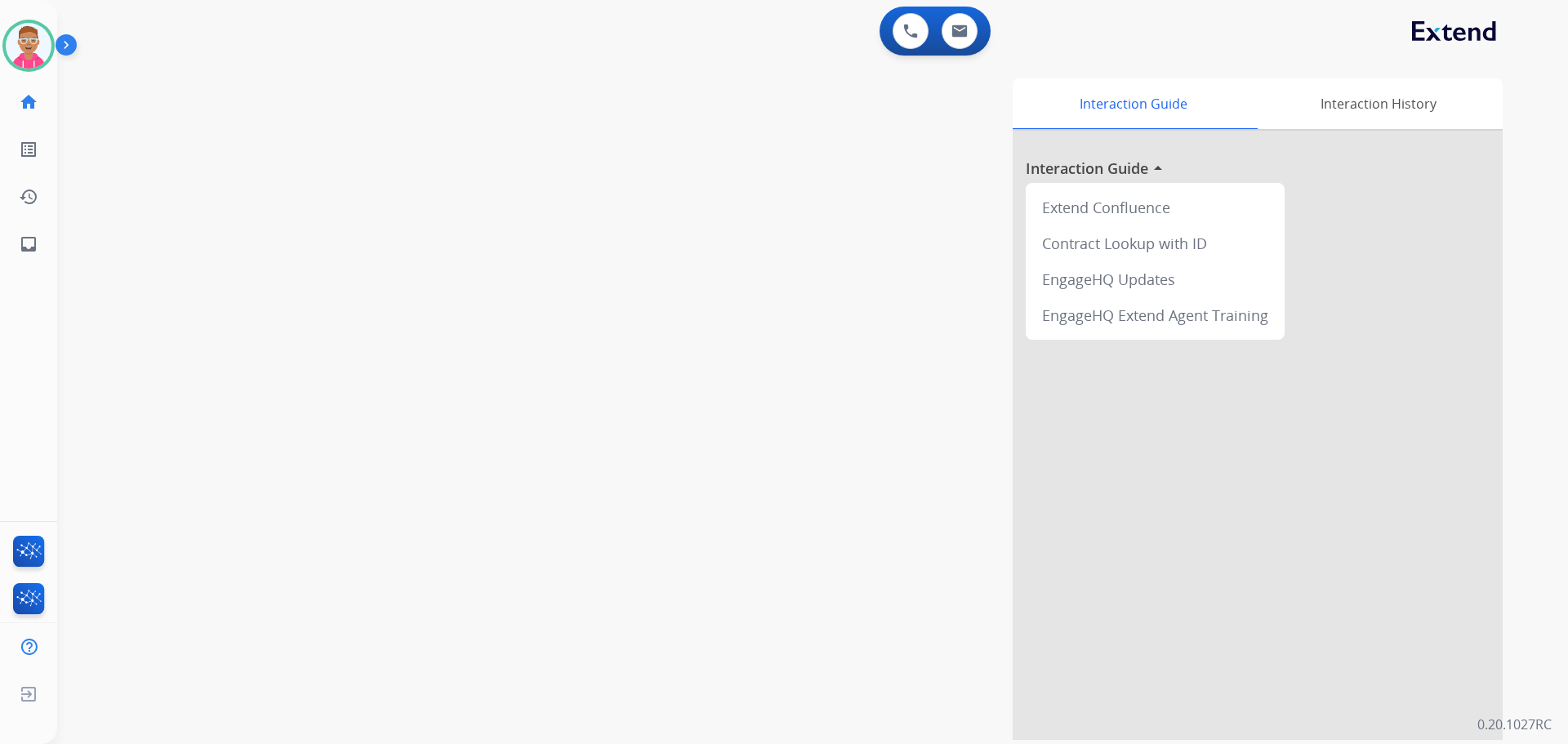
click at [360, 301] on div "swap_horiz Break voice bridge close_fullscreen Connect 3-Way Call merge_type Se…" at bounding box center [793, 400] width 1472 height 681
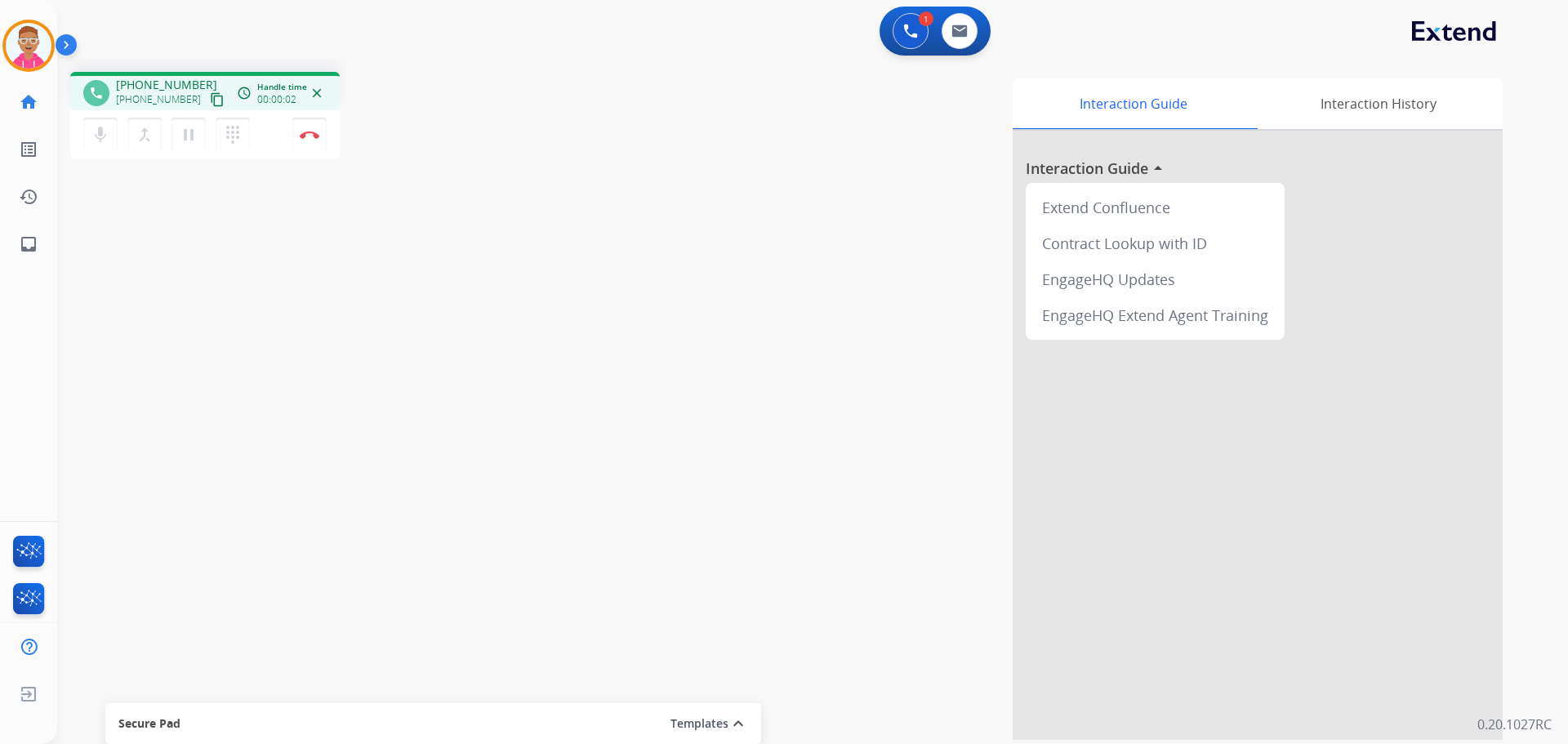
click at [210, 103] on mat-icon "content_copy" at bounding box center [216, 99] width 15 height 15
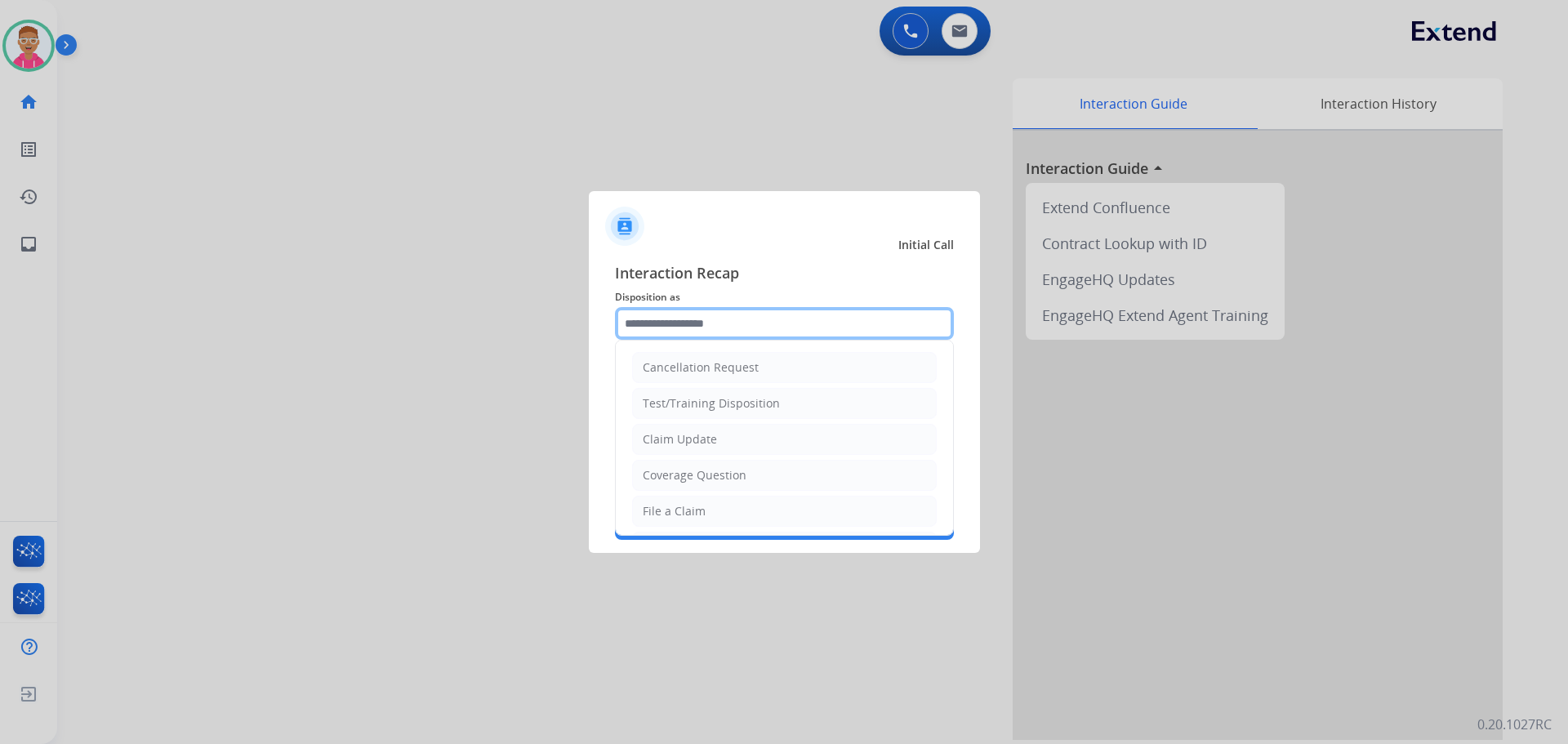
click at [795, 323] on input "text" at bounding box center [784, 323] width 339 height 33
click at [695, 506] on div "File a Claim" at bounding box center [673, 510] width 63 height 16
type input "**********"
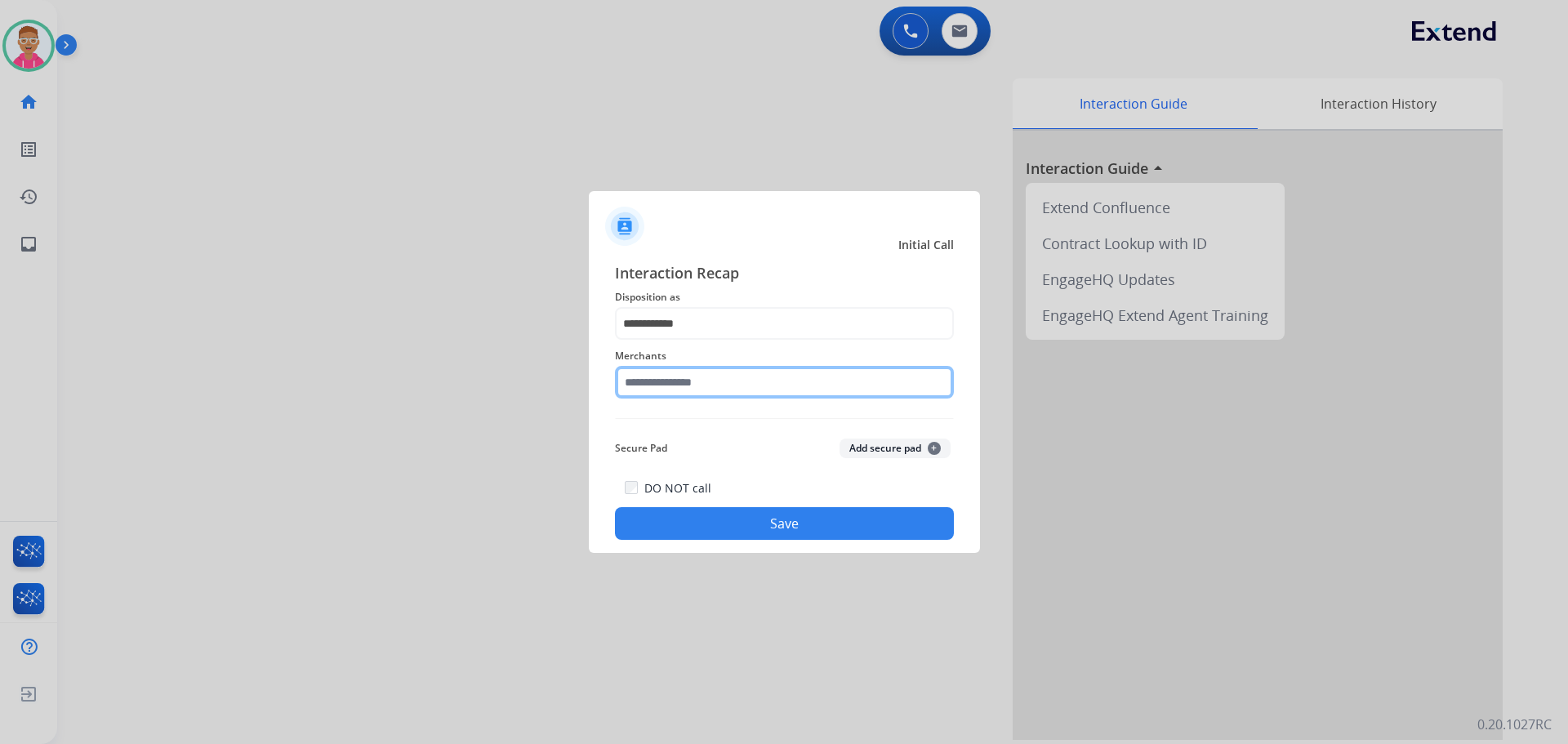
click at [695, 387] on input "text" at bounding box center [784, 382] width 339 height 33
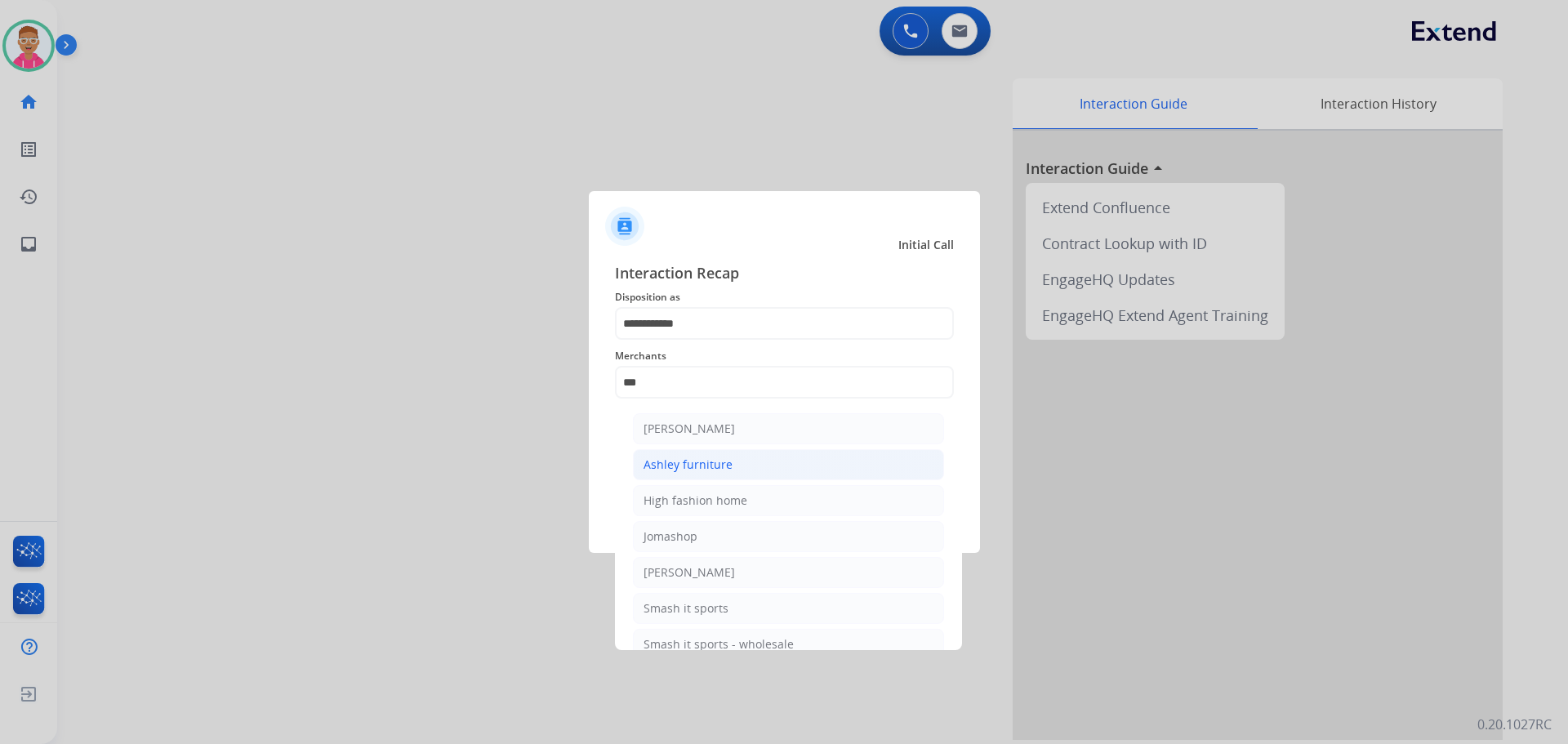
click at [750, 463] on li "Ashley furniture" at bounding box center [788, 465] width 311 height 31
type input "**********"
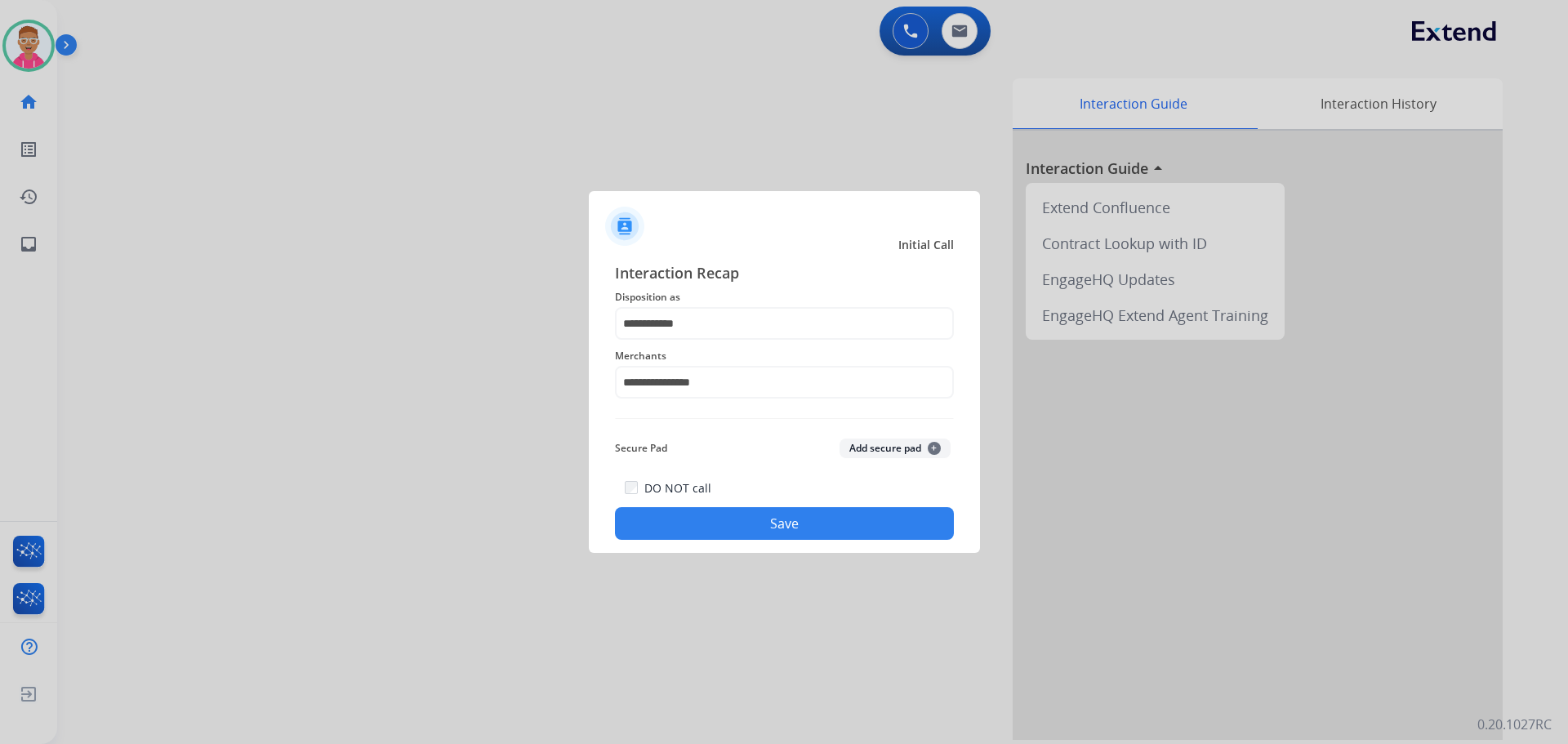
click at [714, 517] on button "Save" at bounding box center [784, 524] width 339 height 33
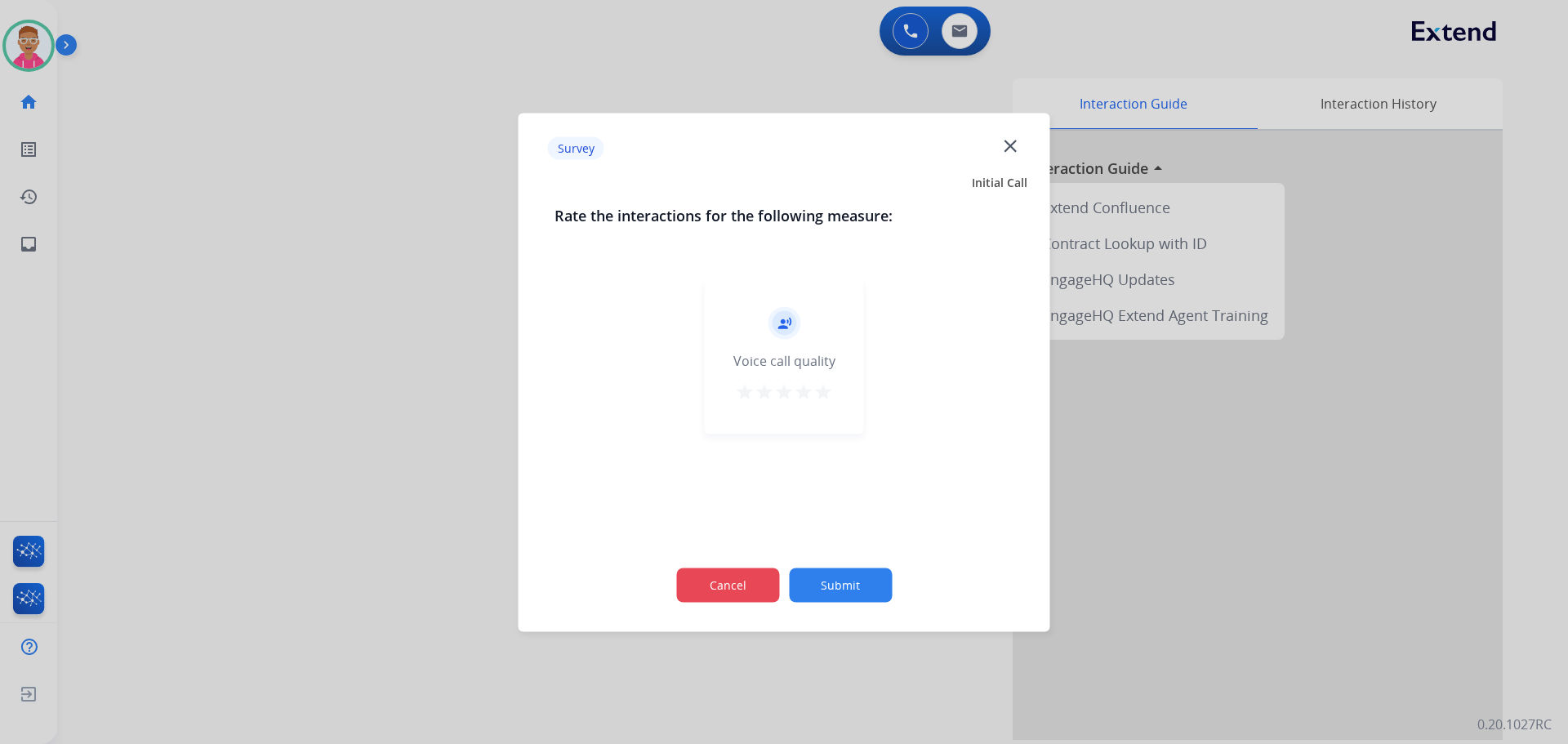
click at [744, 581] on button "Cancel" at bounding box center [728, 584] width 103 height 34
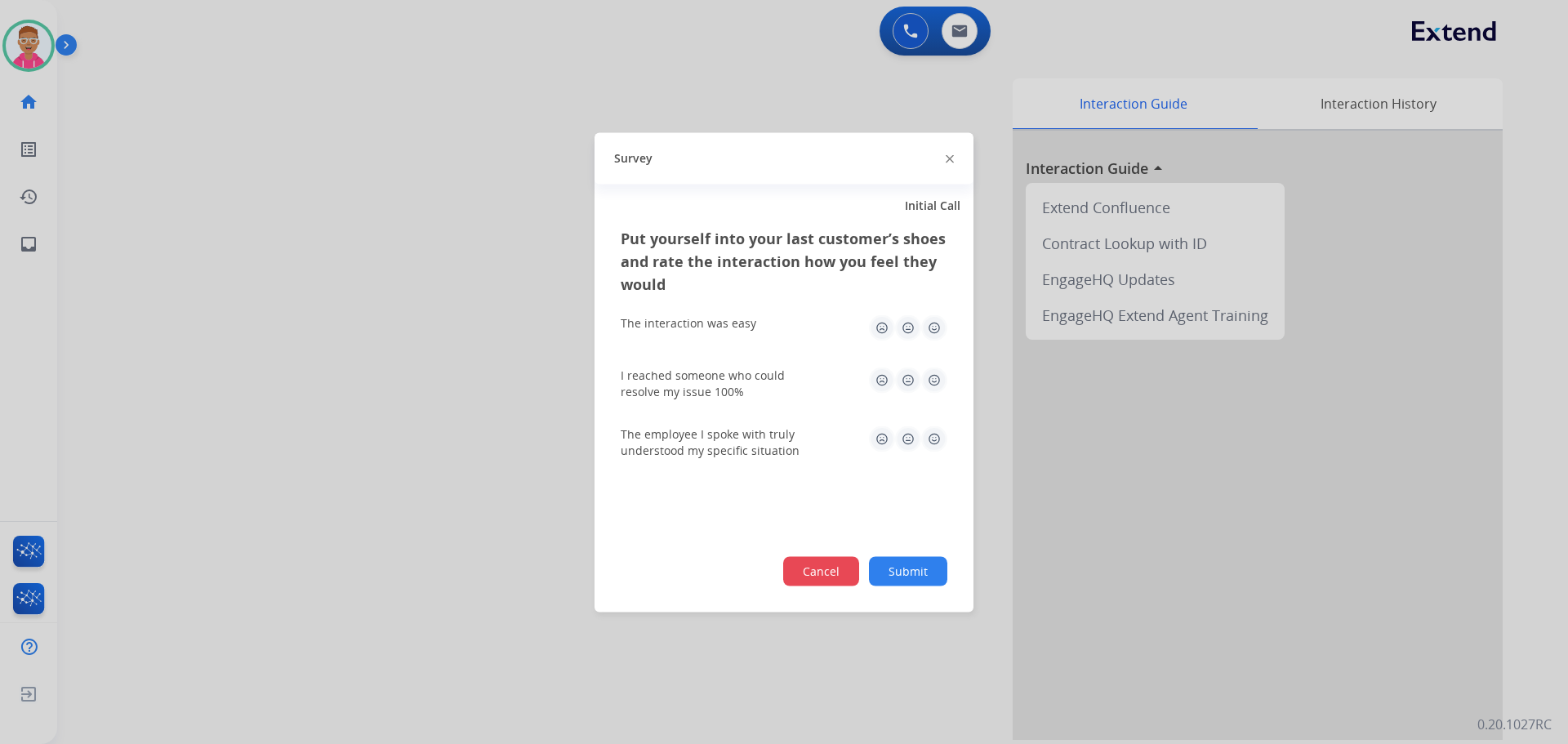
click at [804, 569] on button "Cancel" at bounding box center [821, 570] width 76 height 29
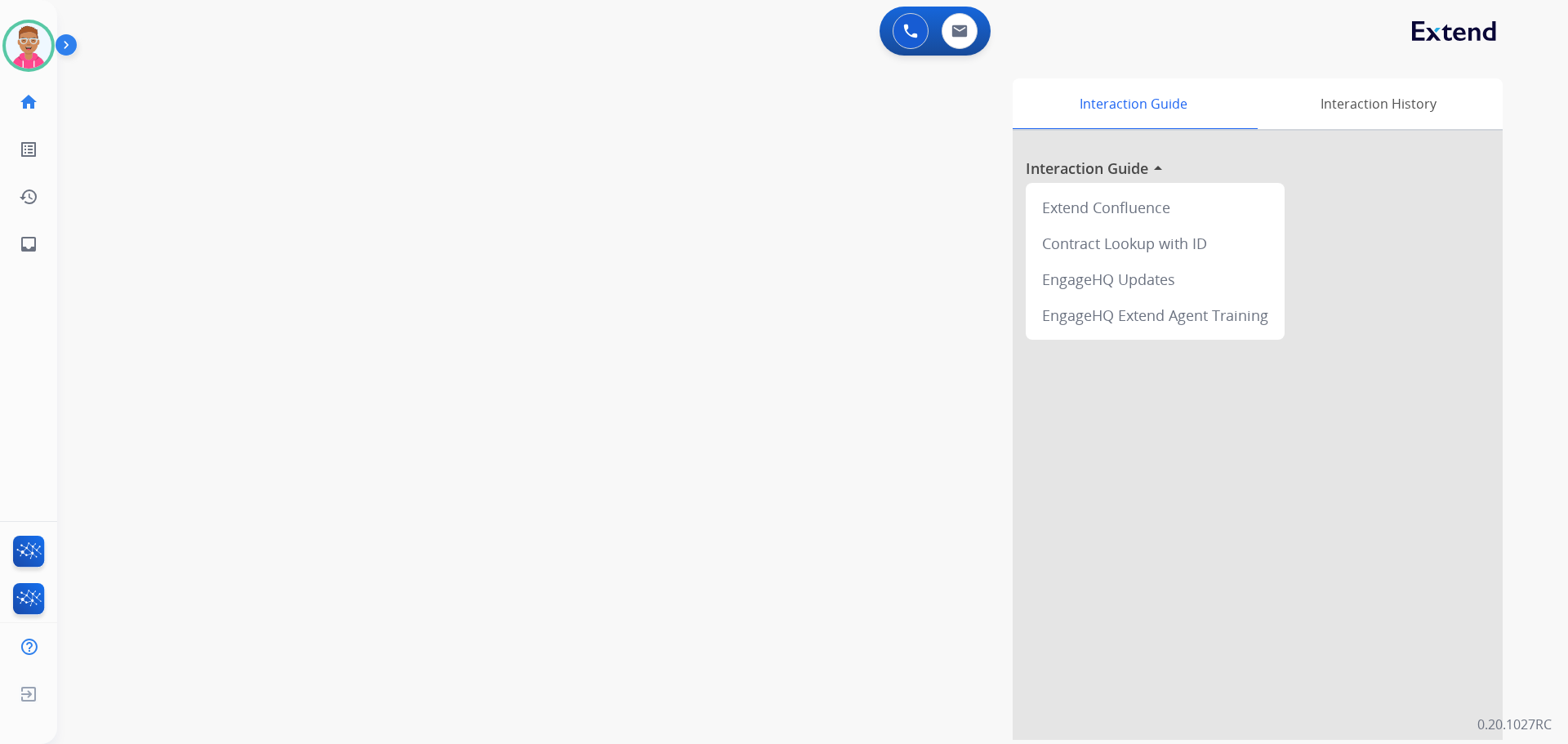
click at [456, 112] on div "swap_horiz Break voice bridge close_fullscreen Connect 3-Way Call merge_type Se…" at bounding box center [793, 400] width 1472 height 681
drag, startPoint x: 555, startPoint y: 91, endPoint x: 688, endPoint y: 12, distance: 154.7
click at [580, 70] on div "swap_horiz Break voice bridge close_fullscreen Connect 3-Way Call merge_type Se…" at bounding box center [793, 400] width 1472 height 681
click at [38, 54] on img at bounding box center [28, 46] width 46 height 46
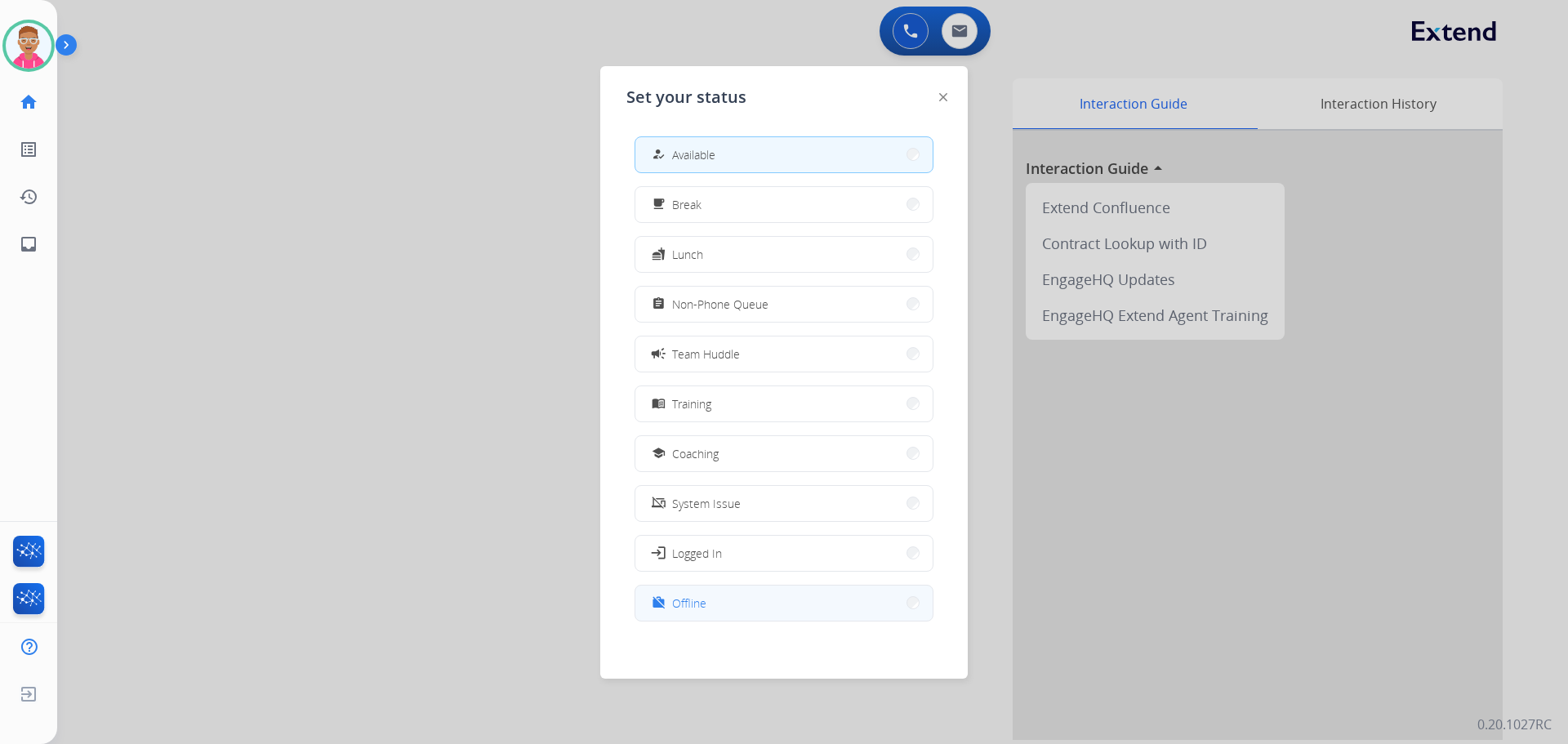
click at [721, 596] on button "work_off Offline" at bounding box center [784, 602] width 297 height 35
